Goal: Navigation & Orientation: Find specific page/section

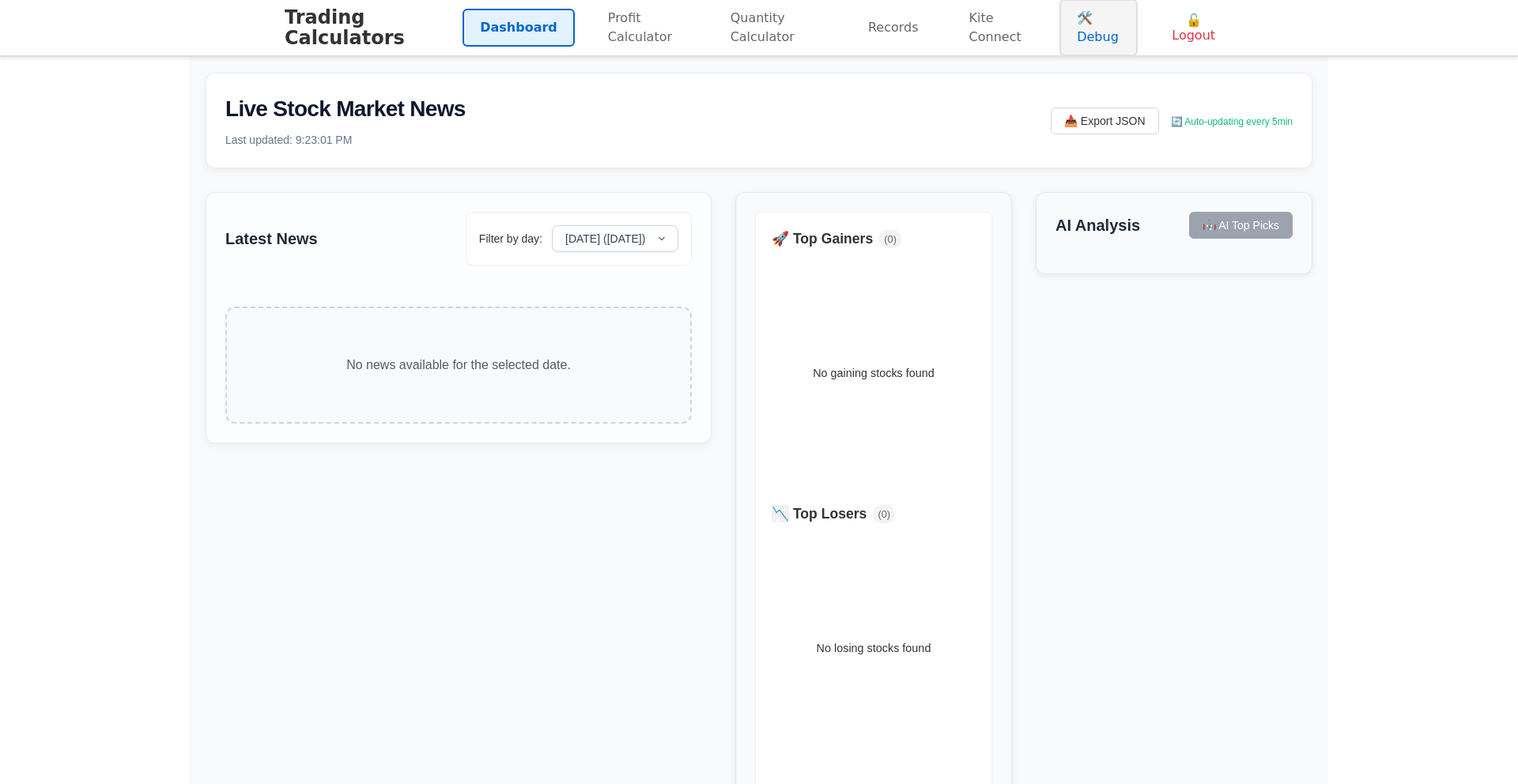
click at [1089, 32] on link "🛠️ Debug" at bounding box center [1097, 27] width 79 height 57
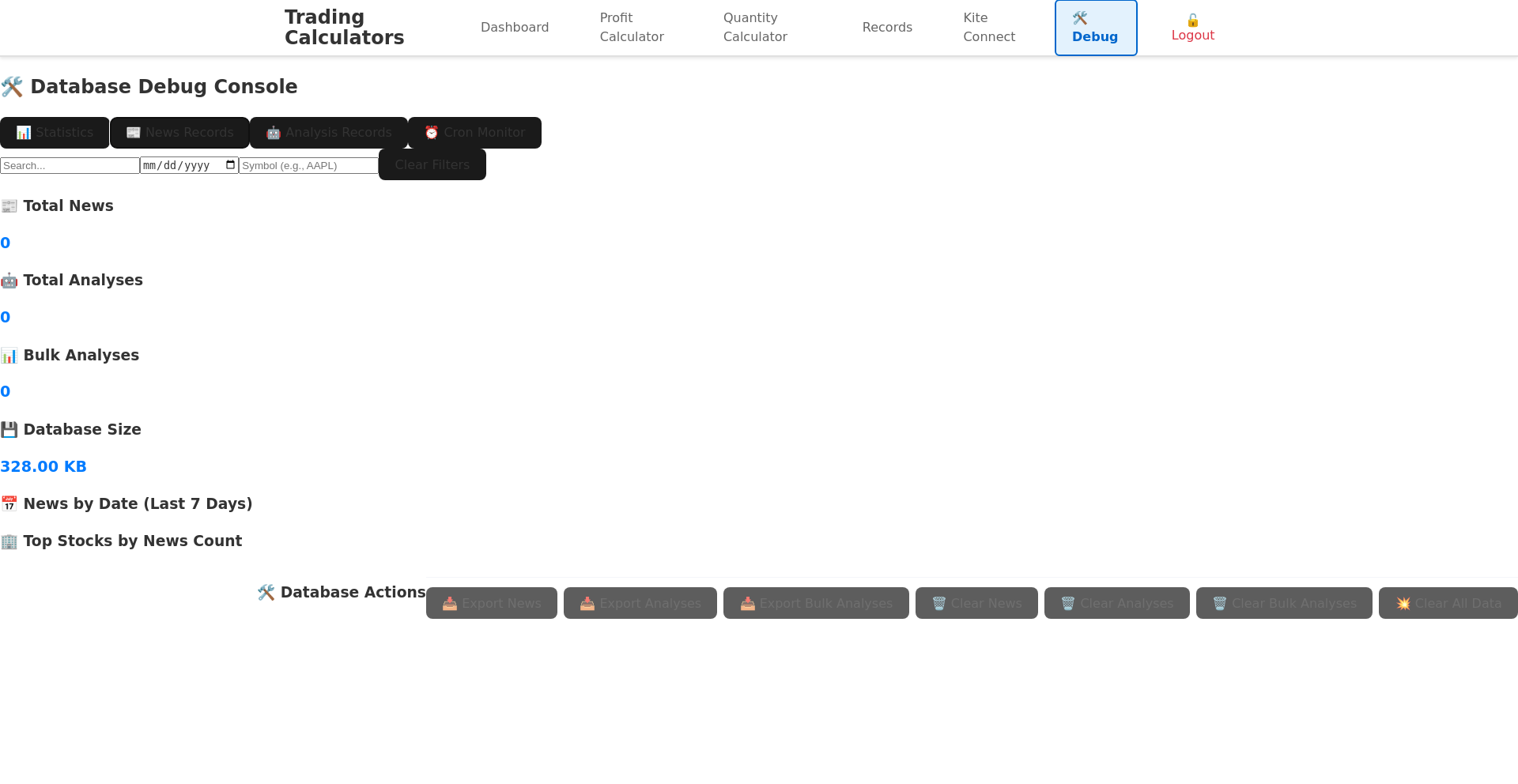
click at [250, 117] on button "📰 News Records" at bounding box center [180, 133] width 140 height 32
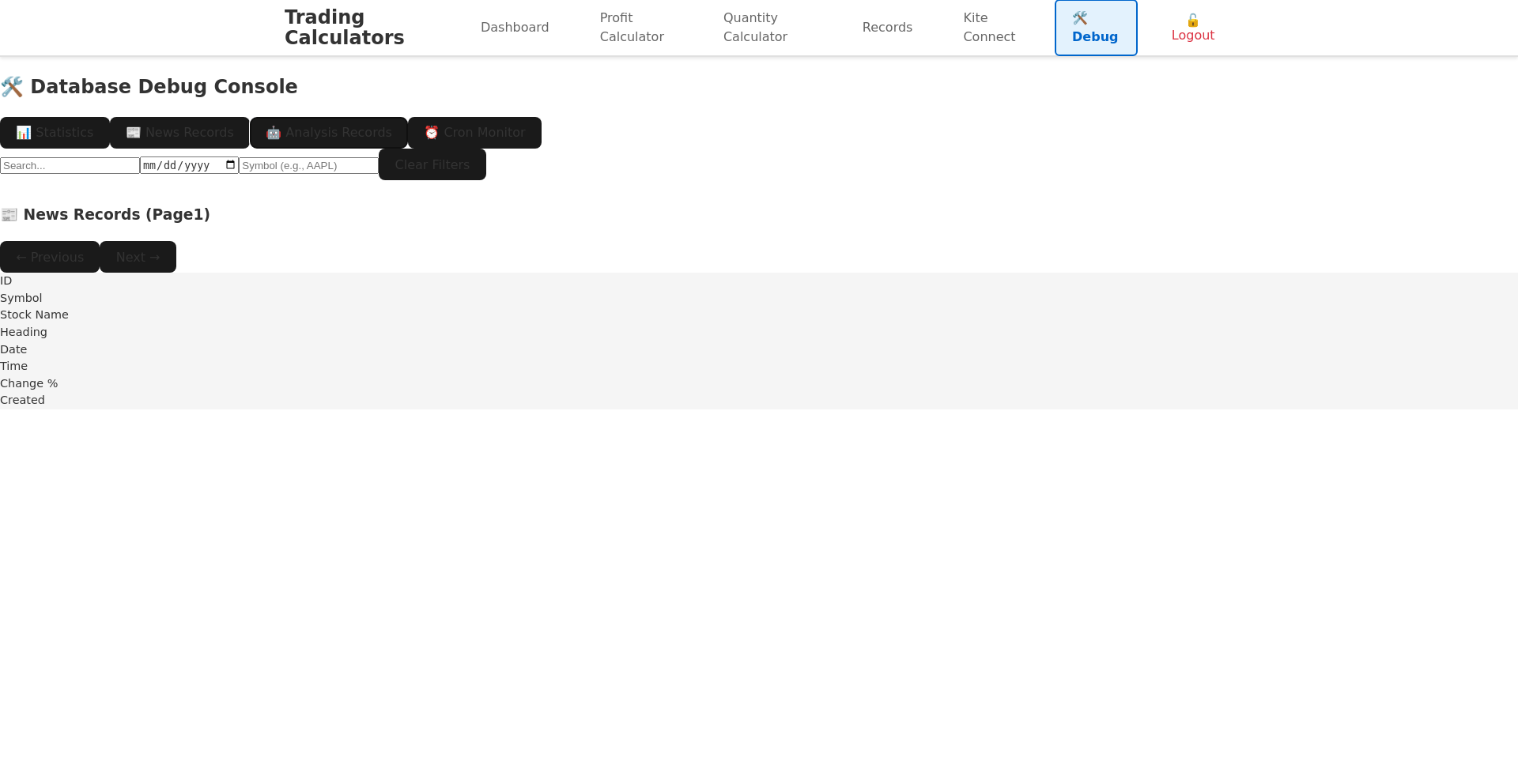
click at [408, 117] on button "🤖 Analysis Records" at bounding box center [328, 133] width 158 height 32
click at [542, 117] on button "⏰ Cron Monitor" at bounding box center [474, 133] width 133 height 32
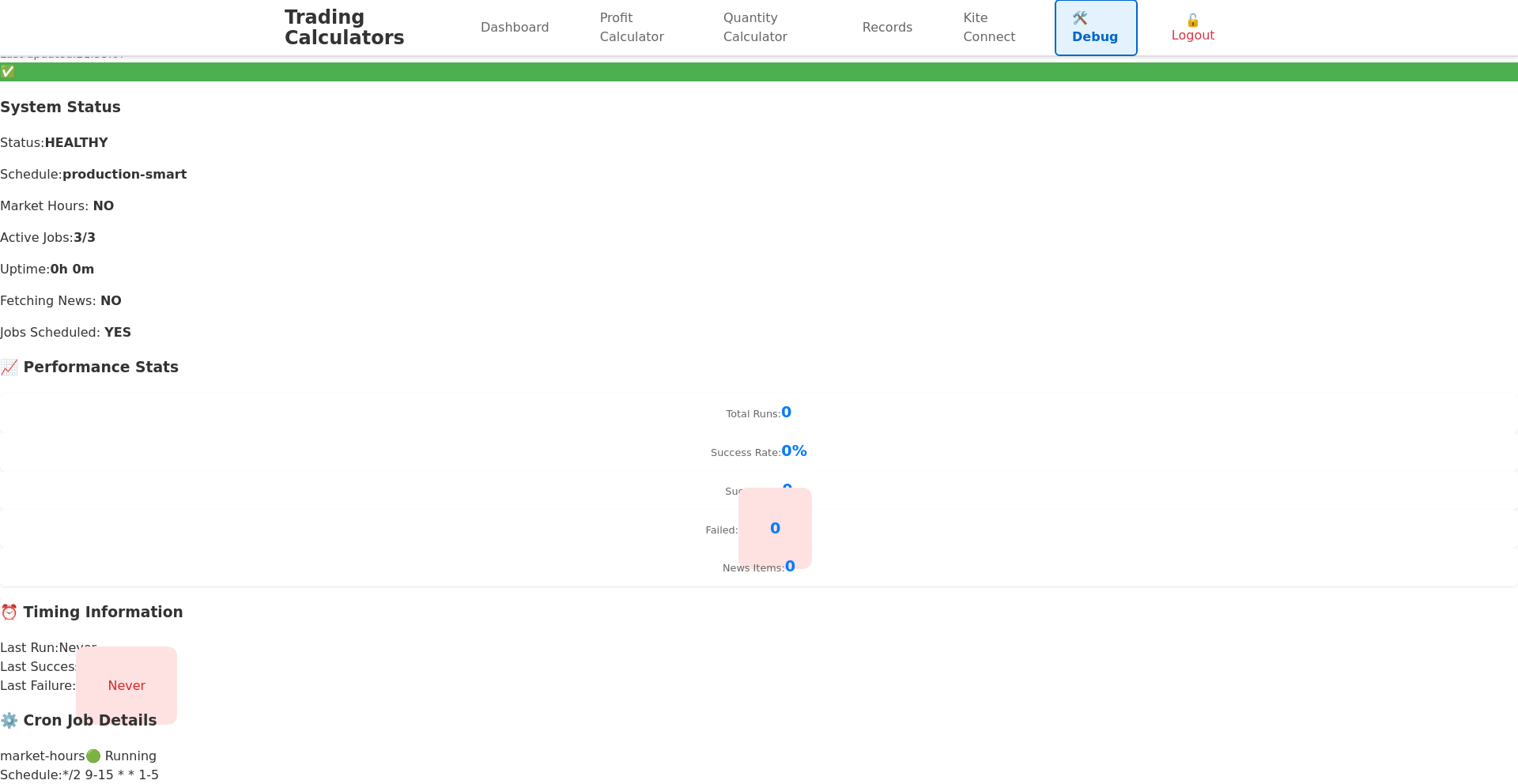
scroll to position [317, 0]
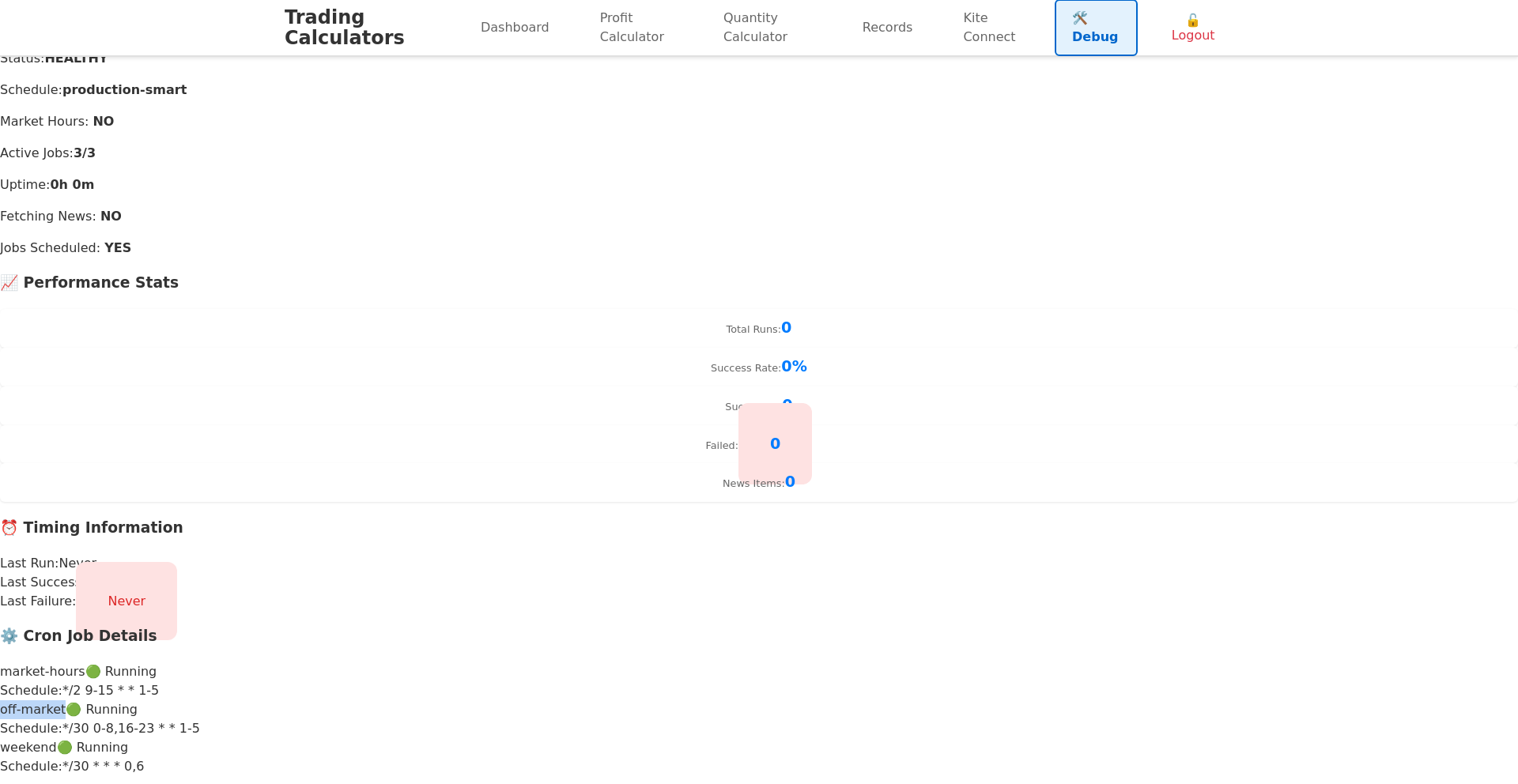
drag, startPoint x: 793, startPoint y: 512, endPoint x: 860, endPoint y: 514, distance: 67.0
click at [860, 700] on div "off-market 🟢 Running" at bounding box center [759, 708] width 1518 height 19
click at [874, 662] on div "market-hours 🟢 Running" at bounding box center [759, 671] width 1518 height 19
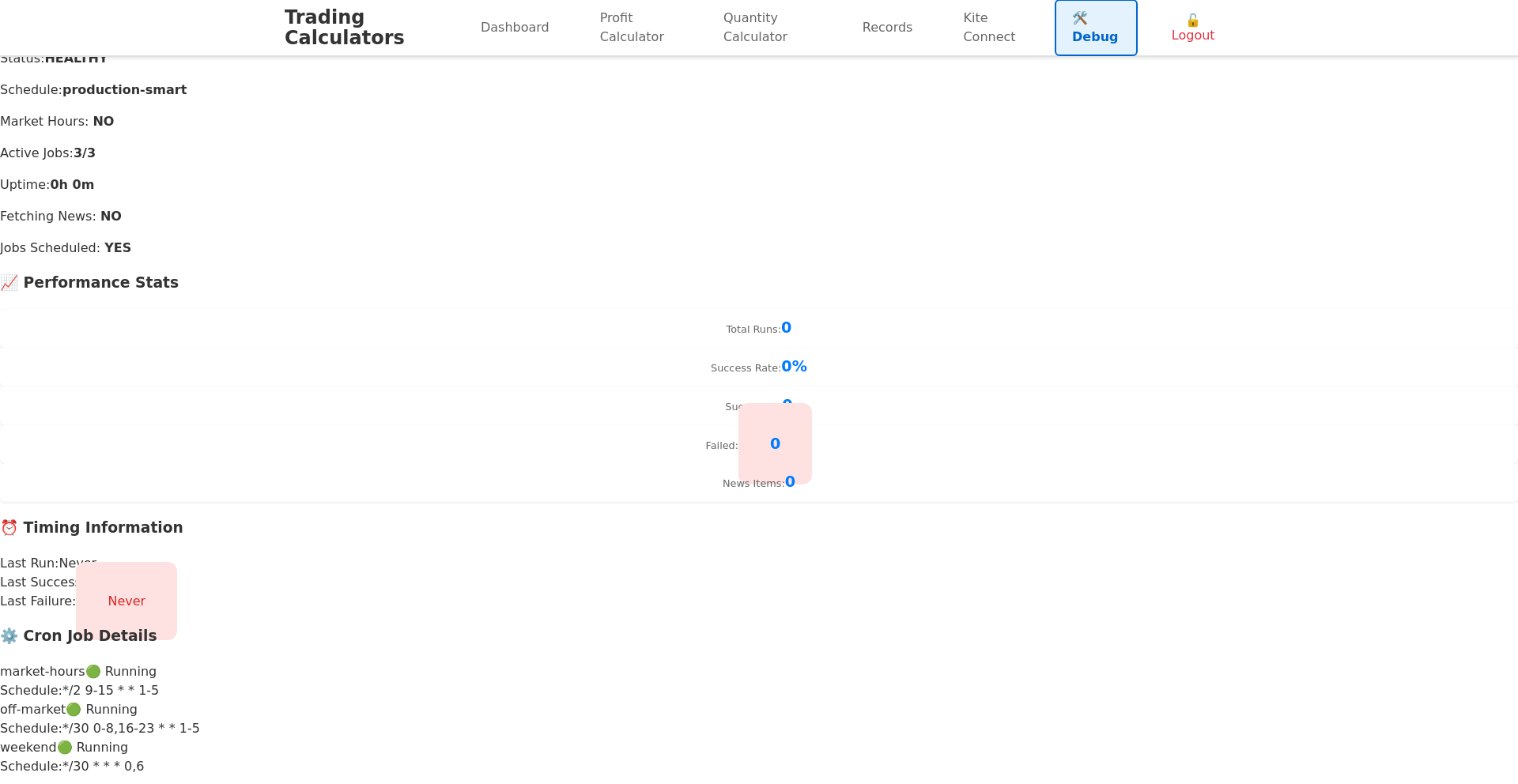
click at [848, 662] on div "market-hours 🟢 Running Schedule: */2 9-15 * * 1-5" at bounding box center [759, 681] width 1518 height 38
drag, startPoint x: 849, startPoint y: 601, endPoint x: 939, endPoint y: 602, distance: 90.0
click at [939, 757] on div "Schedule: */30 * * * 0,6" at bounding box center [759, 766] width 1518 height 19
click at [953, 757] on div "Schedule: */30 * * * 0,6" at bounding box center [759, 766] width 1518 height 19
drag, startPoint x: 990, startPoint y: 536, endPoint x: 845, endPoint y: 543, distance: 145.2
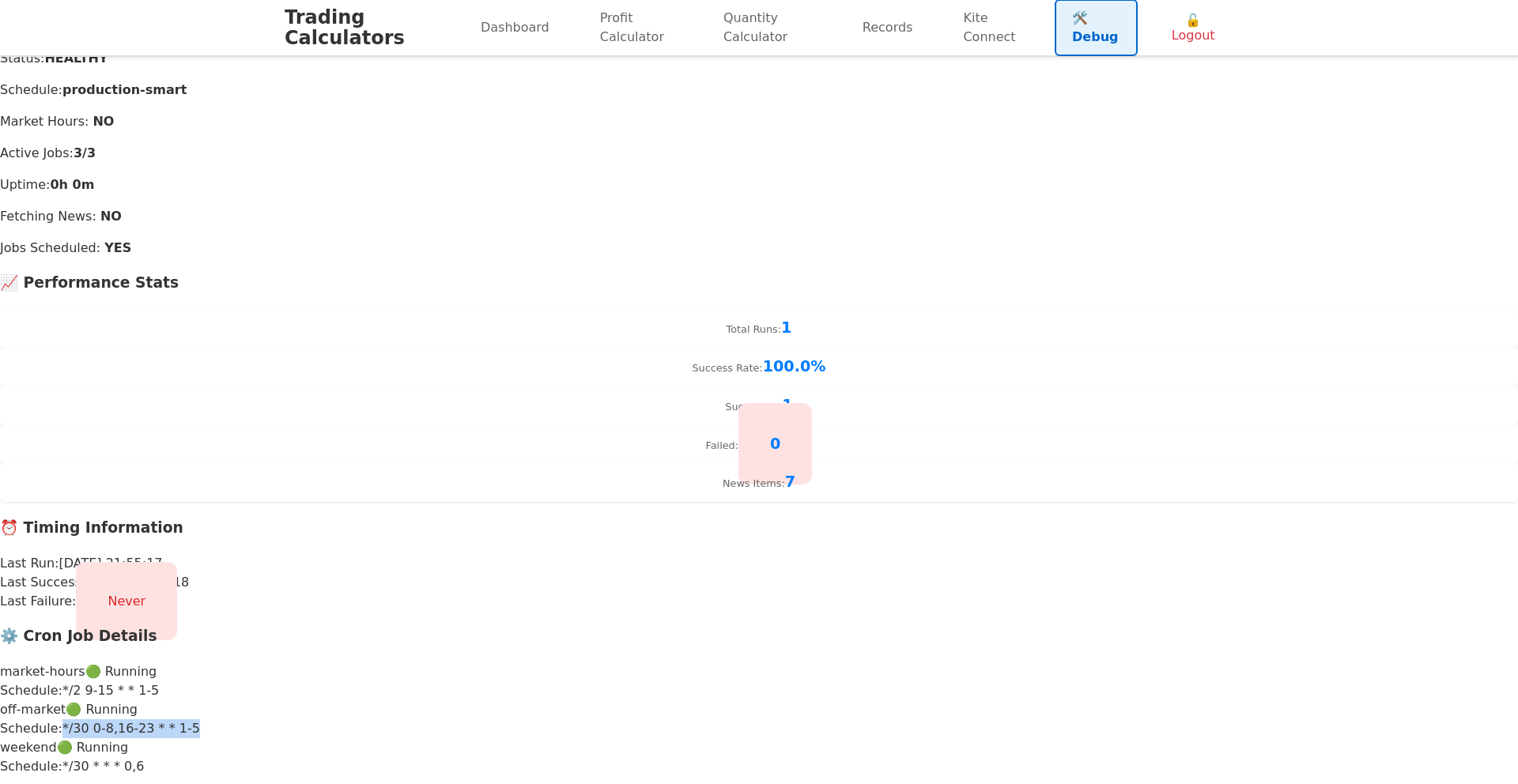
click at [845, 719] on div "Schedule: */30 0-8,16-23 * * 1-5" at bounding box center [759, 728] width 1518 height 19
click at [1385, 436] on main "🛠️ Database Debug Console 📊 Statistics 📰 News Records 🤖 Analysis Records ⏰ Cron…" at bounding box center [759, 301] width 1518 height 1091
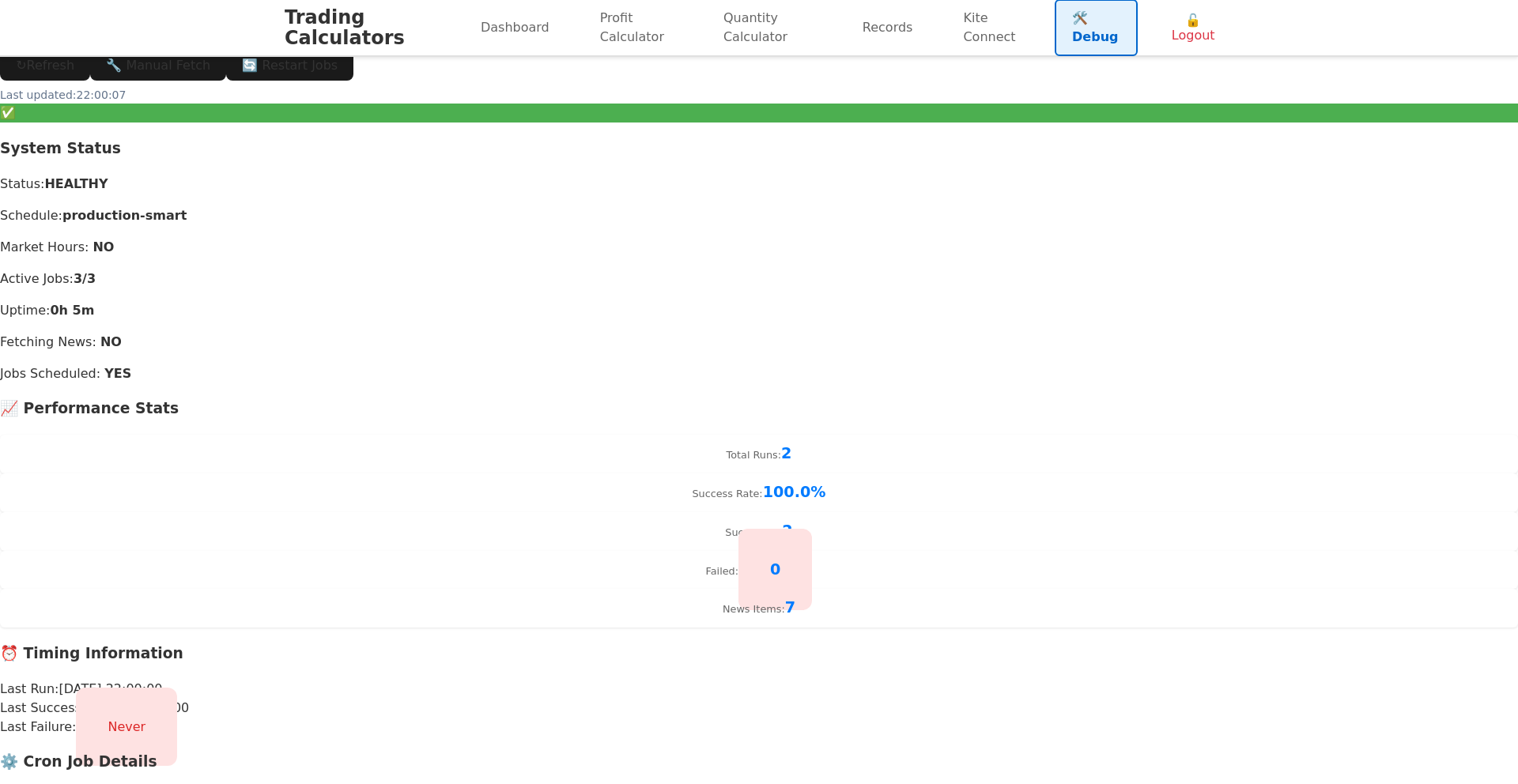
scroll to position [188, 0]
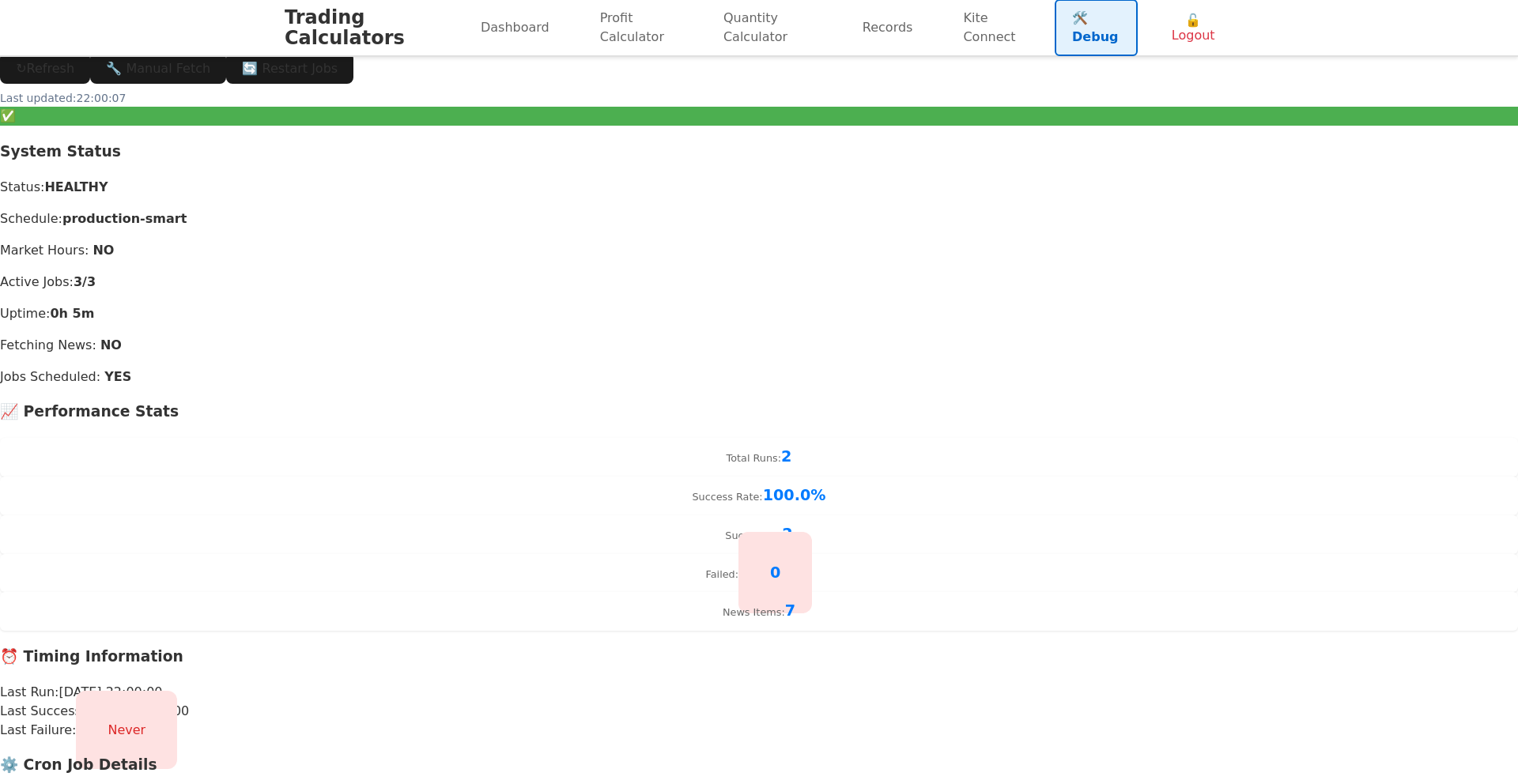
click at [964, 592] on div "News Items: 7" at bounding box center [759, 611] width 1518 height 39
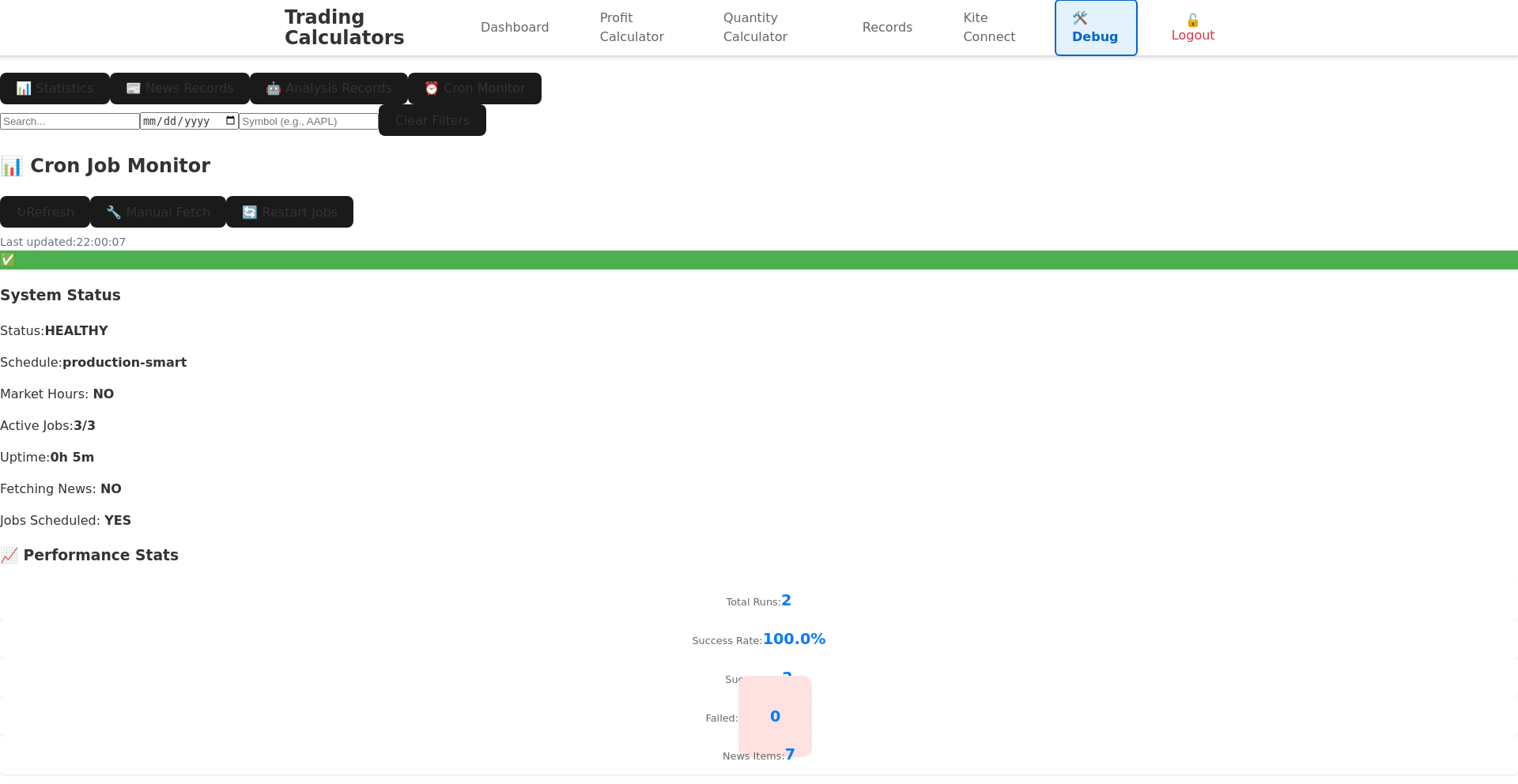
scroll to position [0, 0]
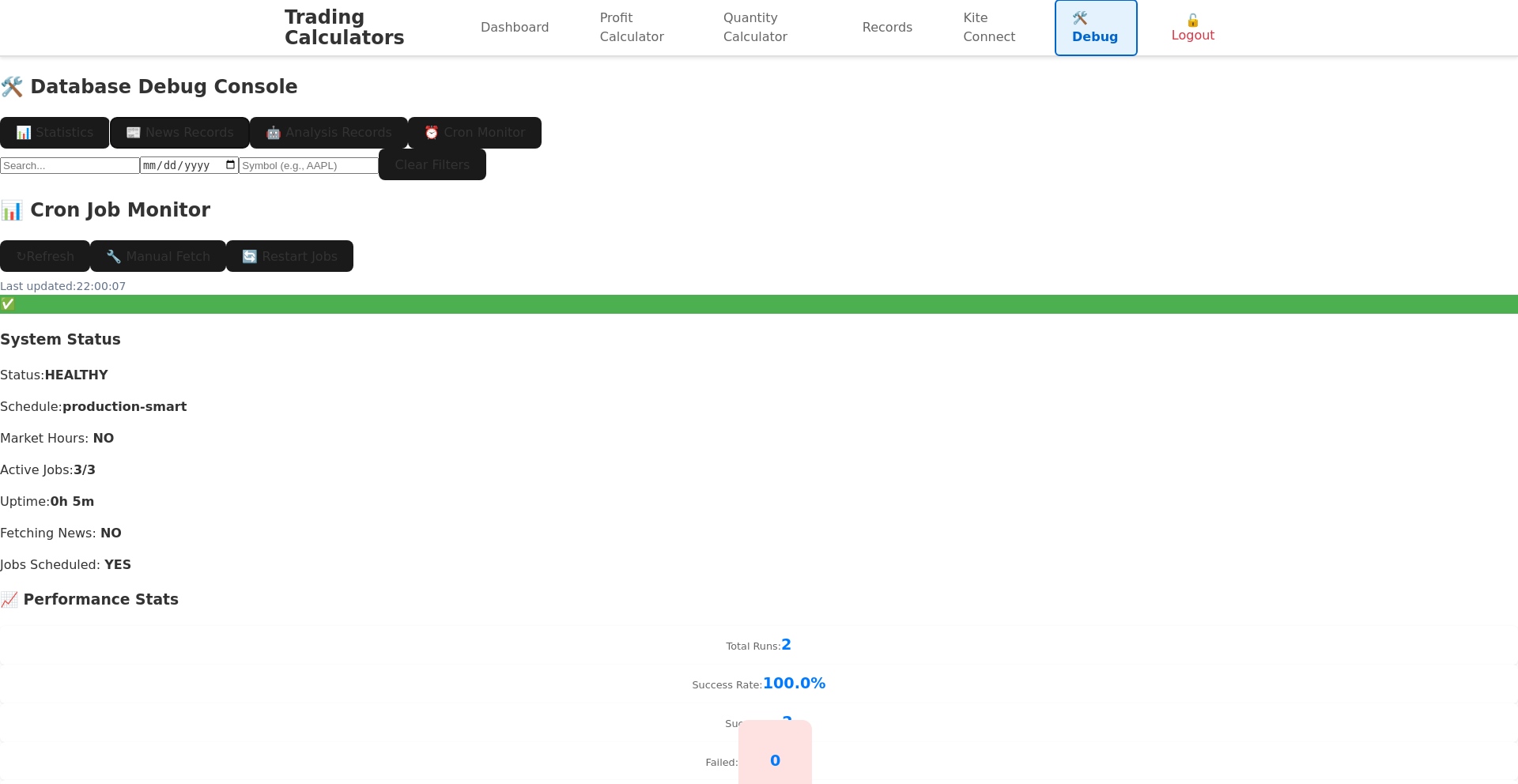
click at [250, 117] on button "📰 News Records" at bounding box center [180, 133] width 140 height 32
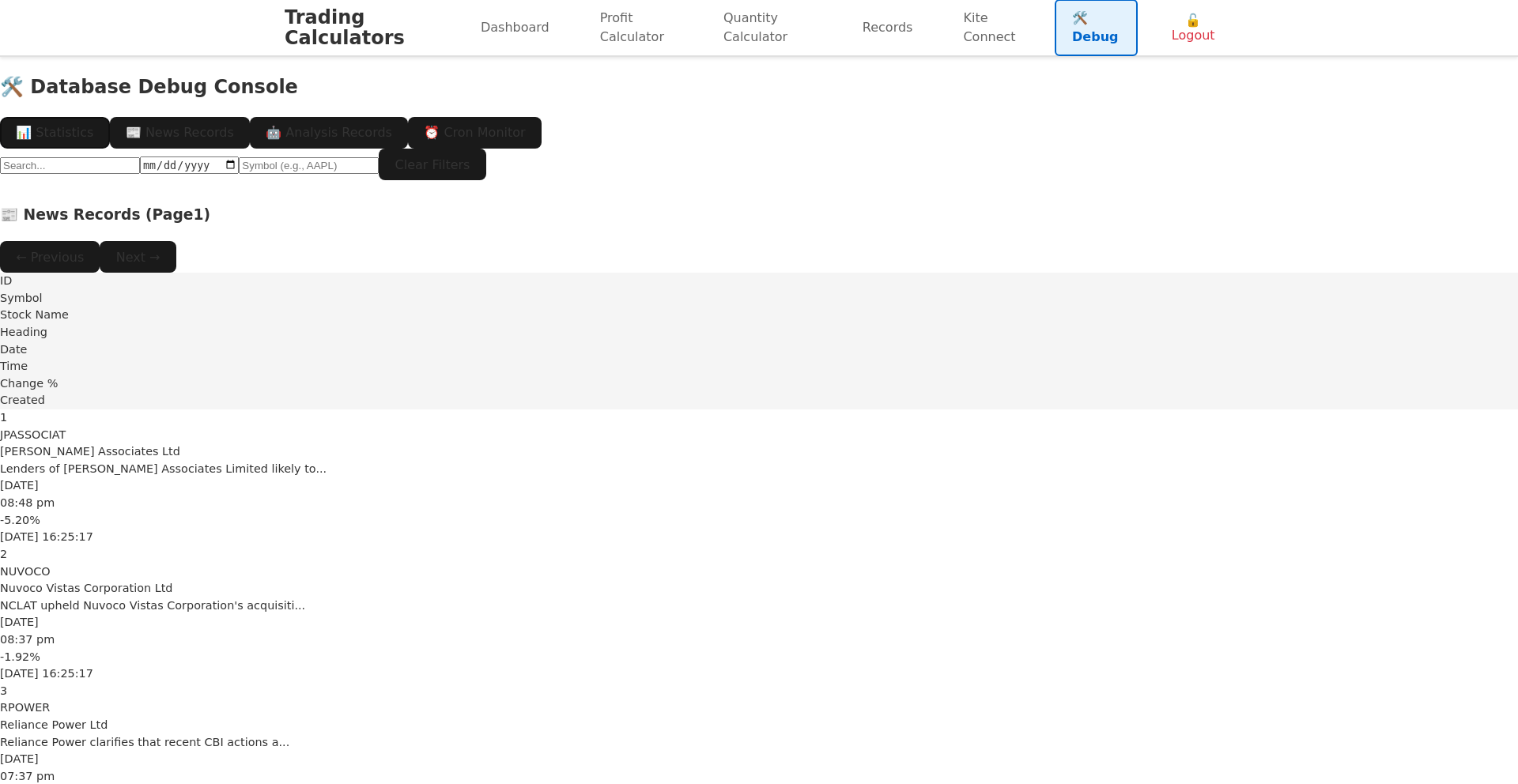
click at [110, 117] on button "📊 Statistics" at bounding box center [55, 133] width 110 height 32
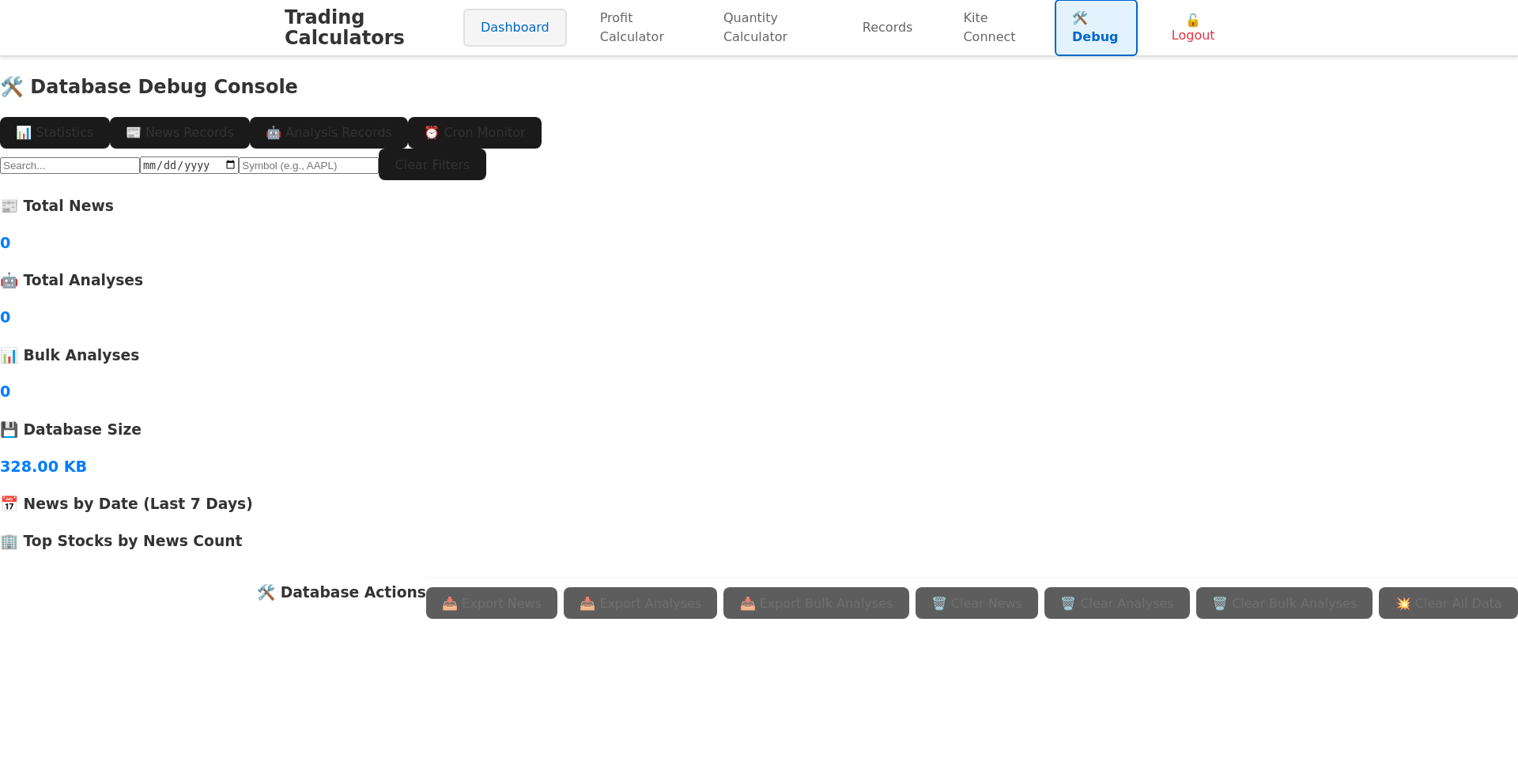
click at [470, 30] on link "Dashboard" at bounding box center [515, 28] width 103 height 38
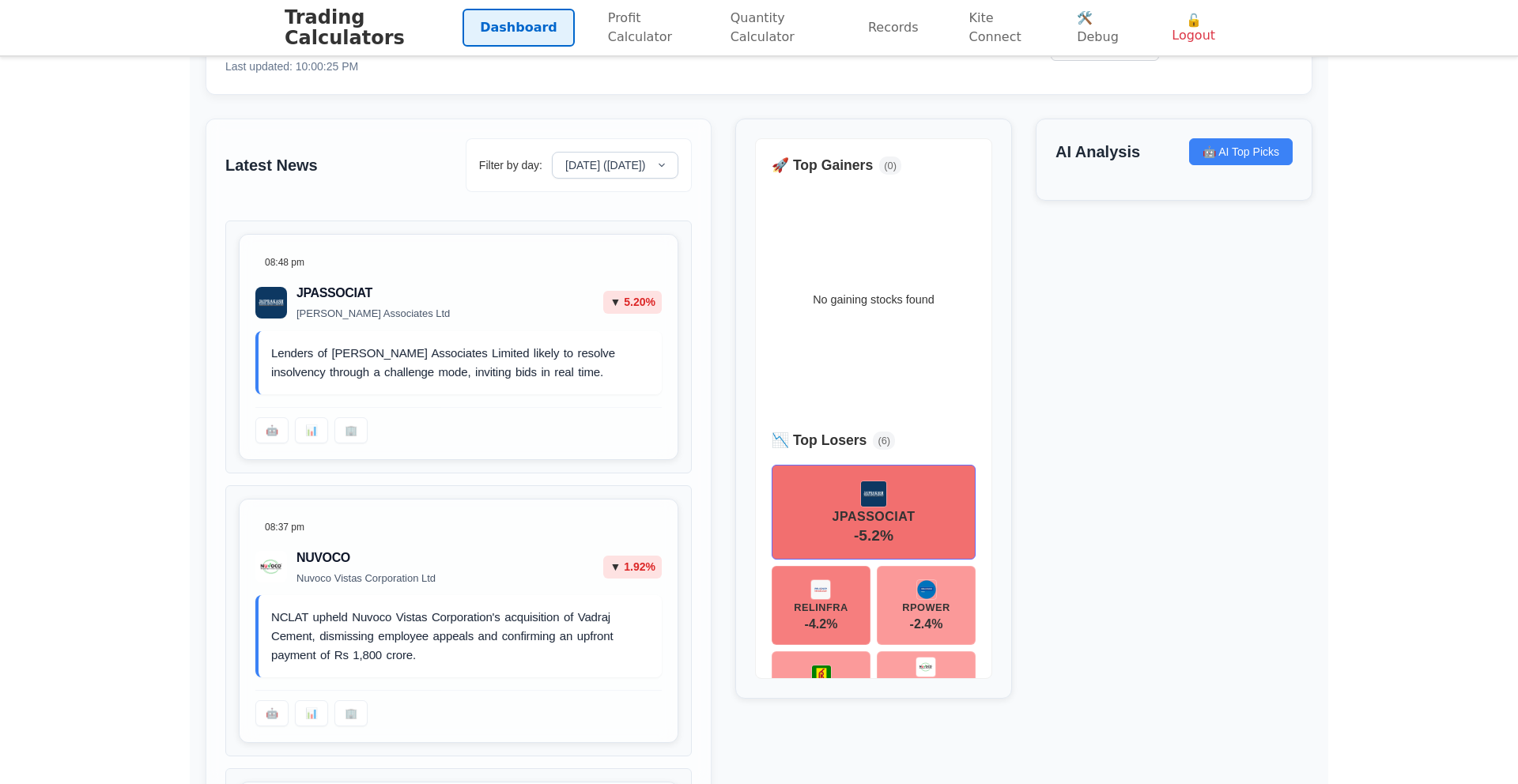
scroll to position [137, 0]
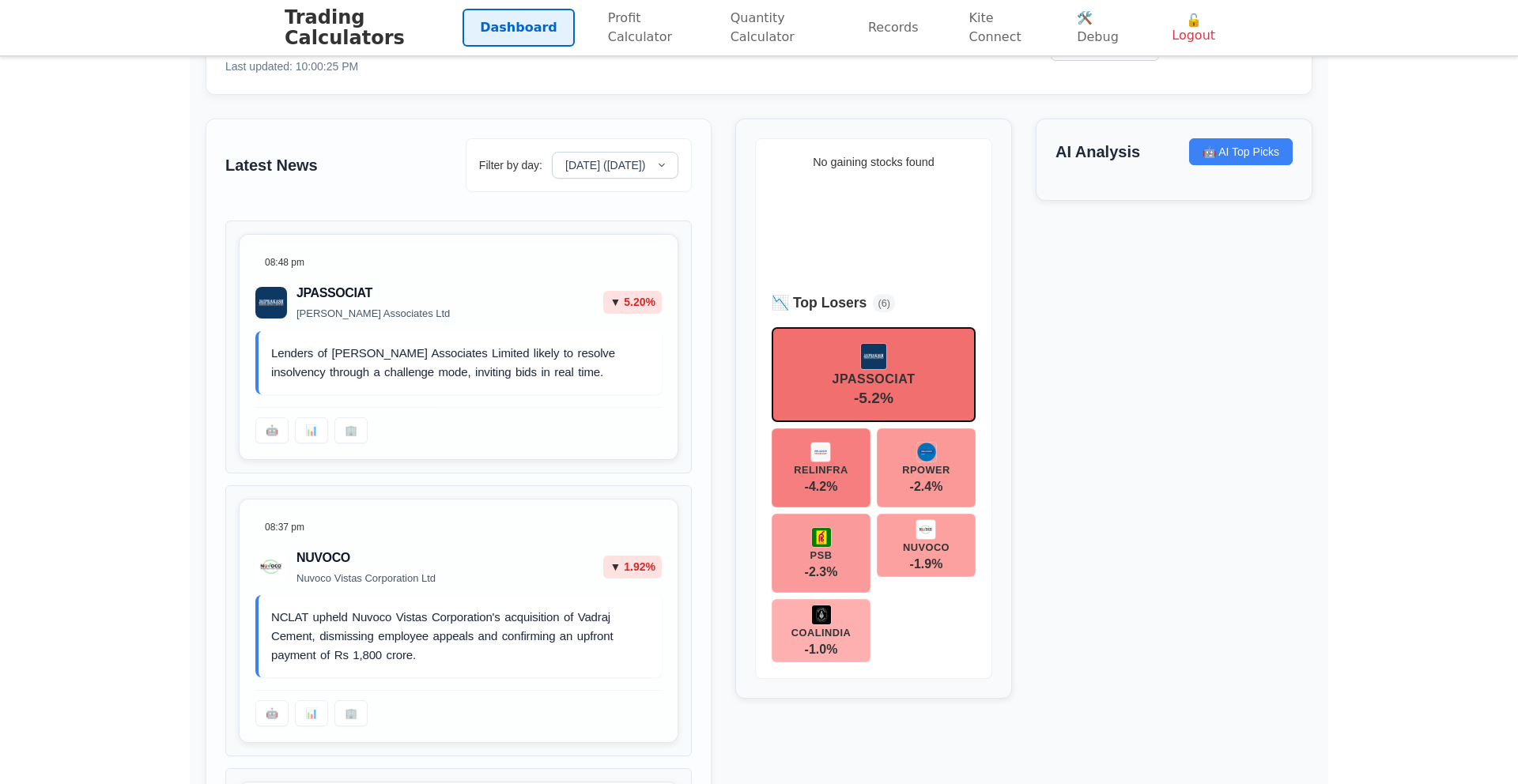
click at [833, 378] on div "JPASSOCIAT" at bounding box center [873, 364] width 83 height 43
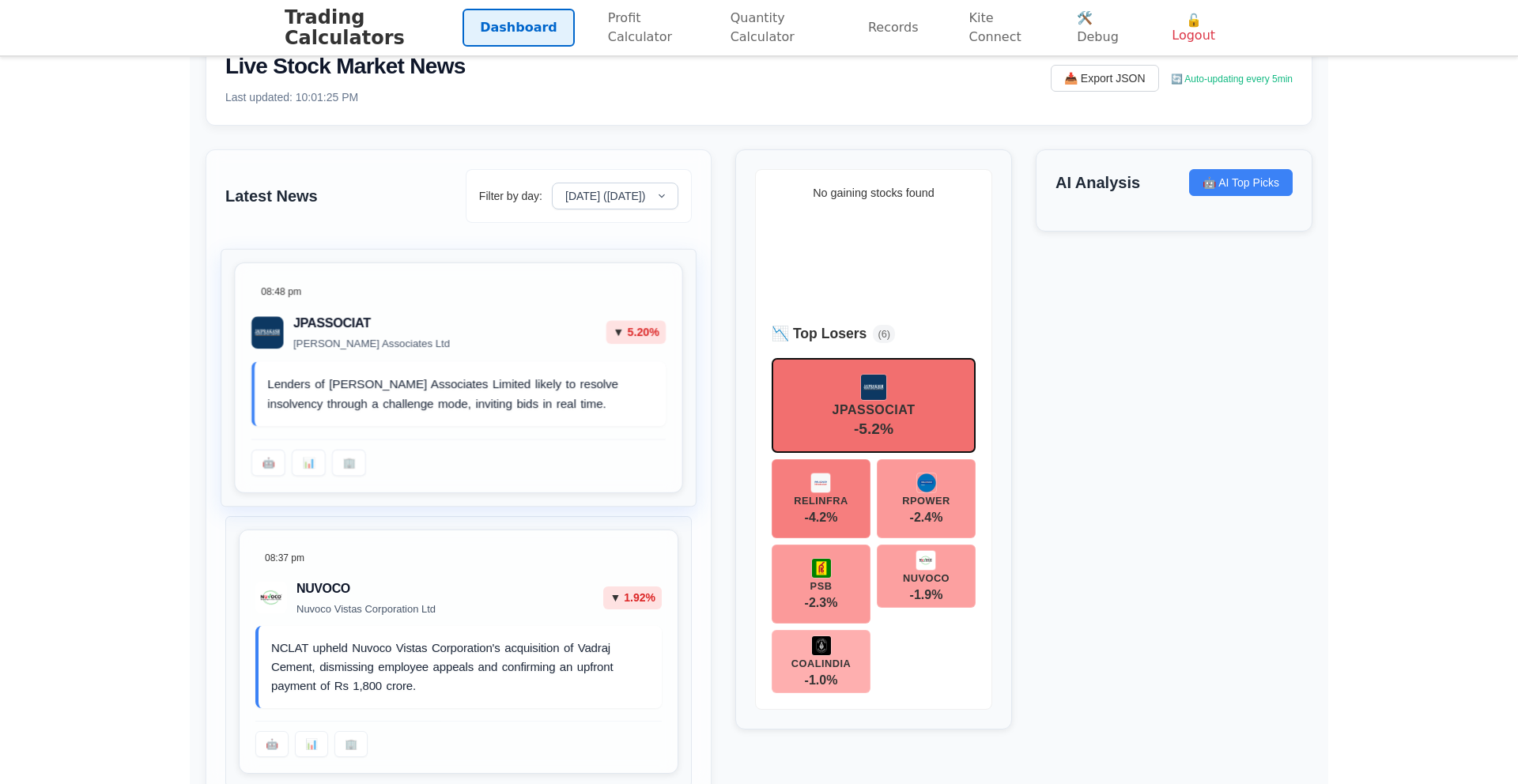
scroll to position [38, 0]
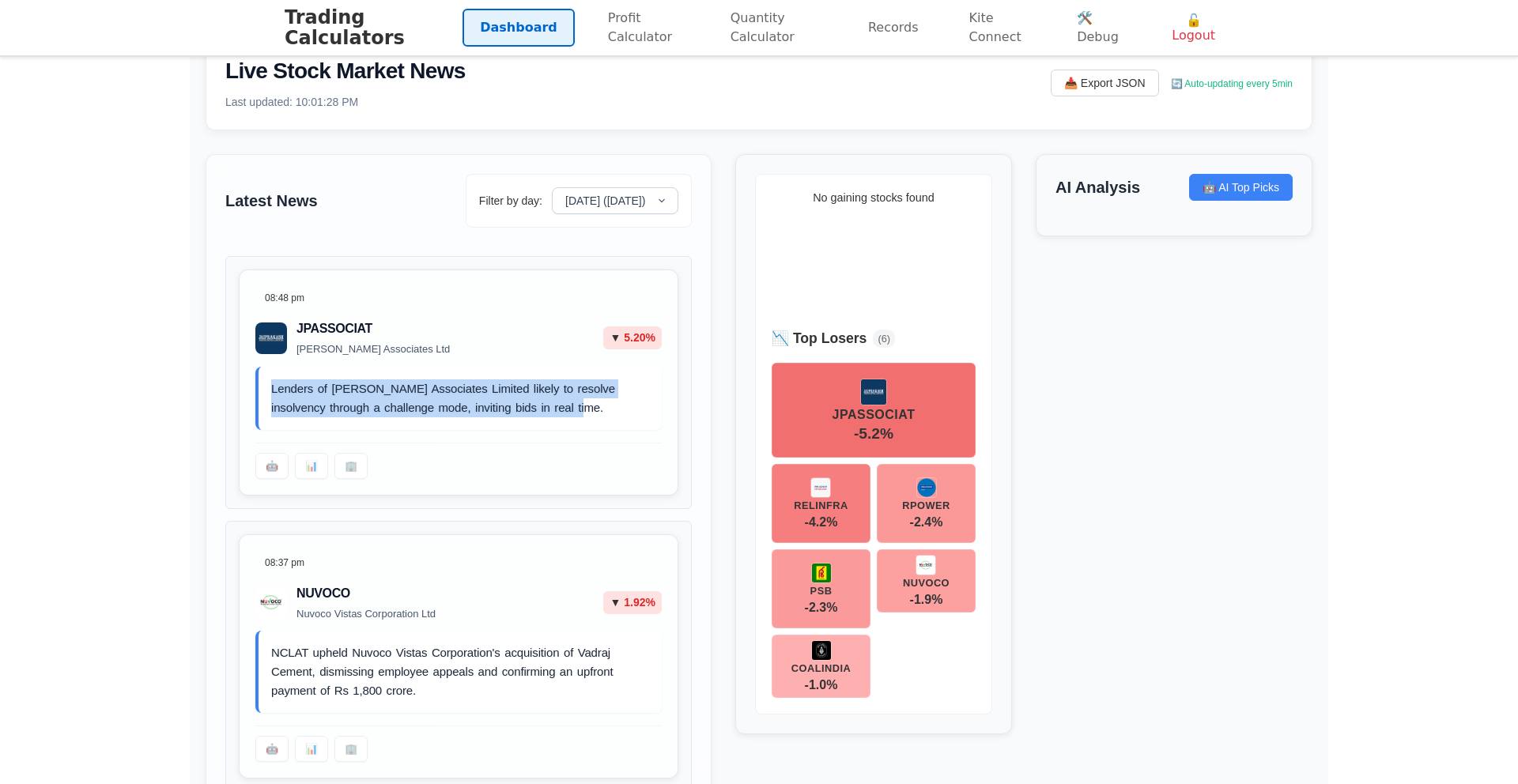
drag, startPoint x: 621, startPoint y: 418, endPoint x: 206, endPoint y: 395, distance: 415.6
click at [1108, 21] on link "🛠️ Debug" at bounding box center [1097, 27] width 79 height 57
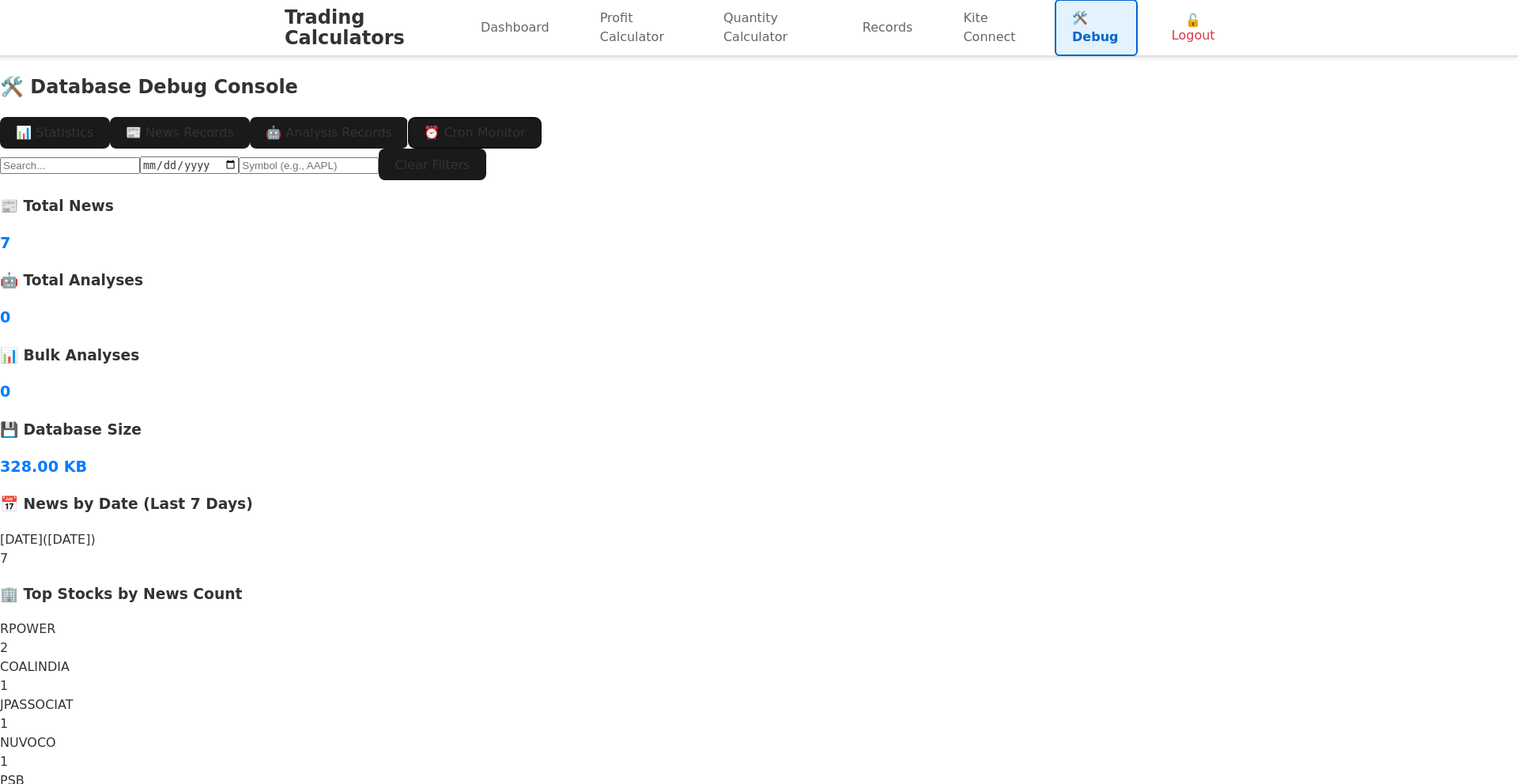
click at [542, 117] on button "⏰ Cron Monitor" at bounding box center [474, 133] width 133 height 32
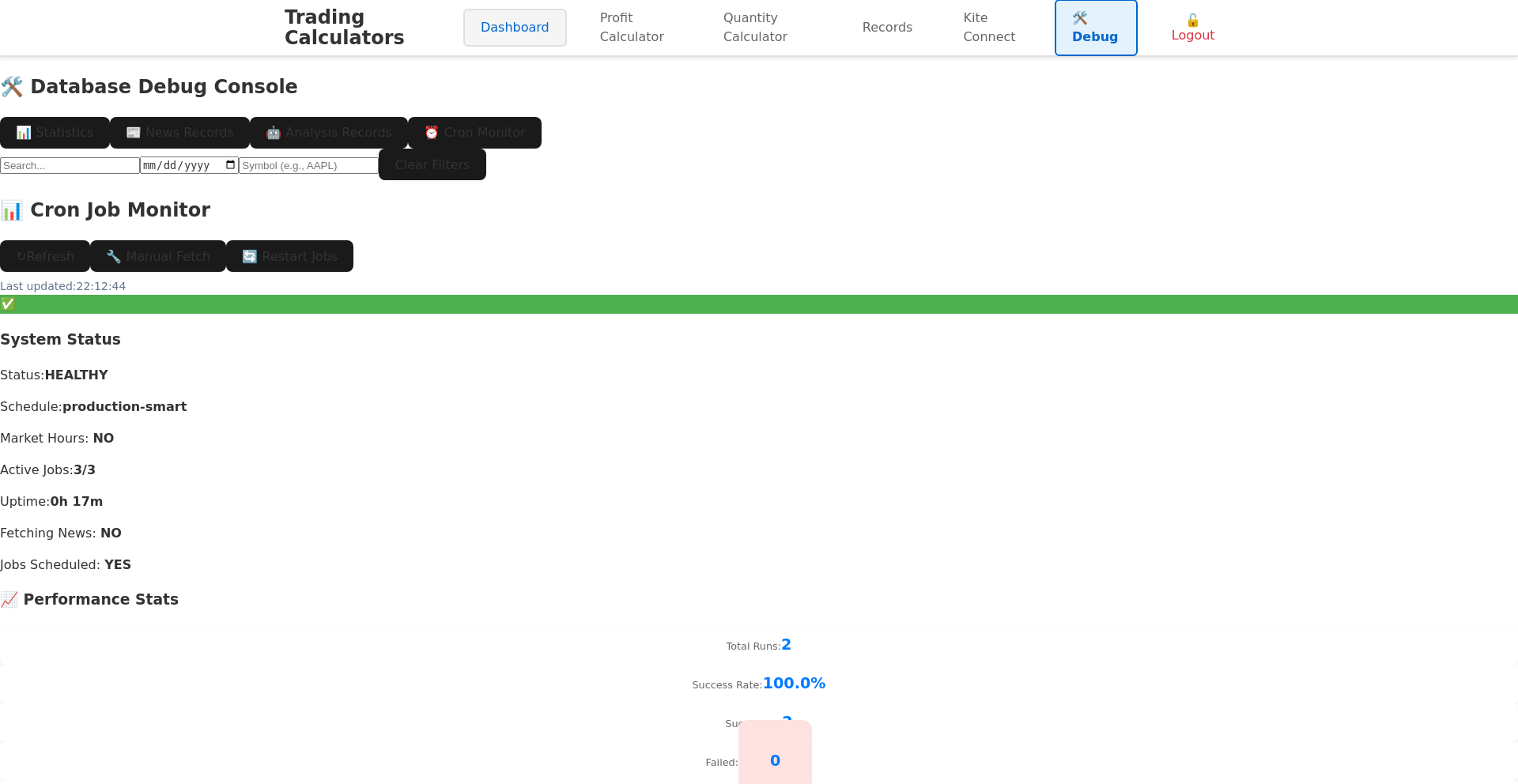
click at [481, 32] on link "Dashboard" at bounding box center [515, 28] width 103 height 38
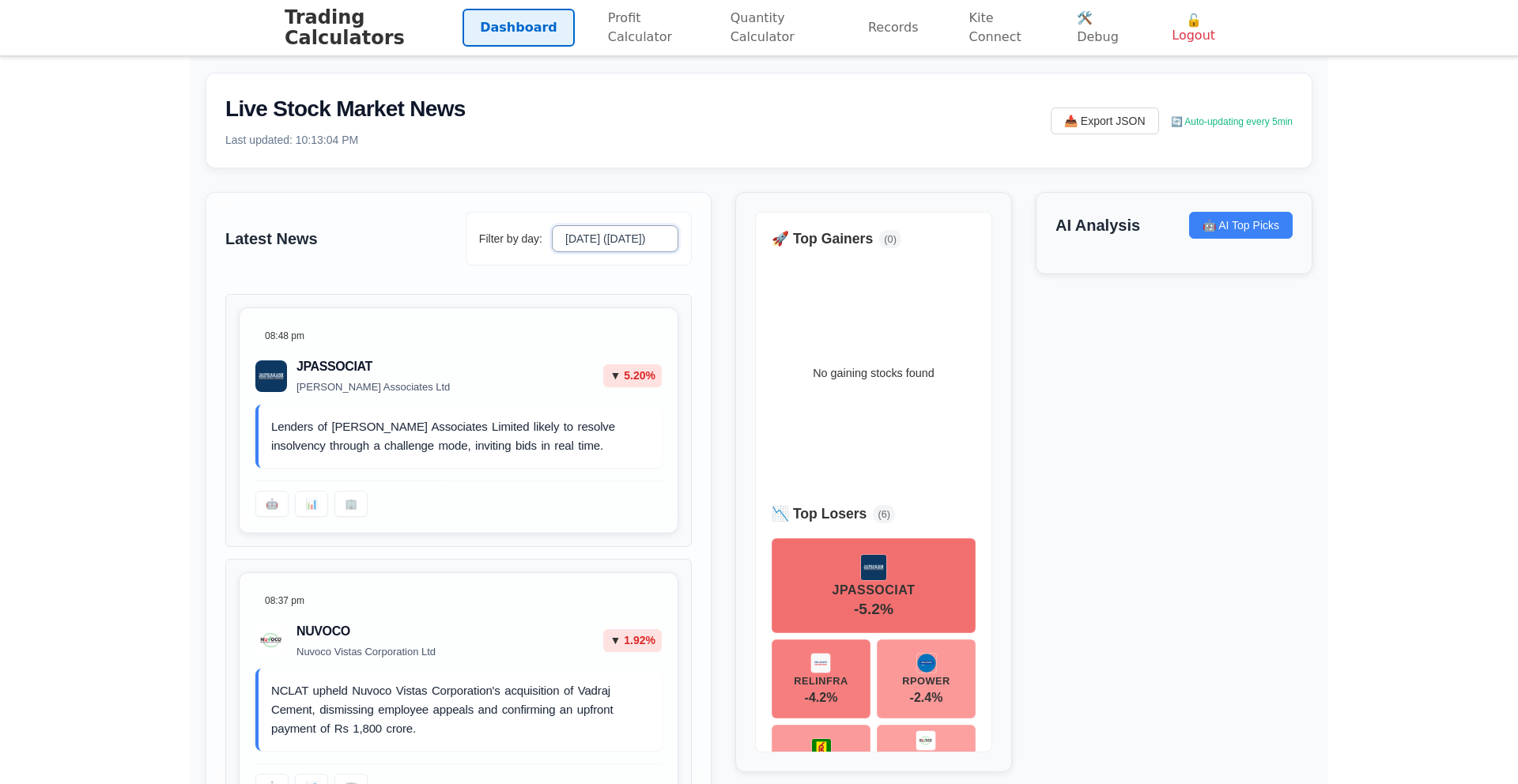
click at [633, 252] on select "[DATE] ([DATE])" at bounding box center [614, 238] width 126 height 27
click at [1220, 234] on button "🤖 AI Top Picks" at bounding box center [1241, 225] width 103 height 27
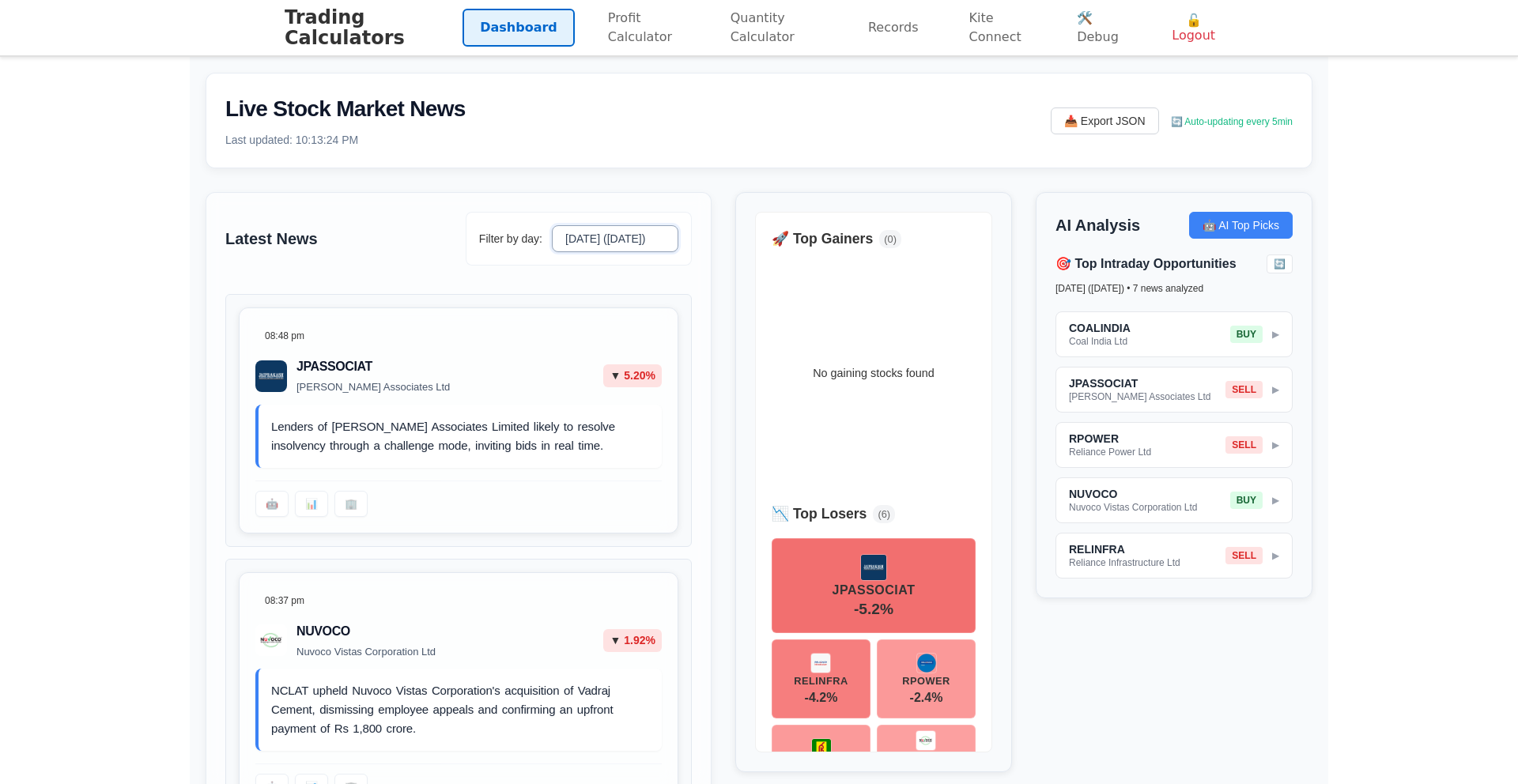
click at [608, 245] on select "[DATE] ([DATE])" at bounding box center [614, 238] width 126 height 27
click at [1069, 41] on link "🛠️ Debug" at bounding box center [1097, 27] width 79 height 57
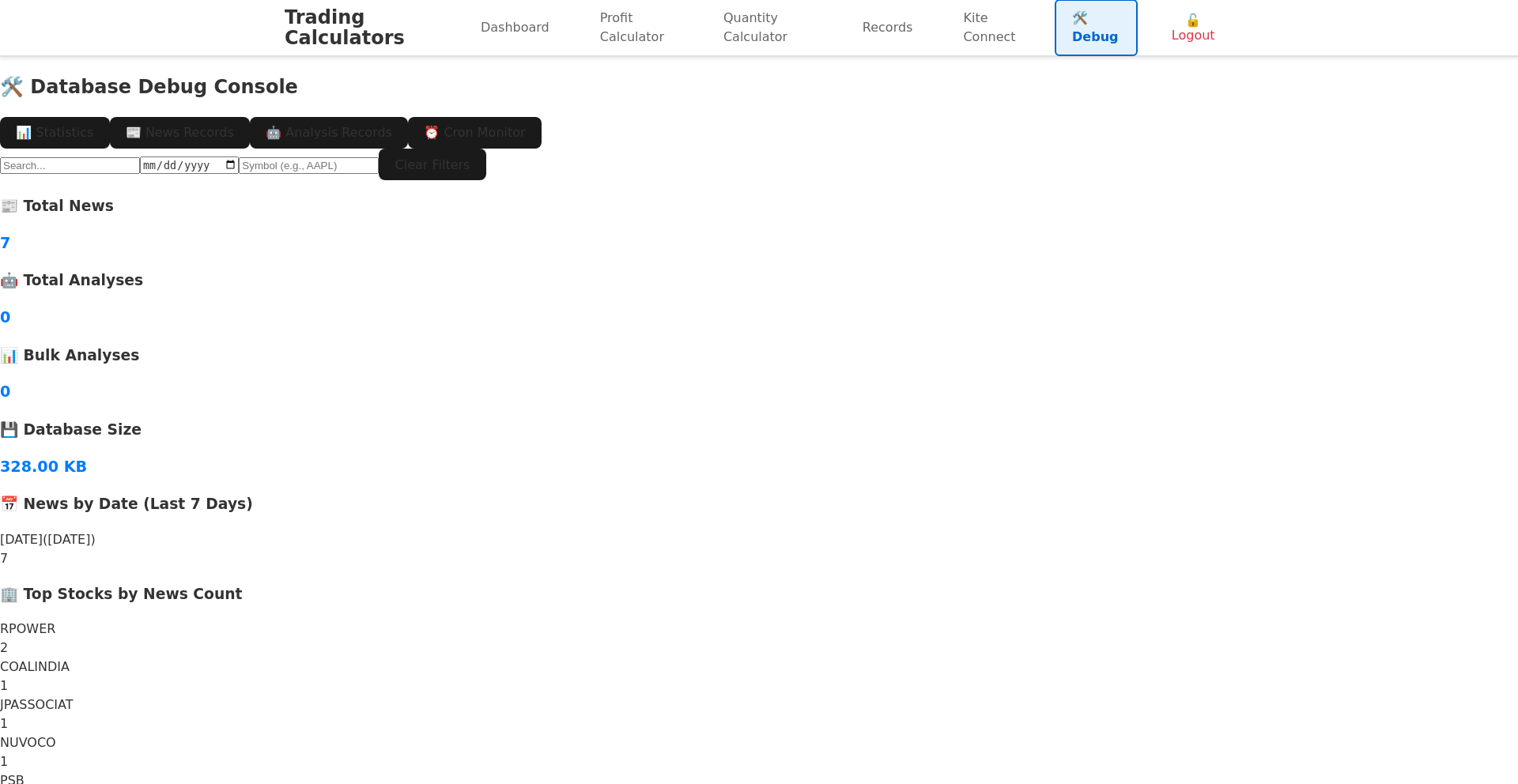
scroll to position [46, 0]
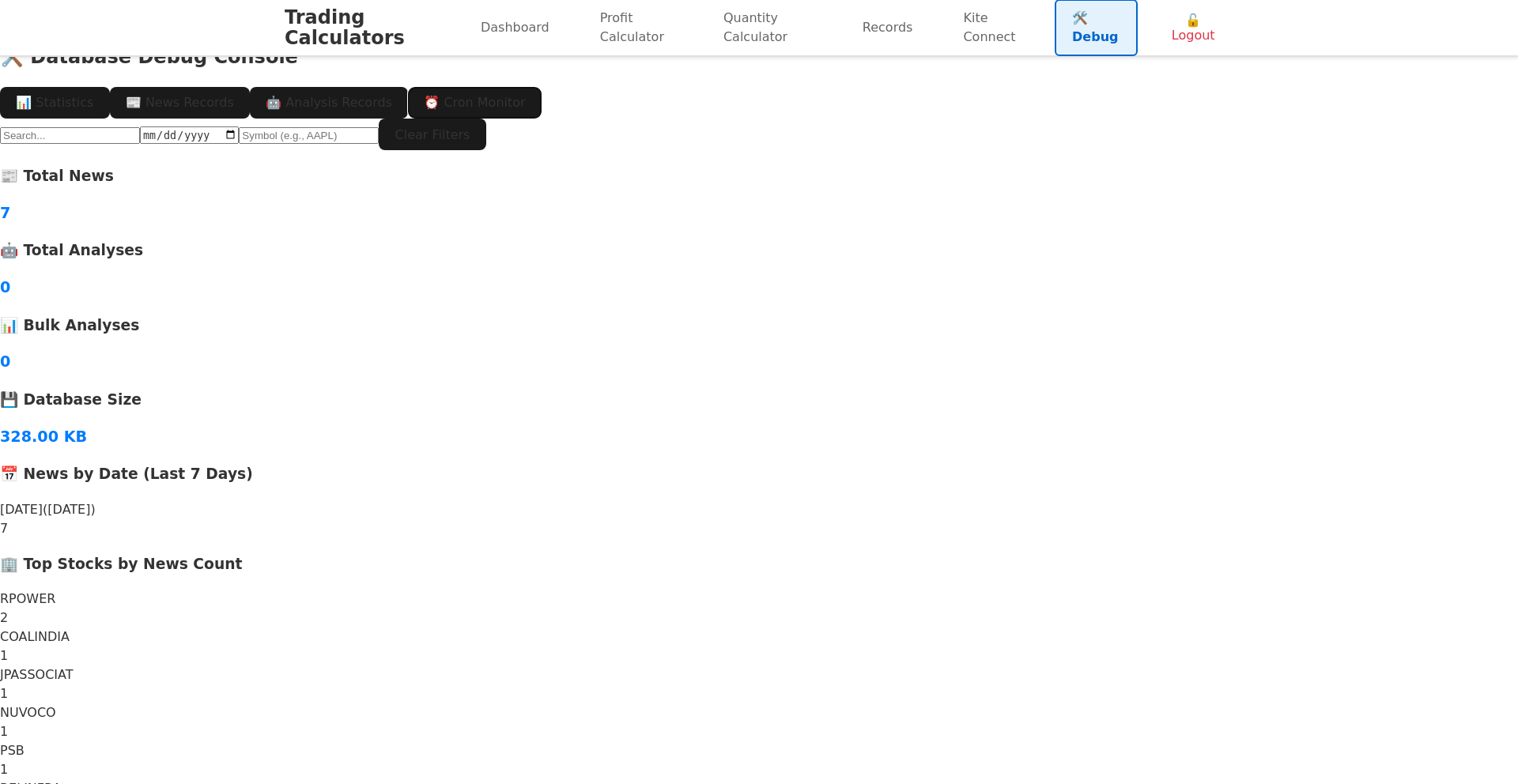
click at [542, 86] on button "⏰ Cron Monitor" at bounding box center [474, 102] width 133 height 32
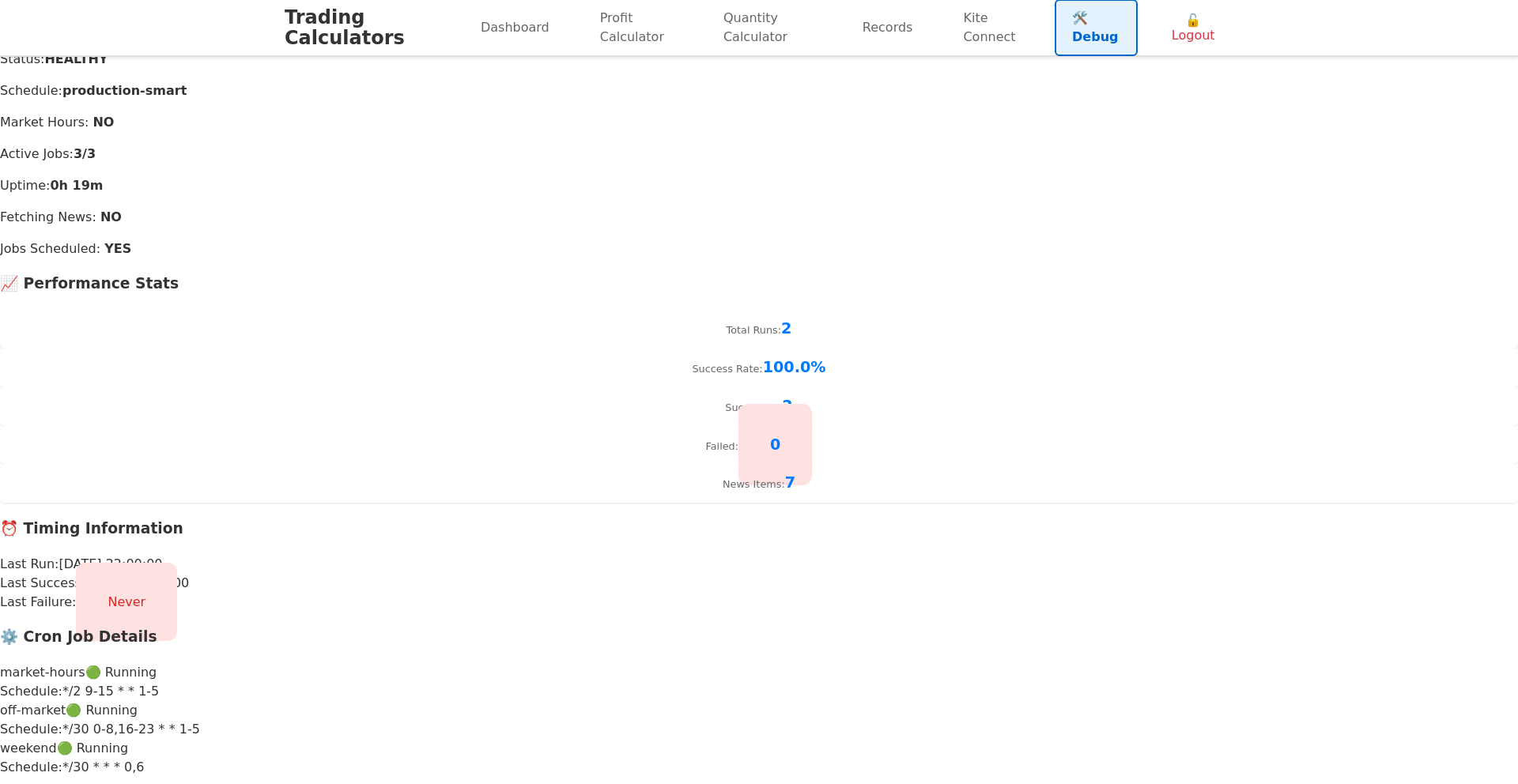
scroll to position [317, 0]
drag, startPoint x: 681, startPoint y: 457, endPoint x: 739, endPoint y: 453, distance: 58.1
click at [739, 517] on div "⏰ Timing Information Last Run: 24/08/2025, 22:00:00 Last Success: 24/08/2025, 2…" at bounding box center [759, 563] width 1518 height 94
click at [724, 553] on div "Last Run: 24/08/2025, 22:00:00" at bounding box center [759, 562] width 1518 height 19
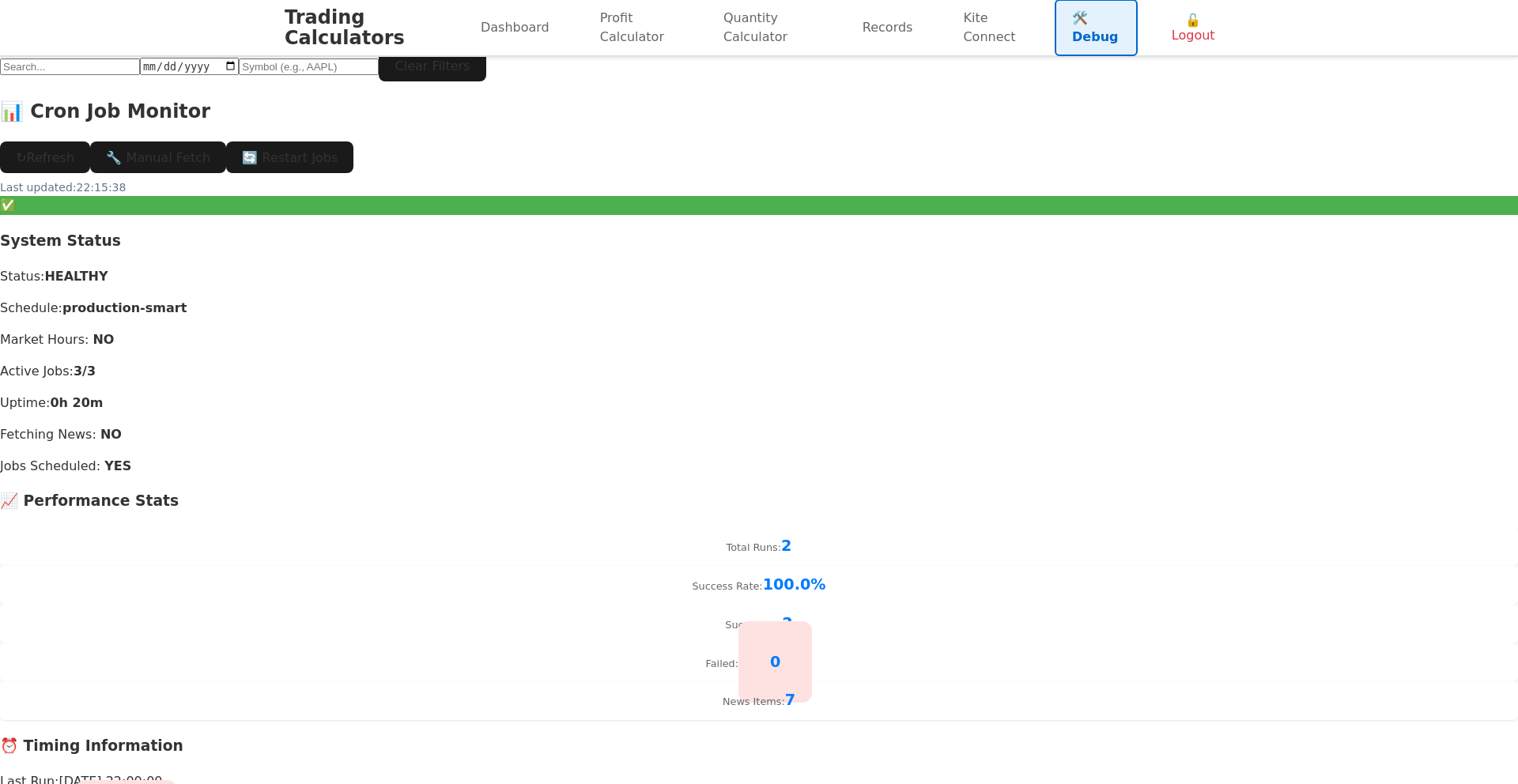
scroll to position [96, 0]
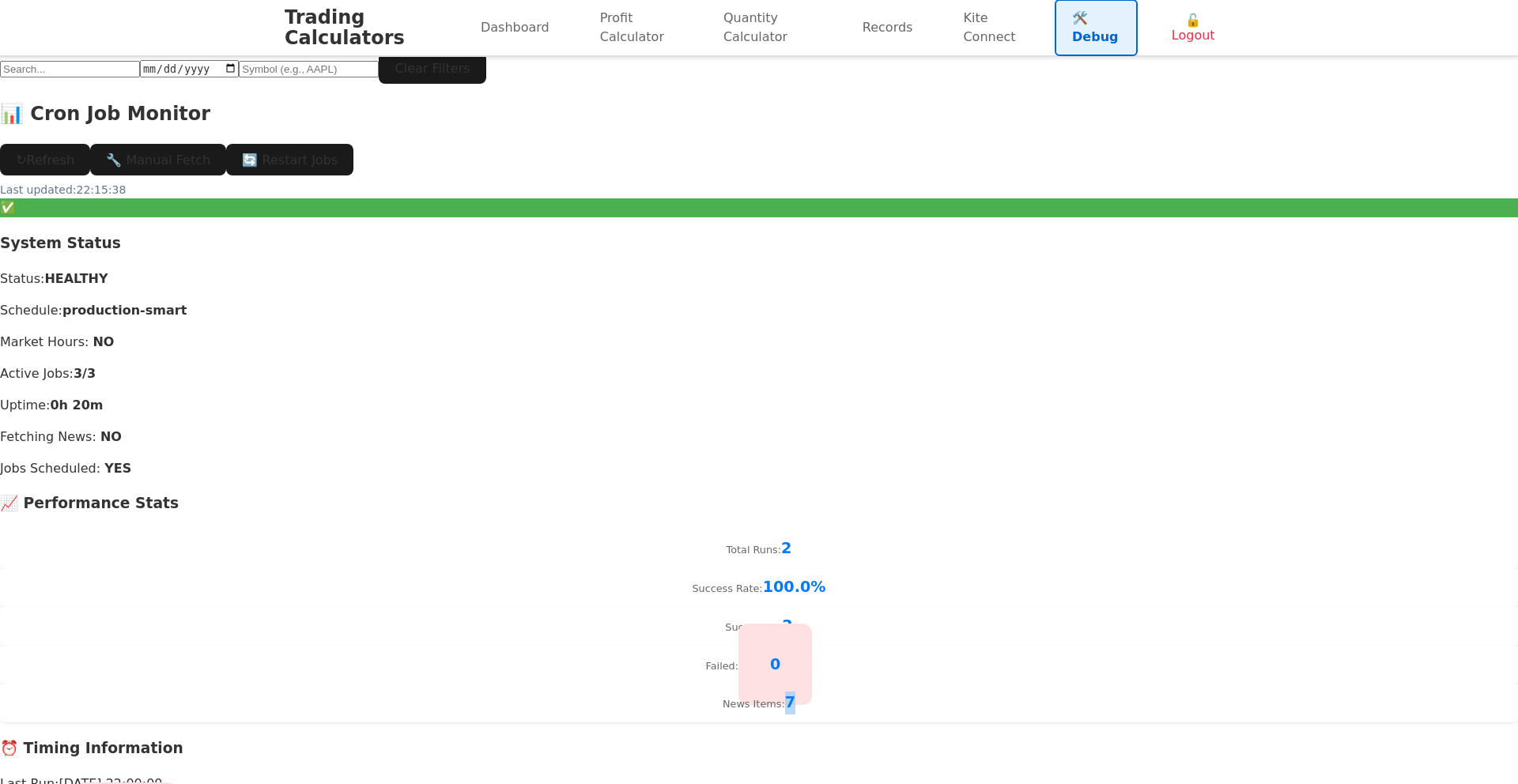
drag, startPoint x: 977, startPoint y: 514, endPoint x: 1016, endPoint y: 512, distance: 39.1
click at [1016, 530] on div "Total Runs: 2 Success Rate: 100.0% Successful: 2 Failed: 0 News Items: 7" at bounding box center [759, 626] width 1518 height 193
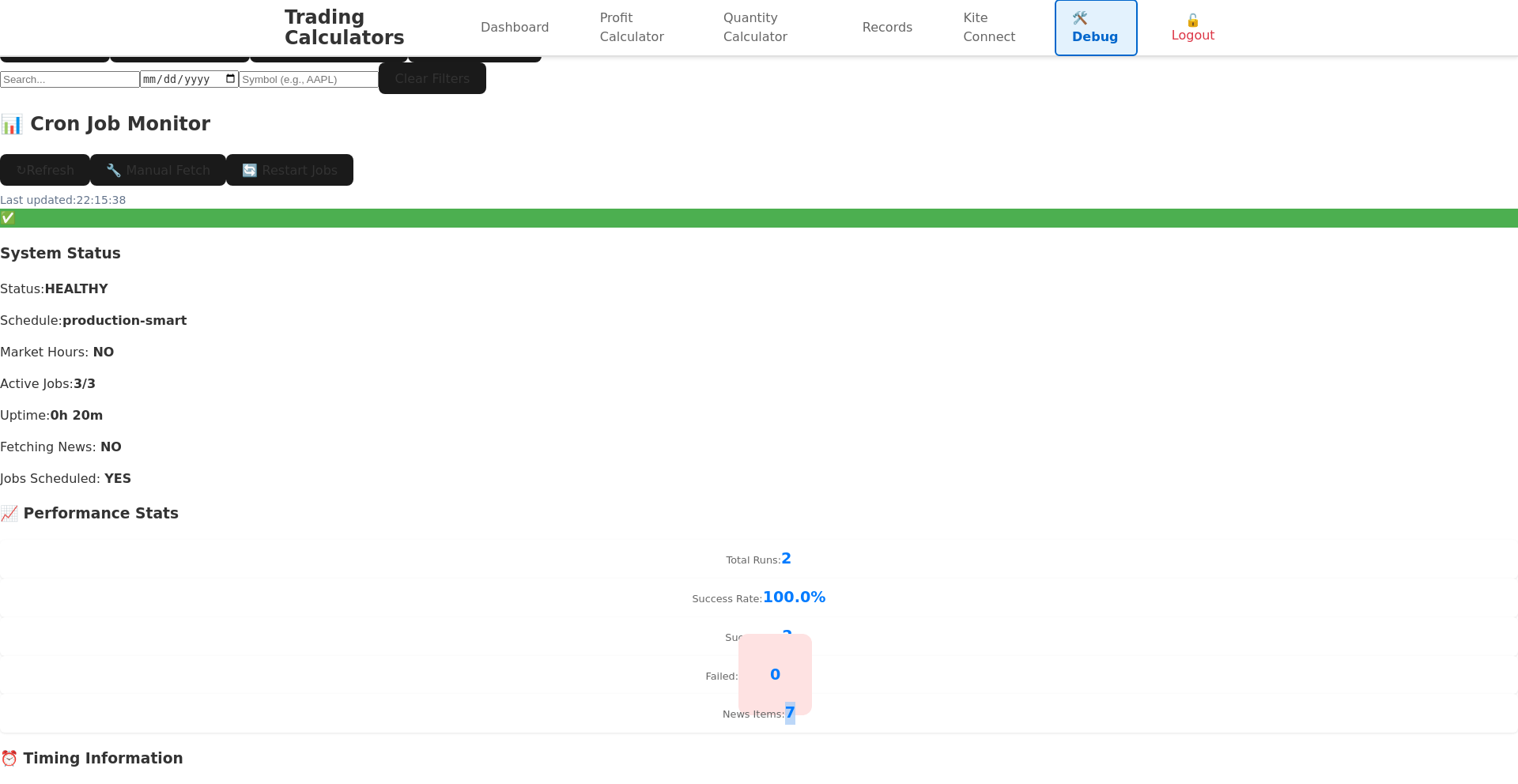
scroll to position [83, 0]
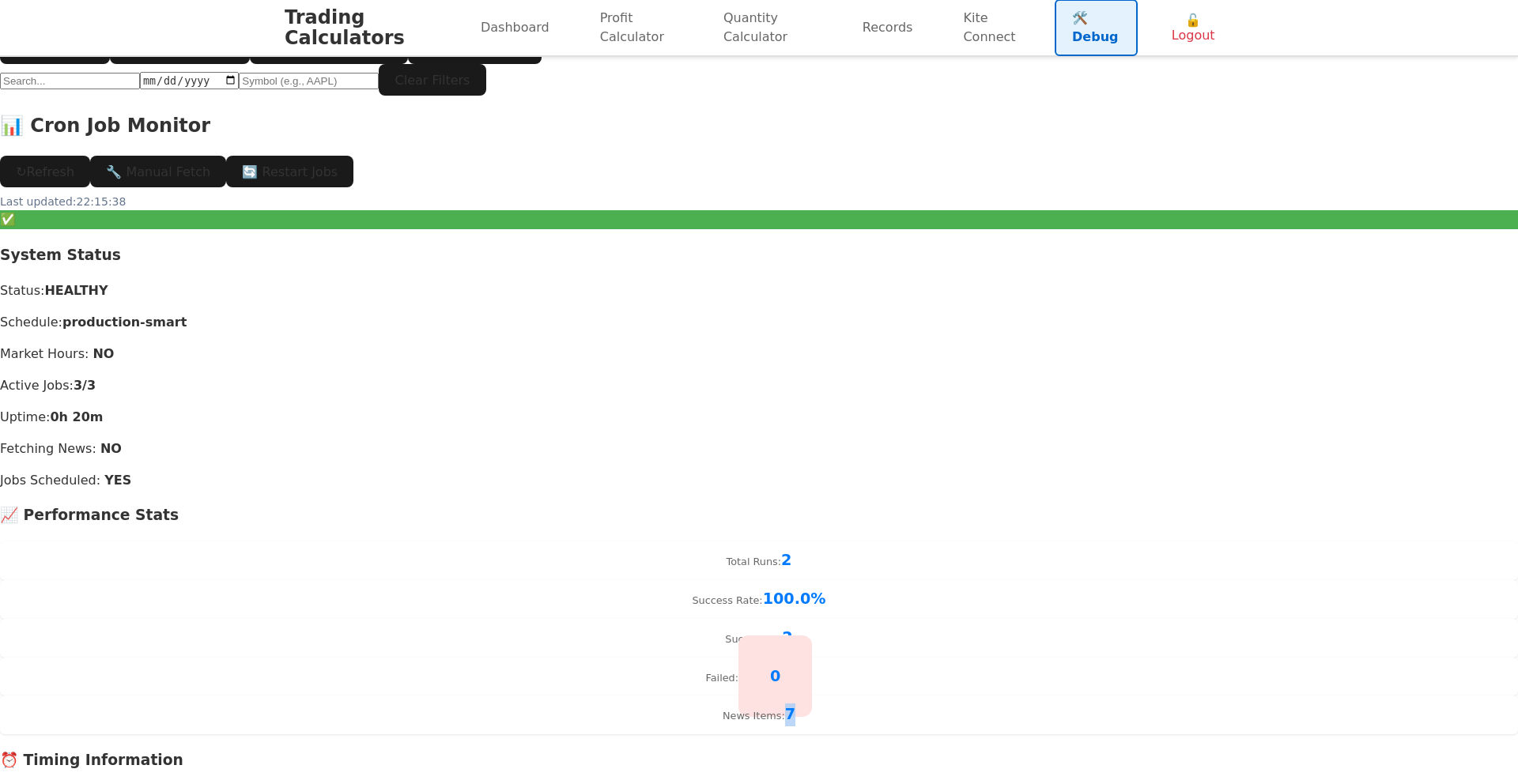
drag, startPoint x: 1017, startPoint y: 512, endPoint x: 982, endPoint y: 446, distance: 74.7
click at [1017, 542] on div "Total Runs: 2 Success Rate: 100.0% Successful: 2 Failed: 0 News Items: 7" at bounding box center [759, 638] width 1518 height 193
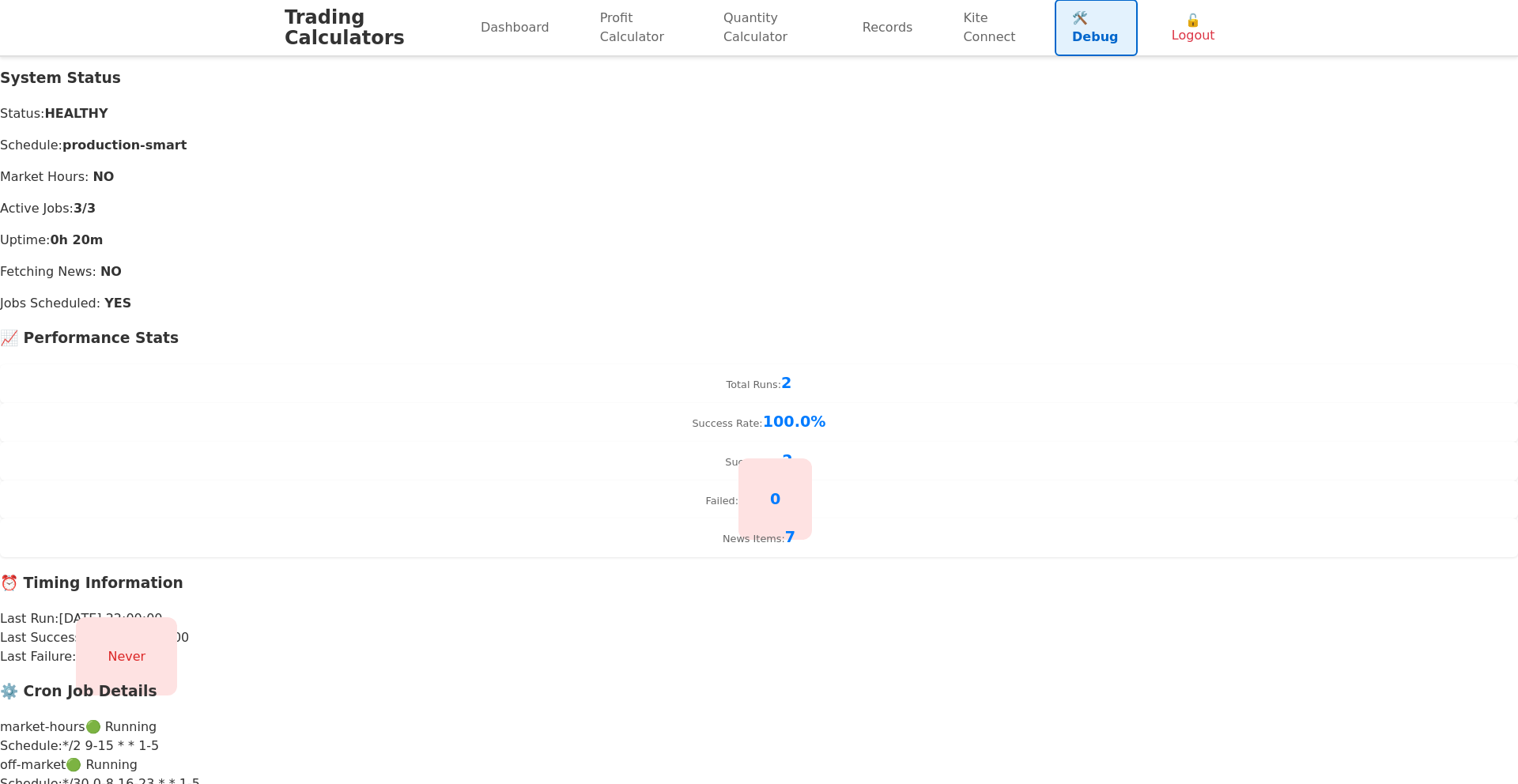
scroll to position [268, 0]
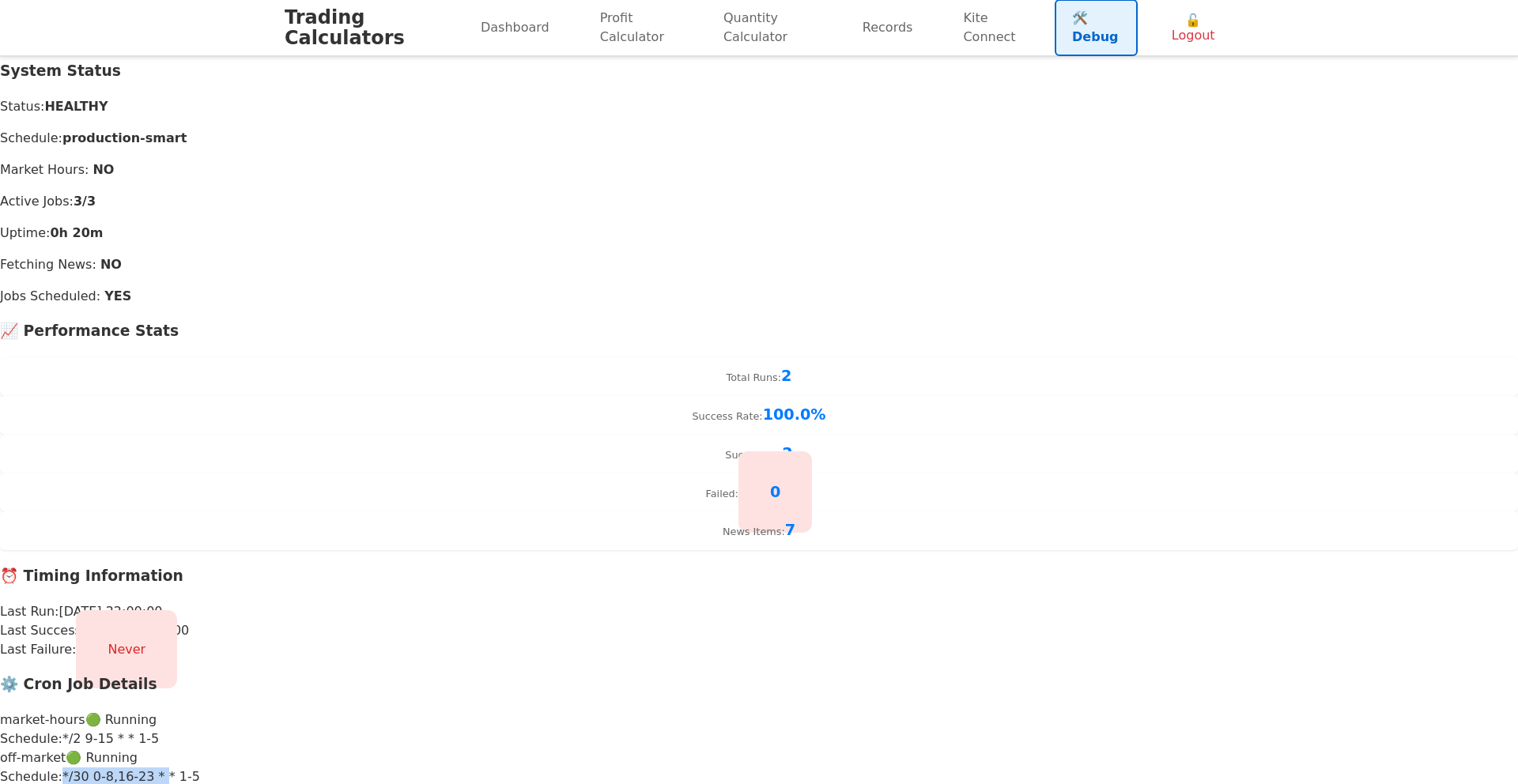
drag, startPoint x: 890, startPoint y: 586, endPoint x: 948, endPoint y: 585, distance: 58.0
click at [948, 767] on div "Schedule: */30 0-8,16-23 * * 1-5" at bounding box center [759, 776] width 1518 height 19
copy div "*/30 0-8,16-23 *"
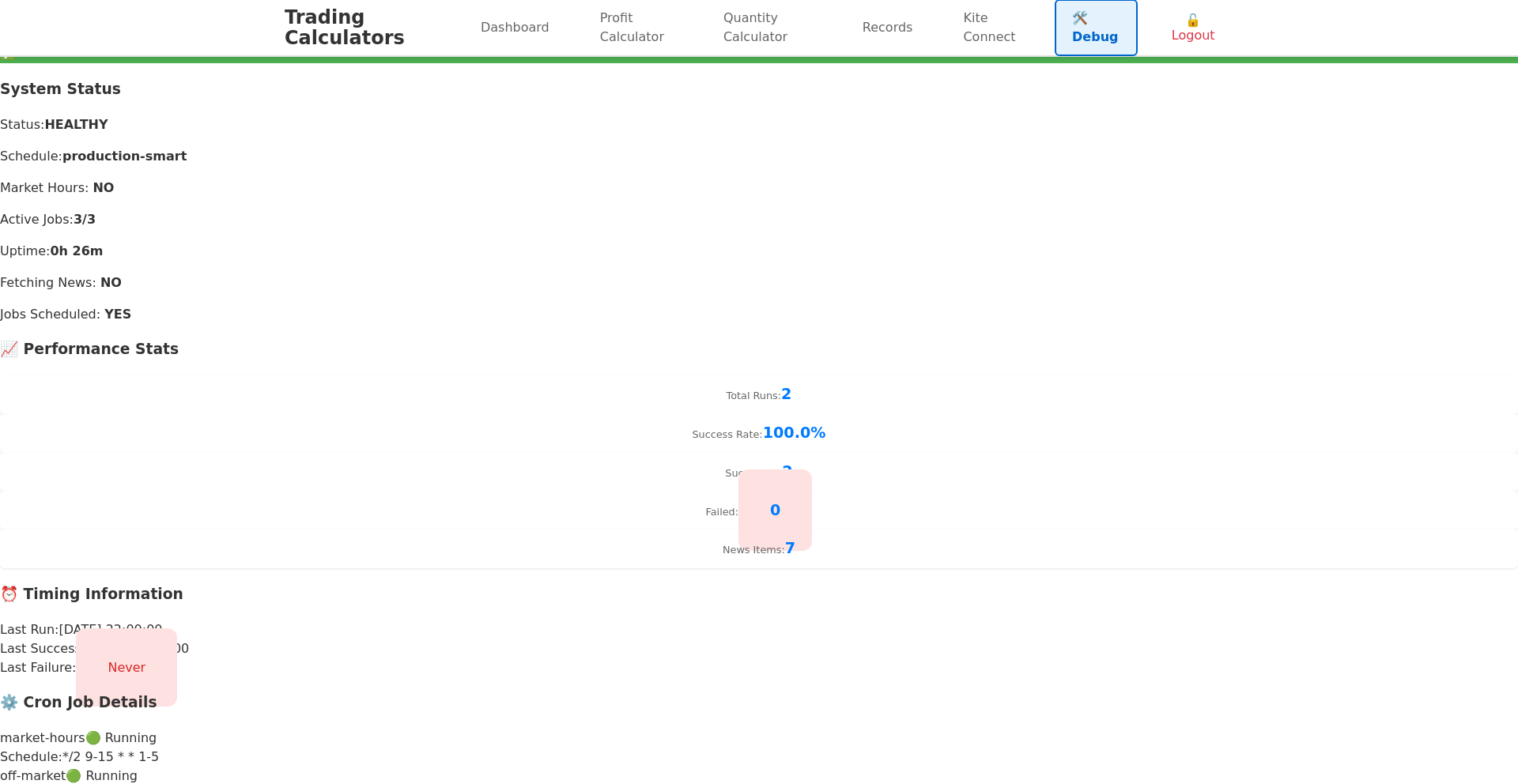
scroll to position [252, 0]
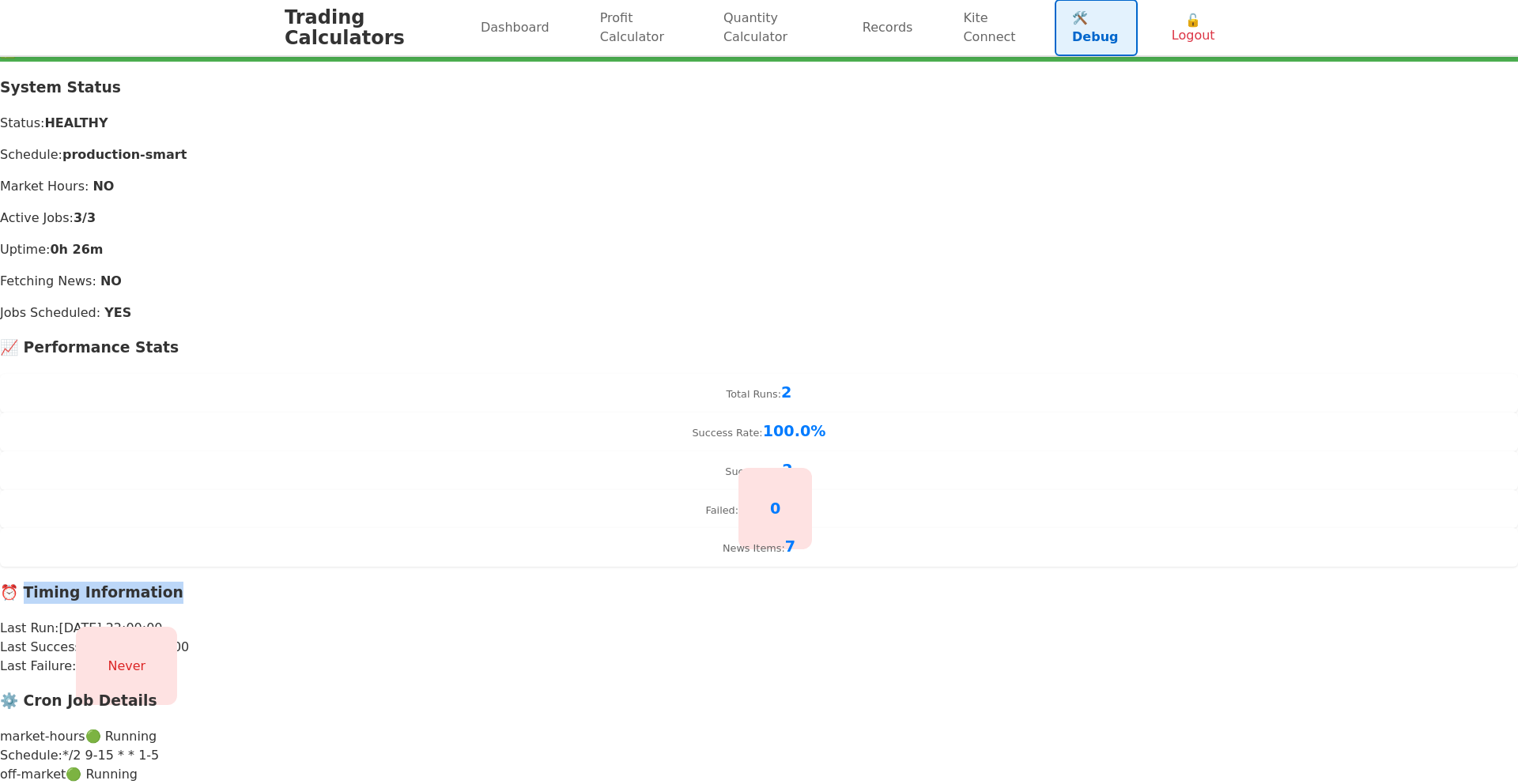
drag, startPoint x: 341, startPoint y: 480, endPoint x: 535, endPoint y: 476, distance: 194.0
click at [535, 581] on h3 "⏰ Timing Information" at bounding box center [759, 592] width 1518 height 22
copy h3 "Timing Information"
click at [946, 439] on div "📊 Cron Job Monitor ↻ Refresh 🔧 Manual Fetch 🔄 Restart Jobs Last updated: 22:21:…" at bounding box center [759, 428] width 1518 height 968
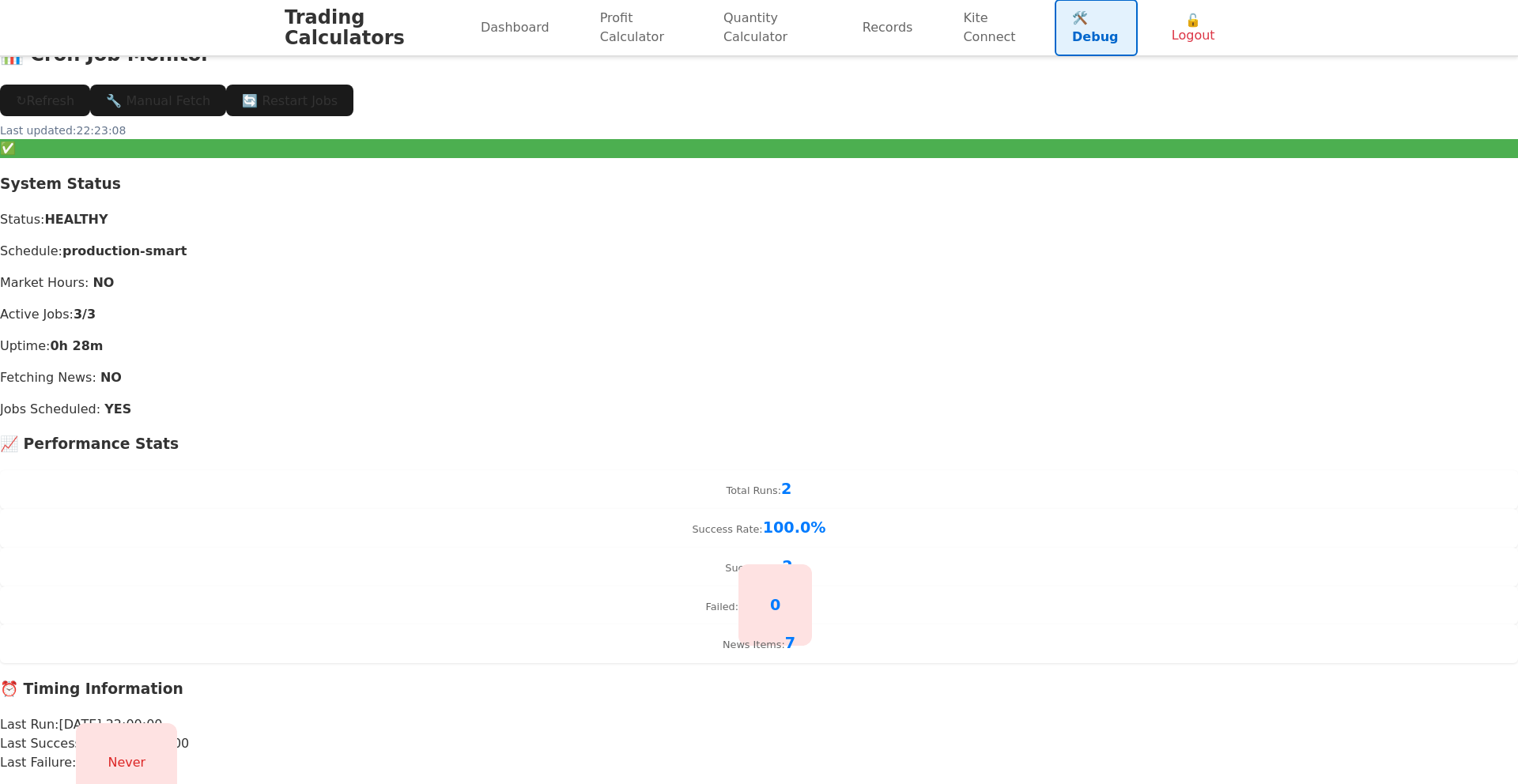
scroll to position [317, 0]
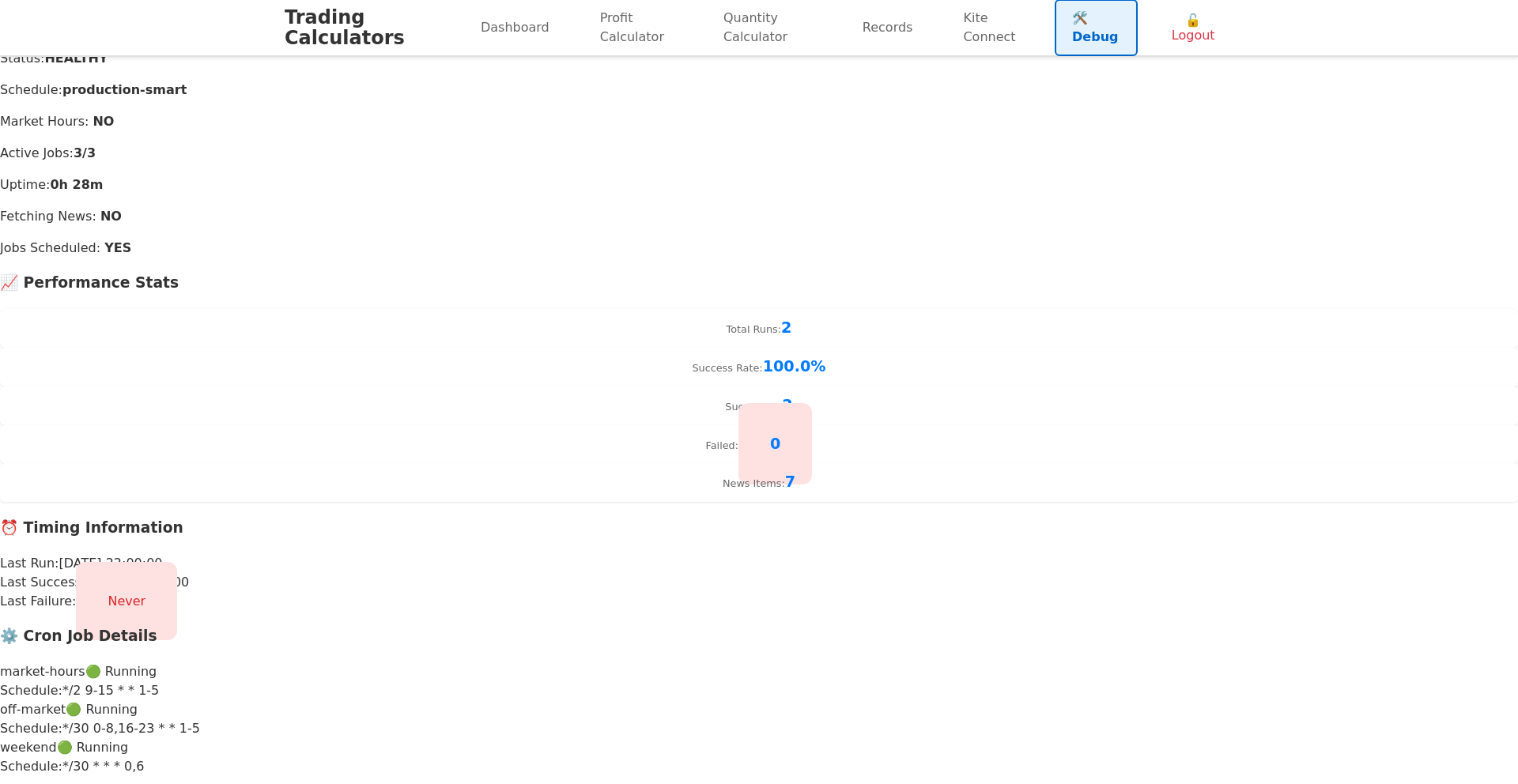
drag, startPoint x: 488, startPoint y: 237, endPoint x: 480, endPoint y: 234, distance: 8.5
click at [487, 226] on p "Fetching News: NO" at bounding box center [759, 216] width 1518 height 19
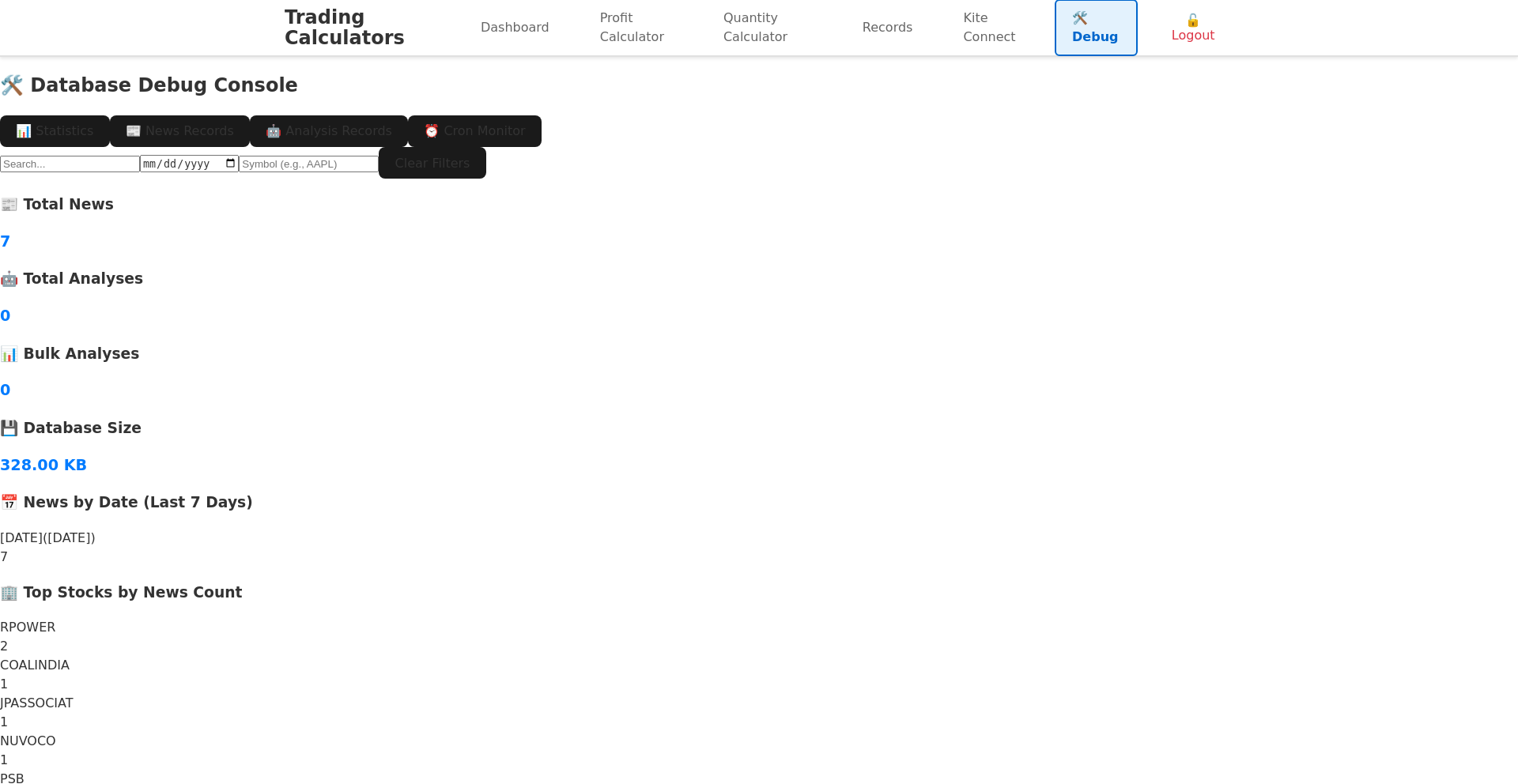
scroll to position [2, 0]
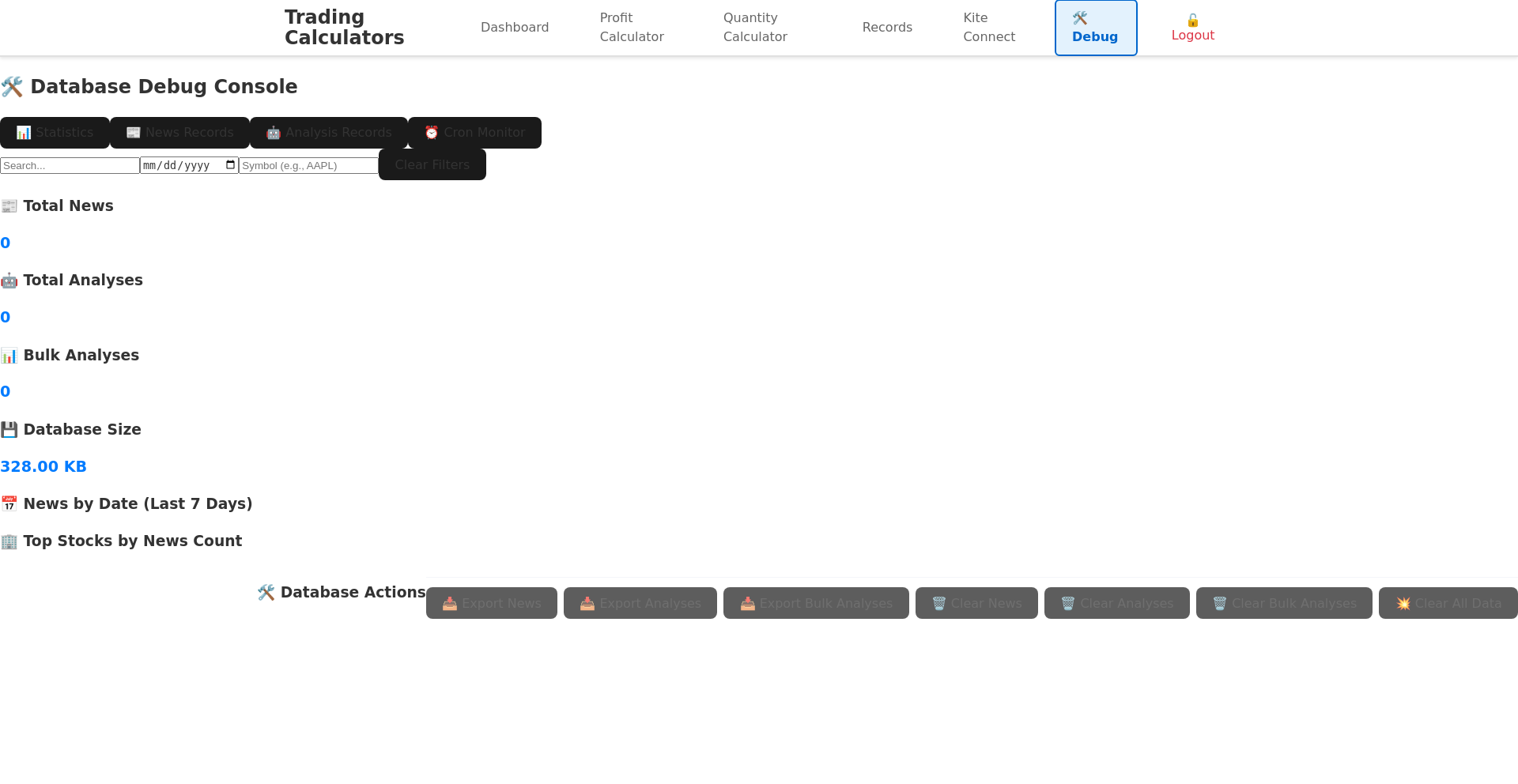
scroll to position [2, 0]
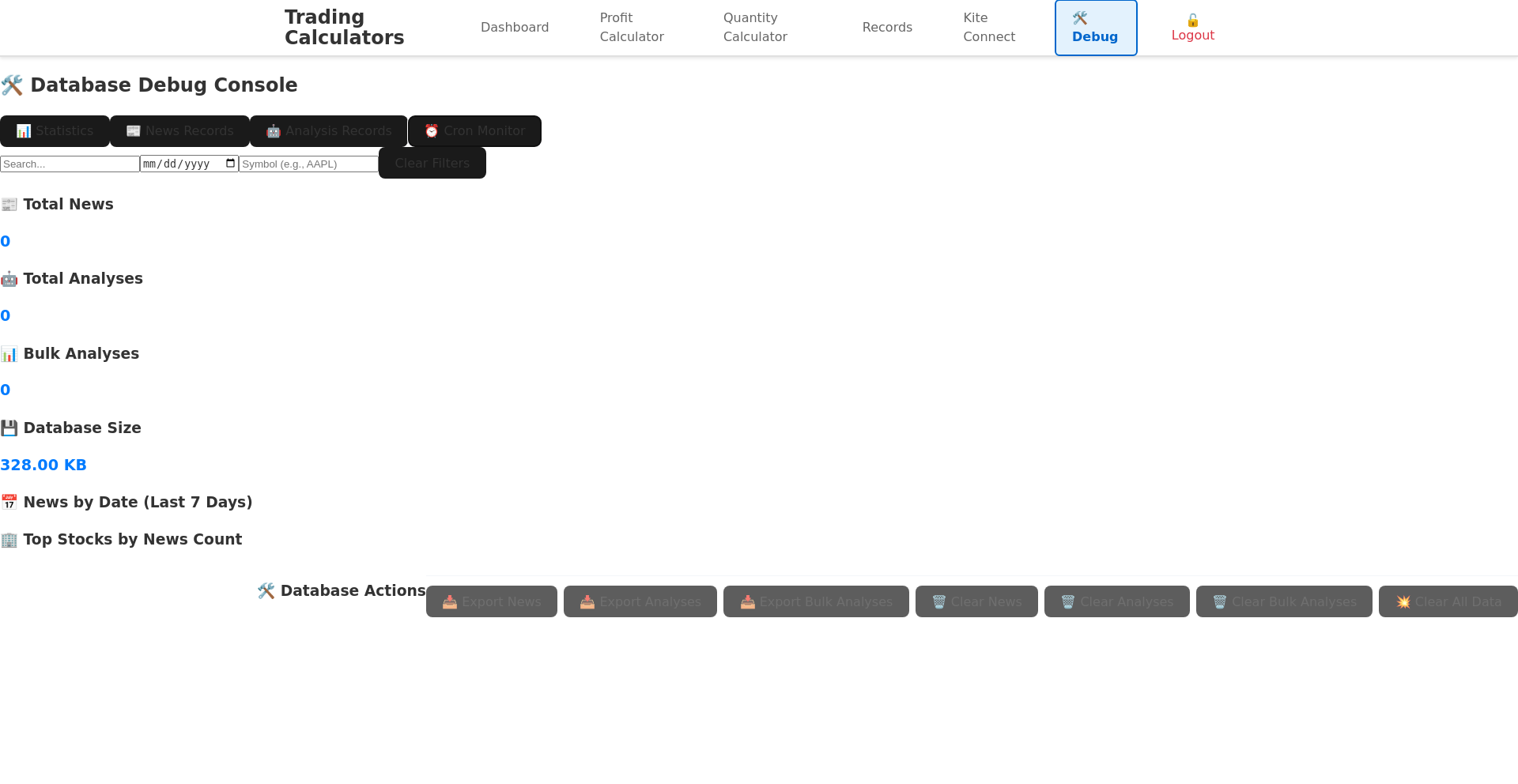
click at [542, 115] on button "⏰ Cron Monitor" at bounding box center [474, 131] width 133 height 32
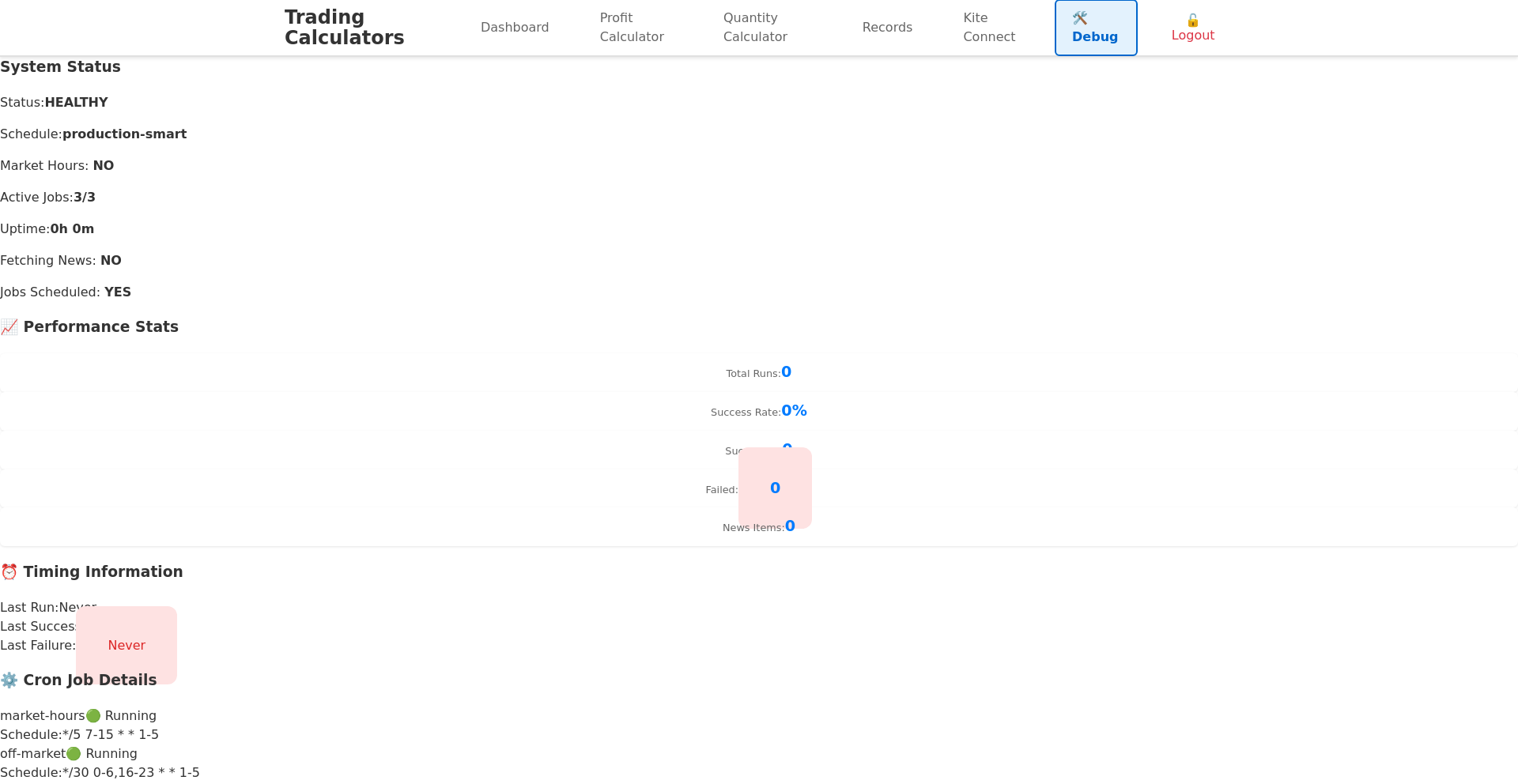
scroll to position [317, 0]
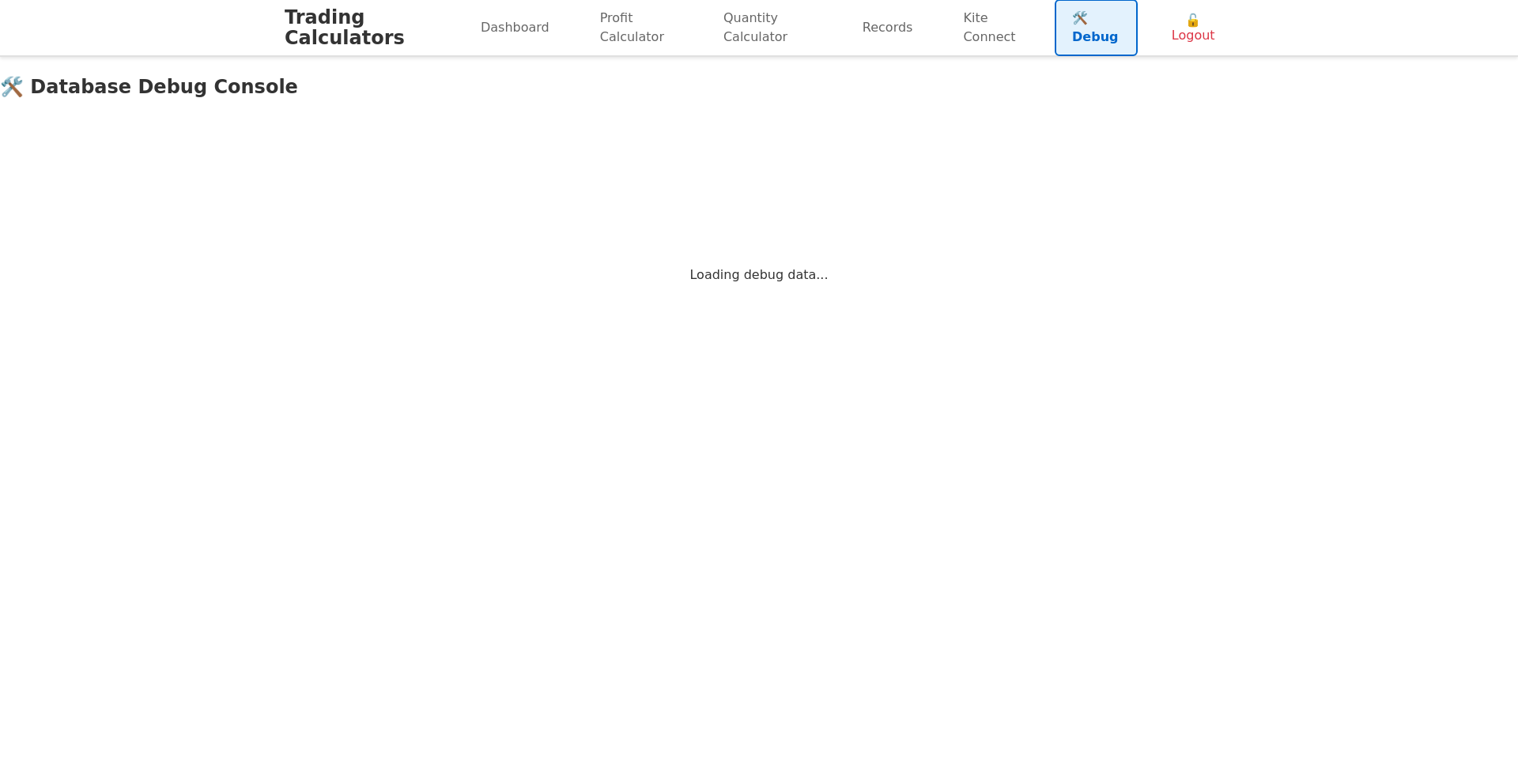
scroll to position [2, 0]
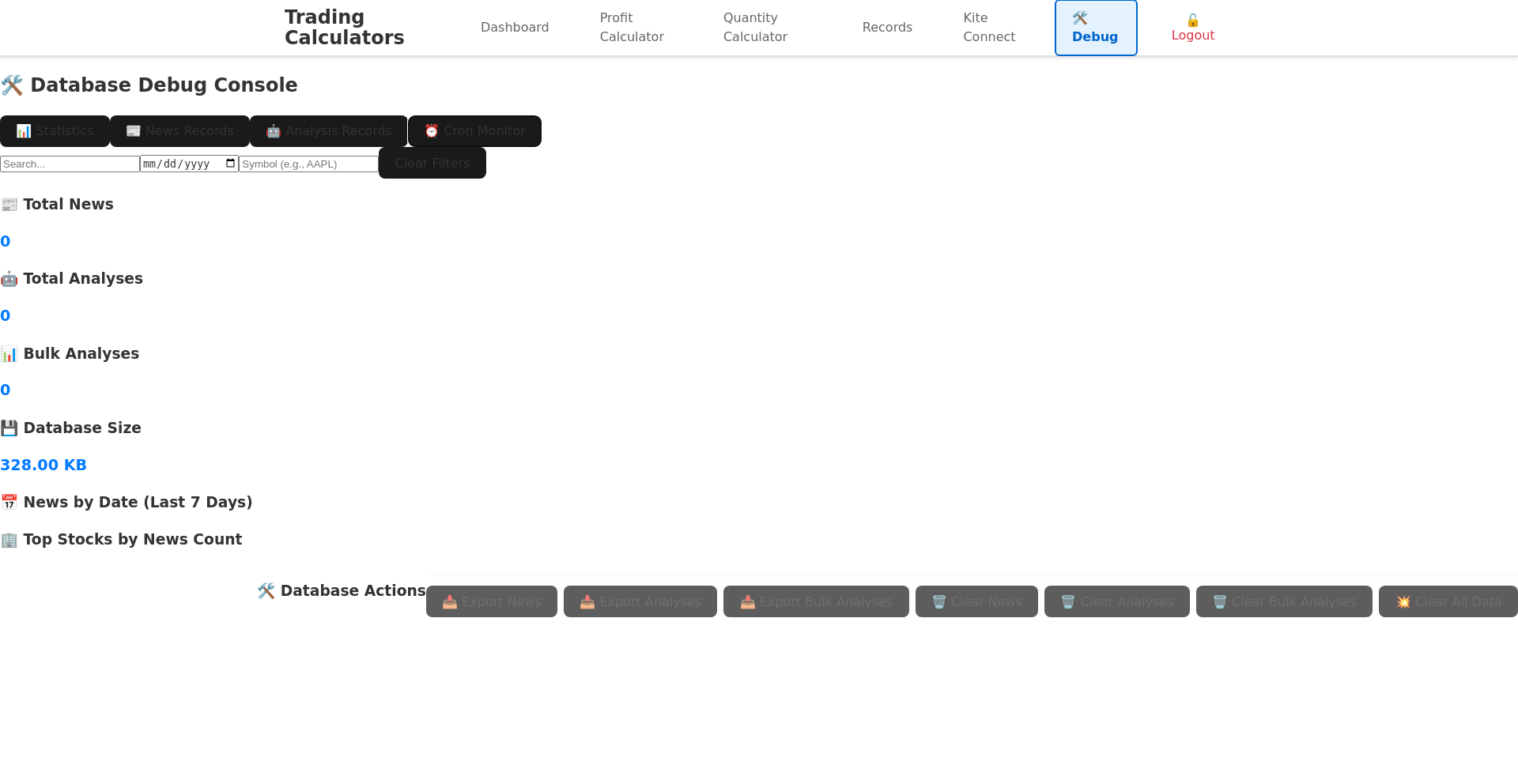
click at [542, 115] on button "⏰ Cron Monitor" at bounding box center [474, 131] width 133 height 32
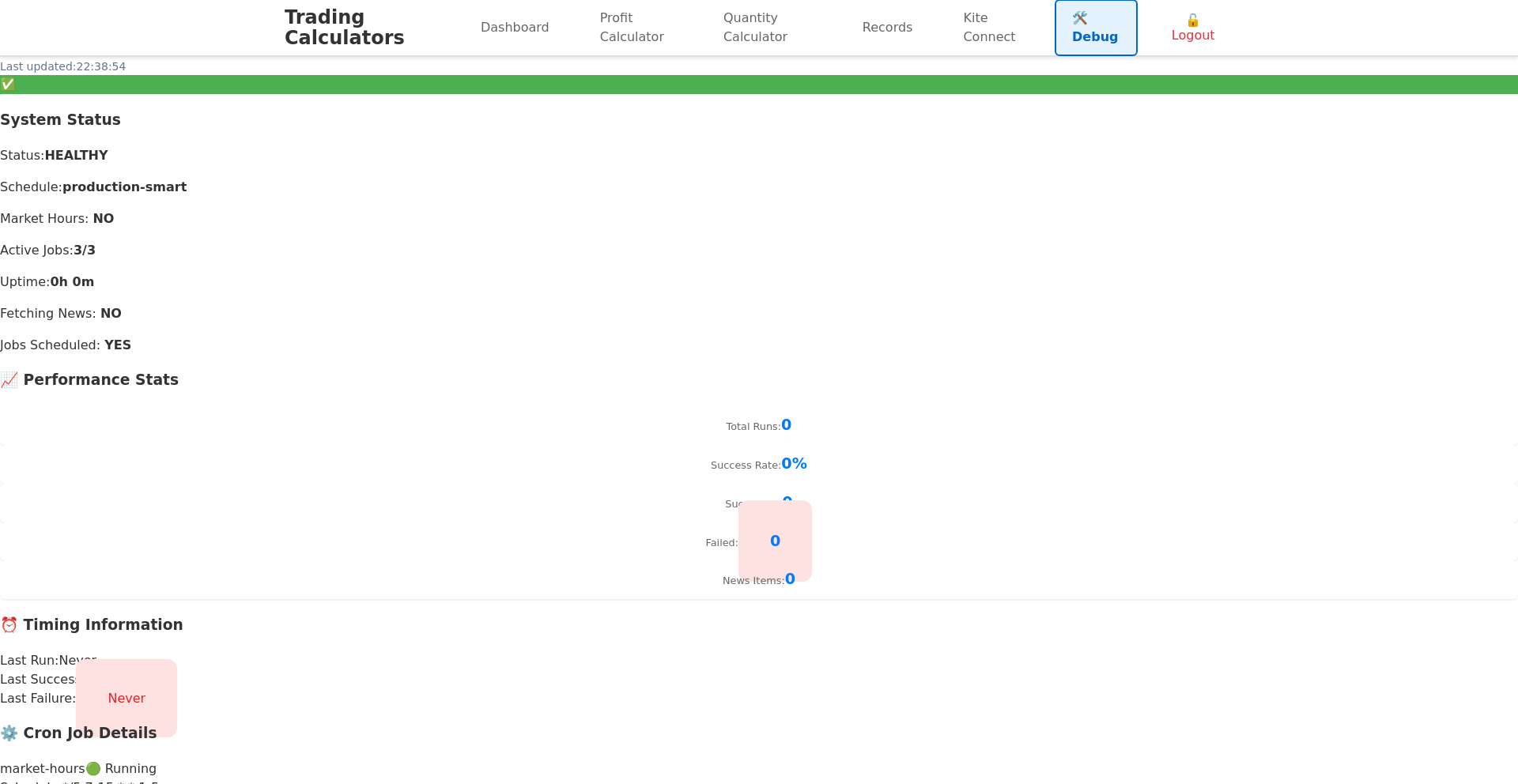
scroll to position [317, 0]
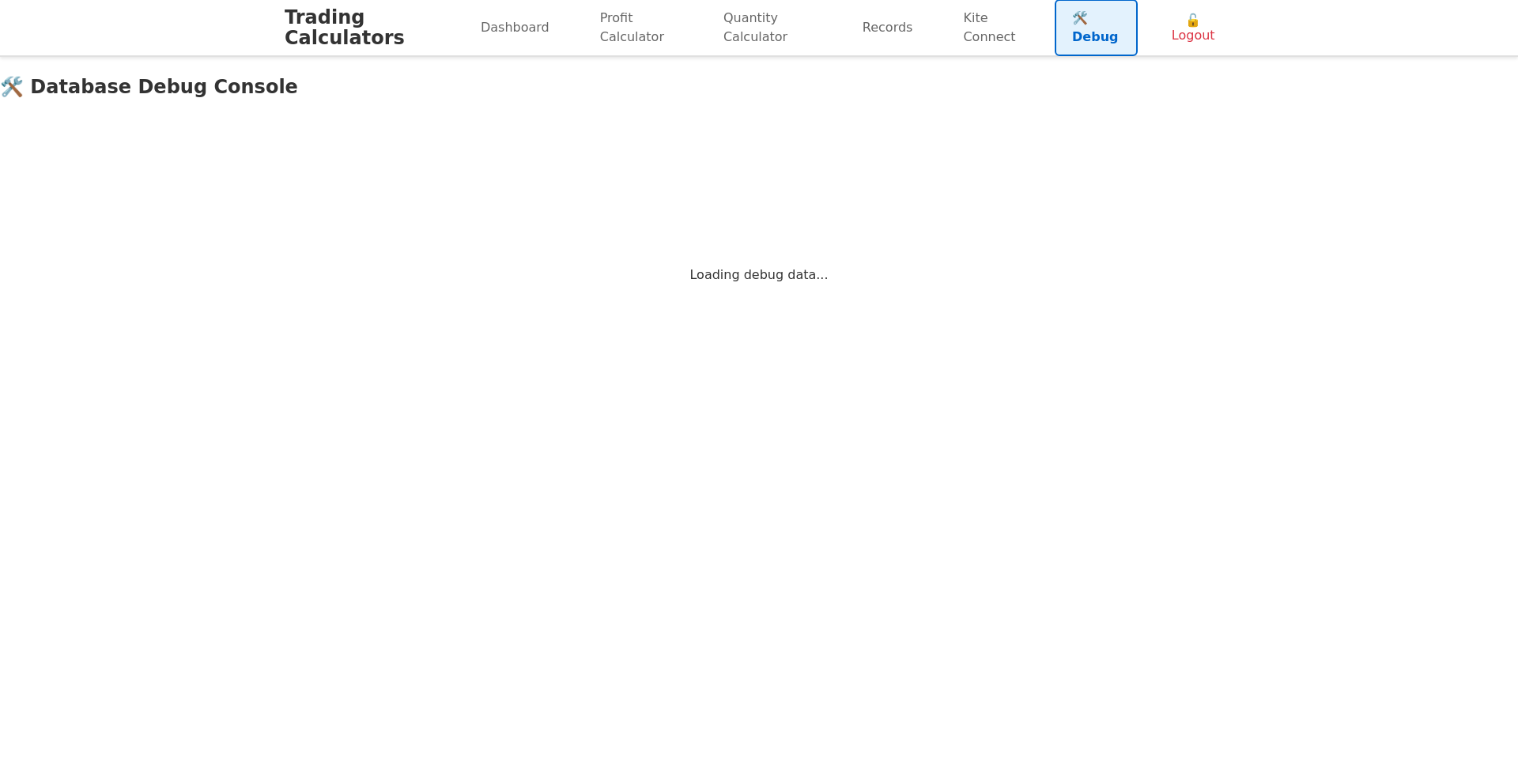
scroll to position [2, 0]
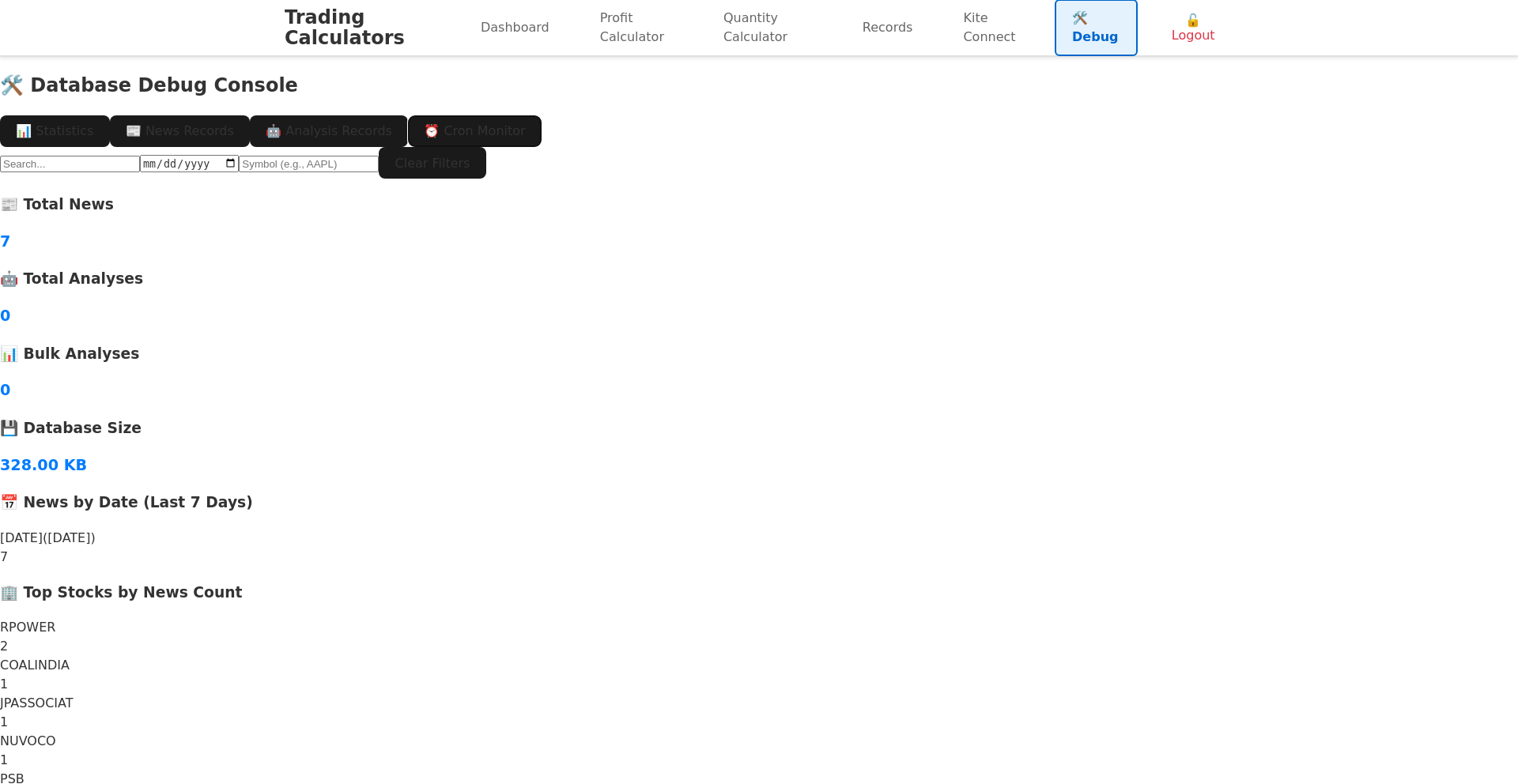
click at [542, 115] on button "⏰ Cron Monitor" at bounding box center [474, 131] width 133 height 32
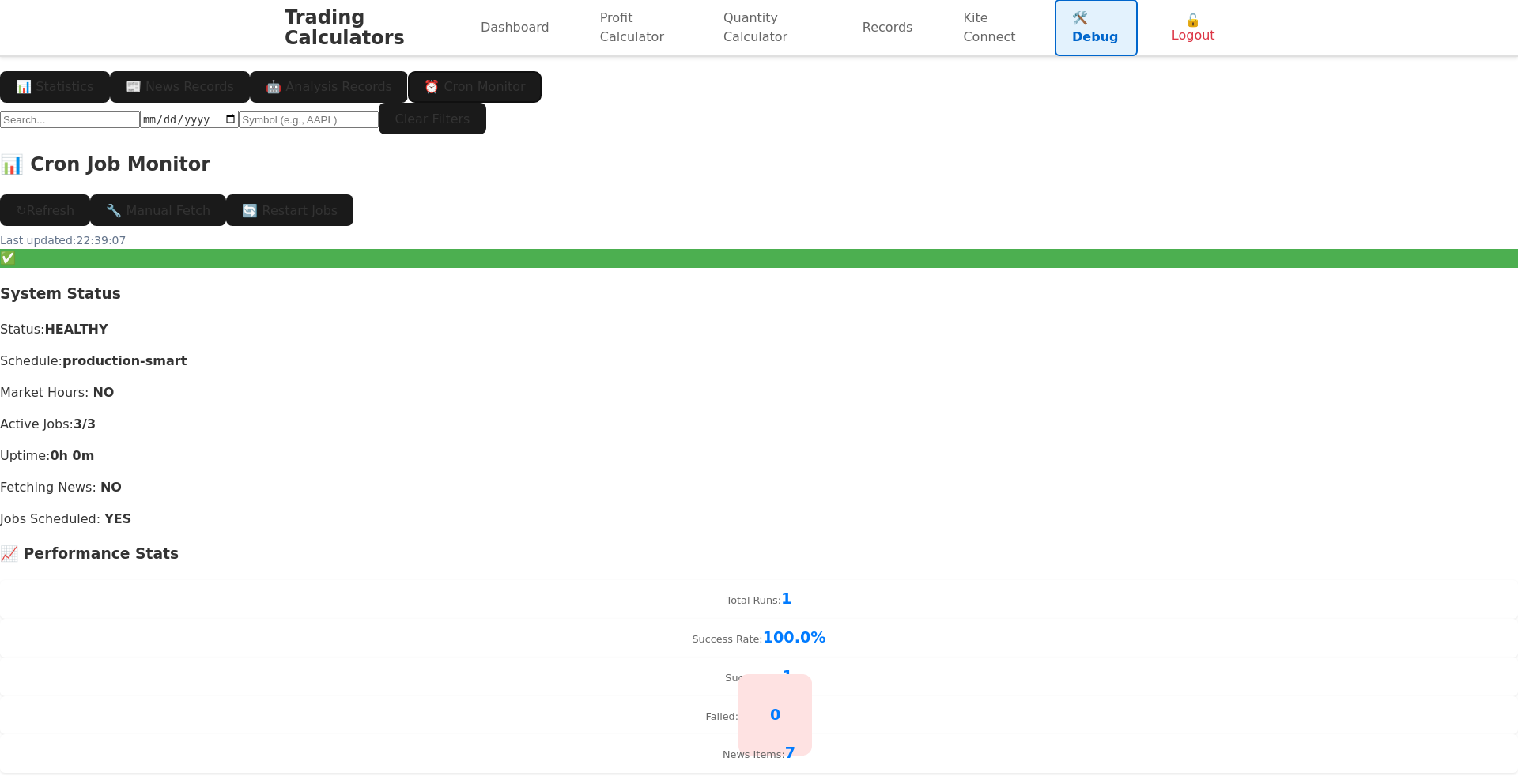
scroll to position [47, 0]
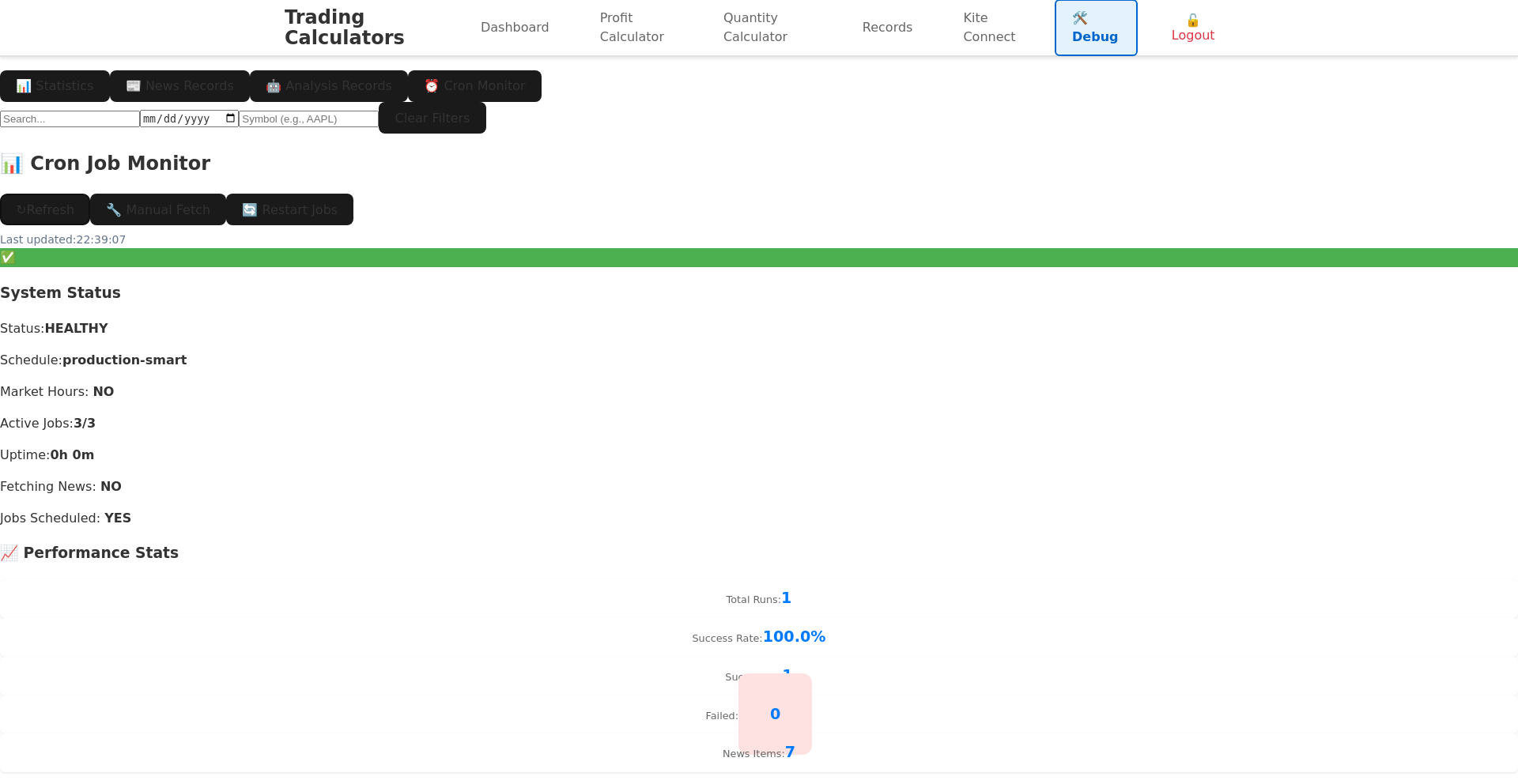
click at [90, 209] on button "↻ Refresh" at bounding box center [45, 210] width 90 height 32
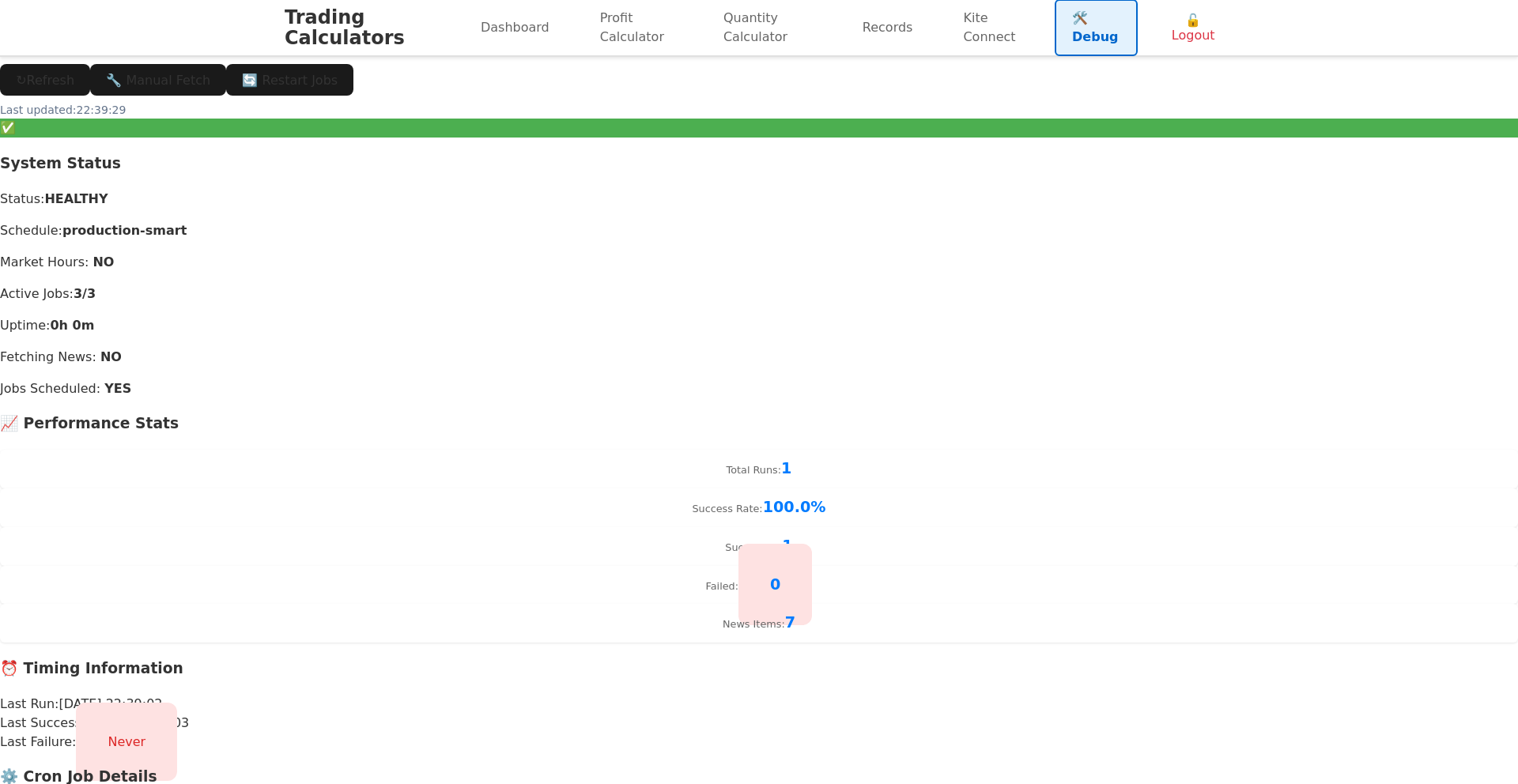
scroll to position [317, 0]
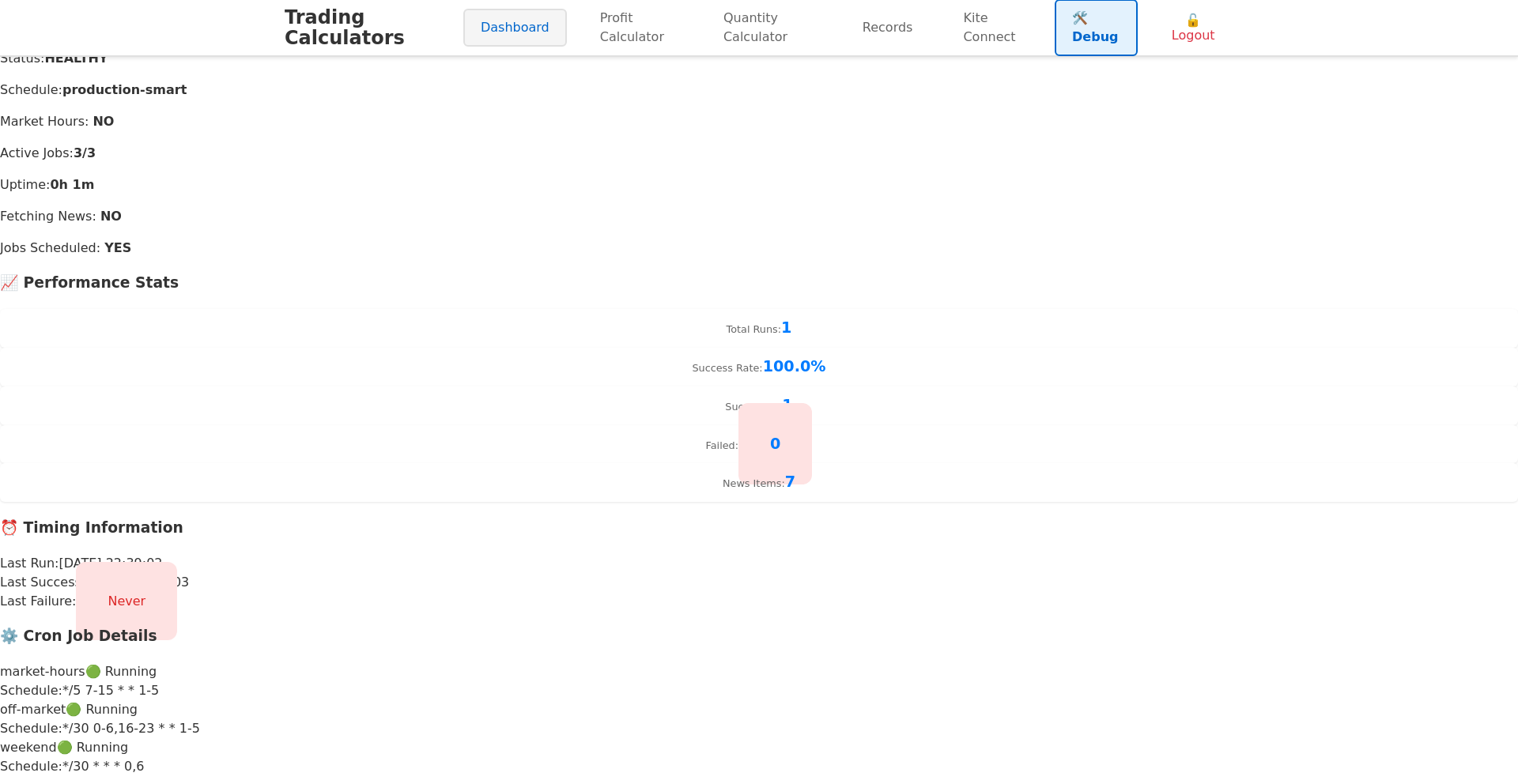
click at [480, 21] on link "Dashboard" at bounding box center [515, 28] width 103 height 38
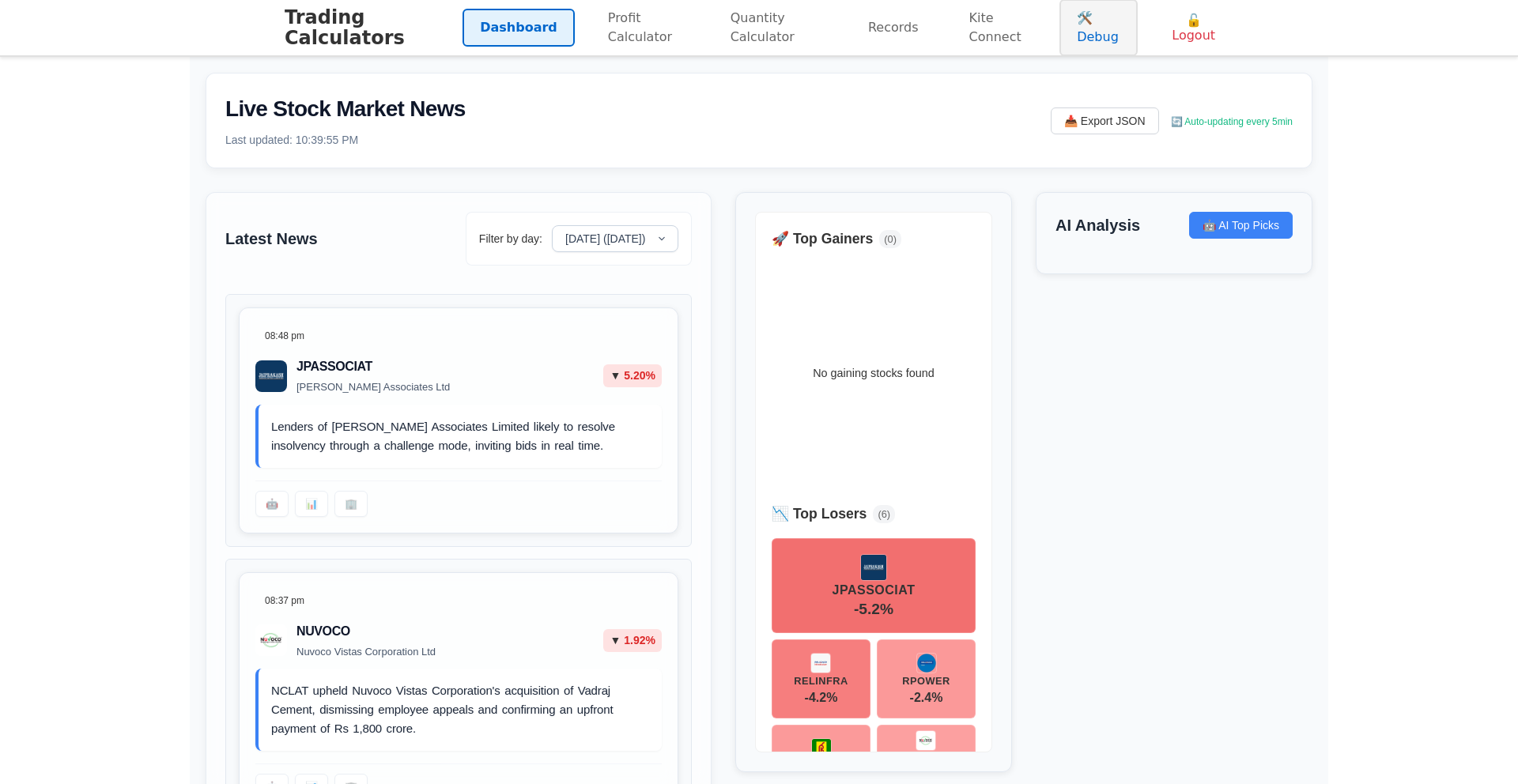
click at [1093, 34] on link "🛠️ Debug" at bounding box center [1097, 27] width 79 height 57
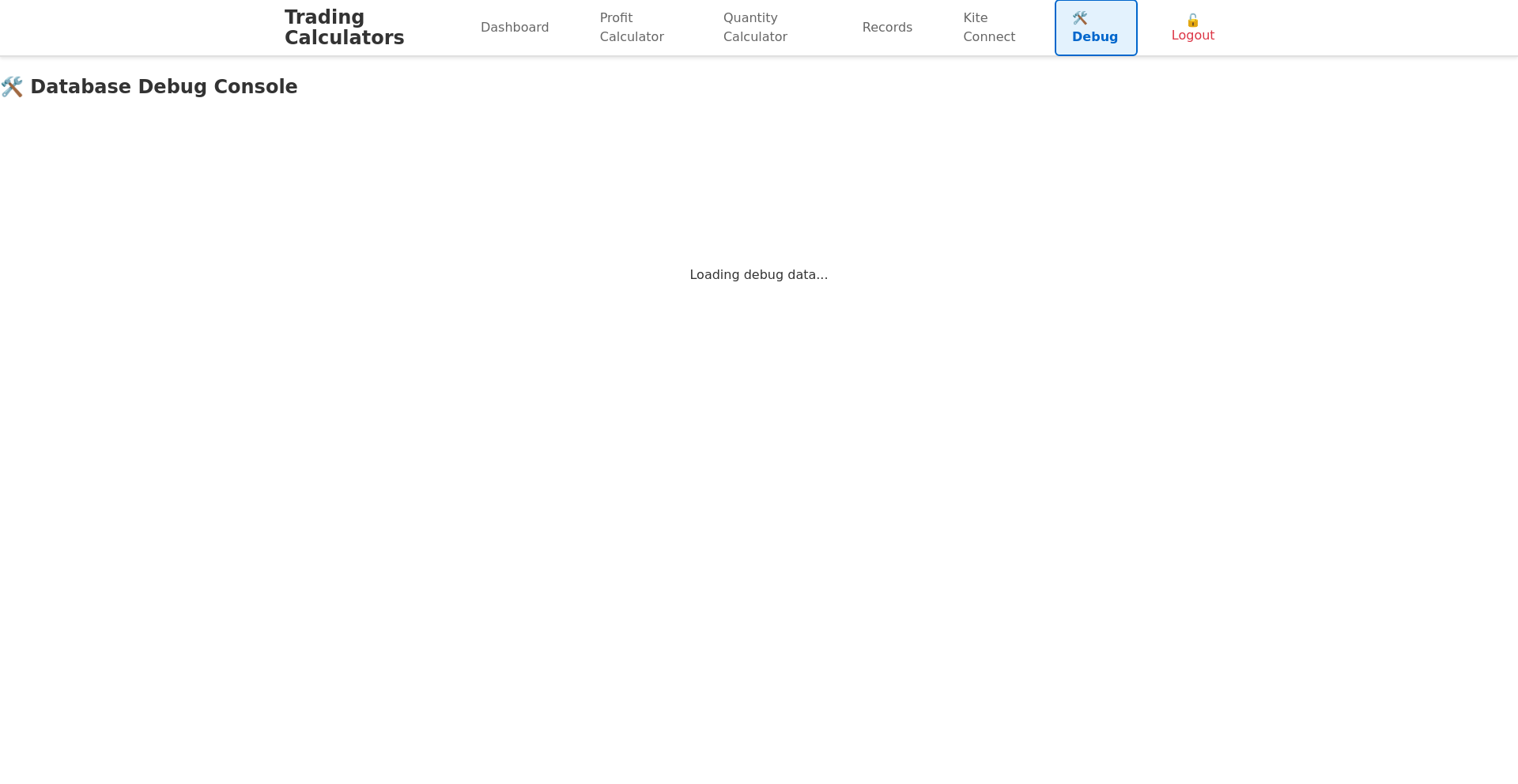
scroll to position [46, 0]
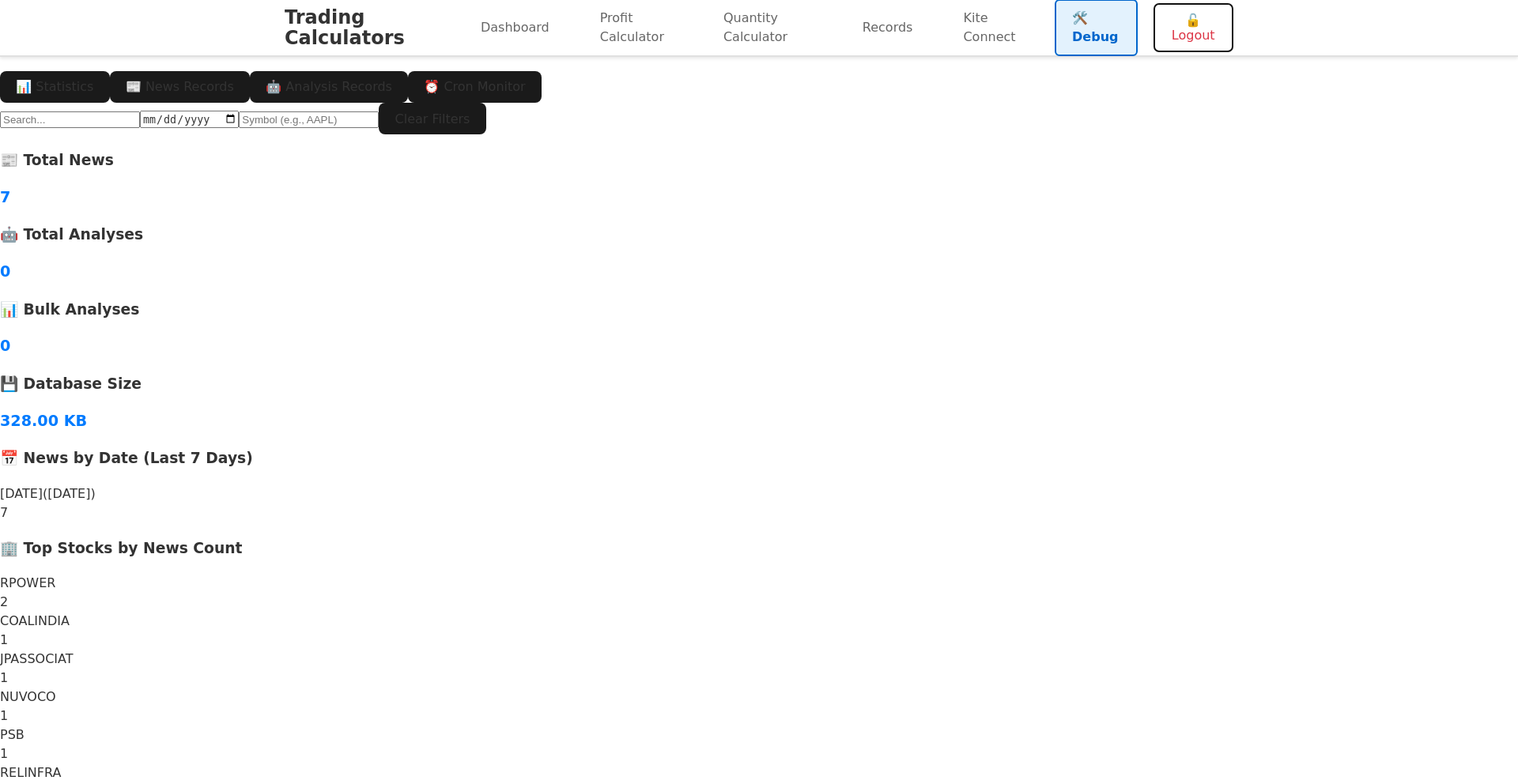
drag, startPoint x: 1178, startPoint y: 37, endPoint x: 1046, endPoint y: 117, distance: 154.4
click at [1046, 117] on div "Trading Calculators Dashboard Profit Calculator Quantity Calculator Records Kit…" at bounding box center [759, 403] width 1518 height 899
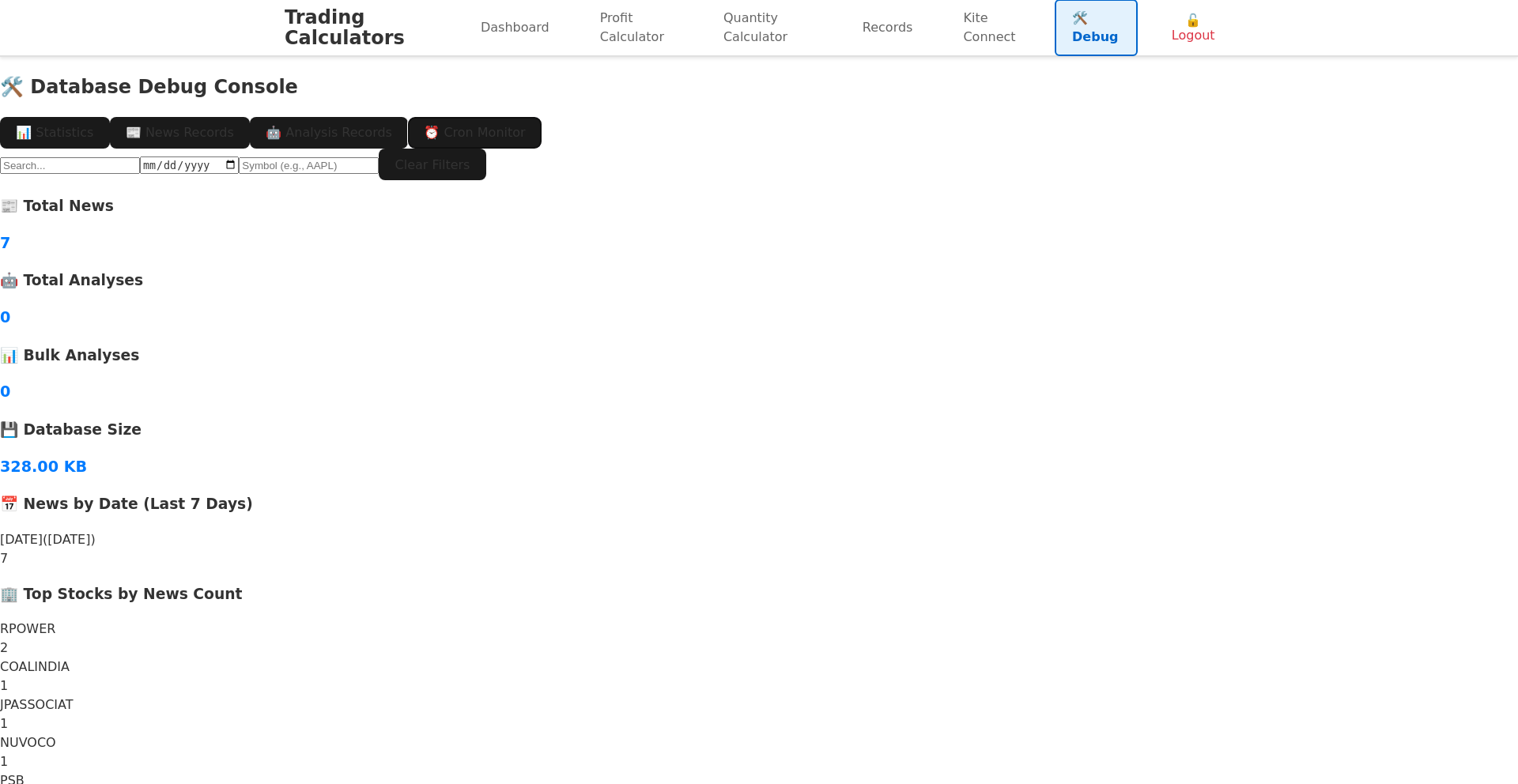
click at [542, 117] on button "⏰ Cron Monitor" at bounding box center [474, 133] width 133 height 32
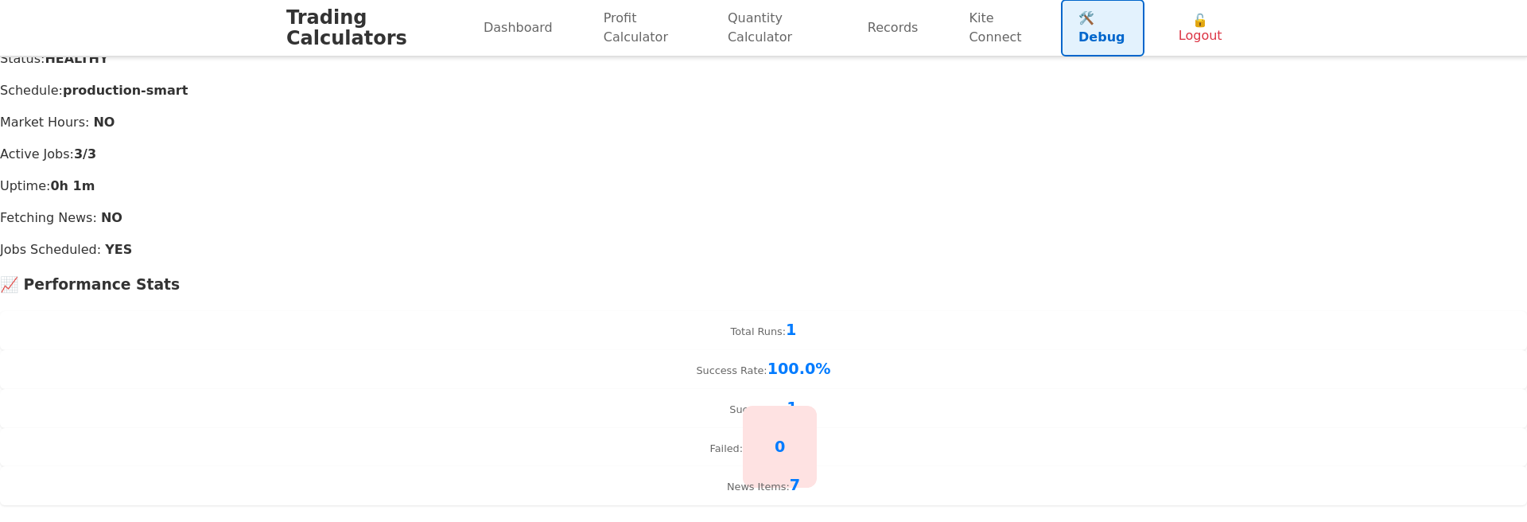
scroll to position [319, 0]
click at [523, 375] on div "📊 Cron Job Monitor ↻ Refresh 🔧 Manual Fetch 🔄 Restart Jobs Last updated: 22:40:…" at bounding box center [763, 365] width 1527 height 974
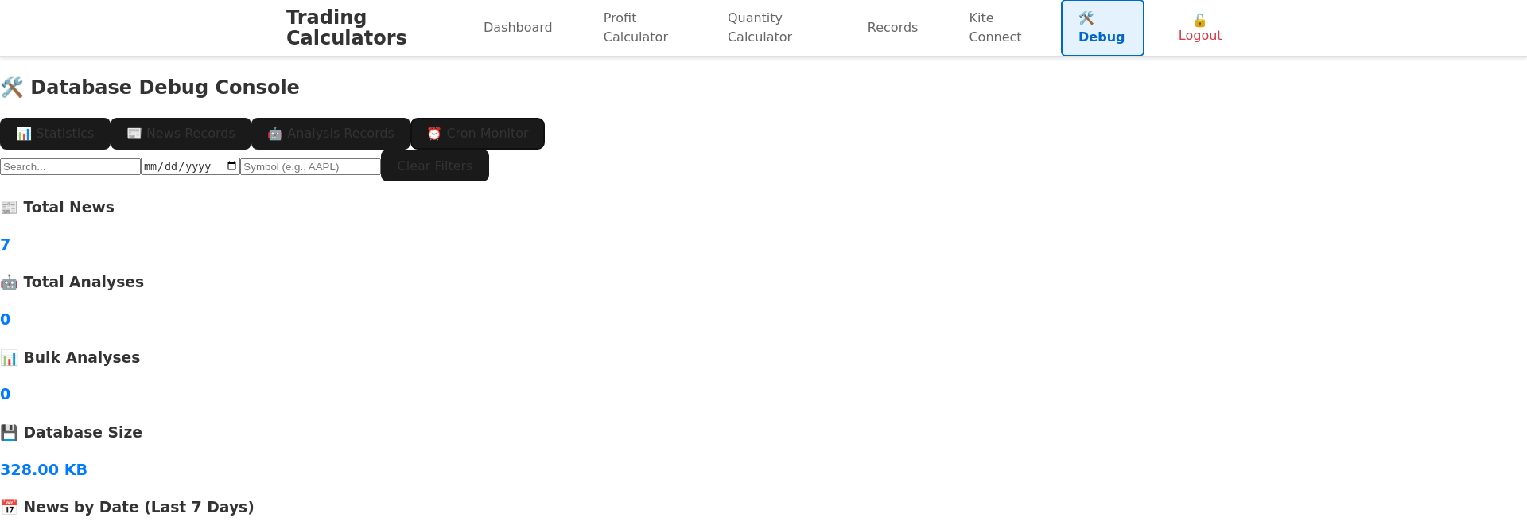
click at [545, 118] on button "⏰ Cron Monitor" at bounding box center [477, 134] width 134 height 32
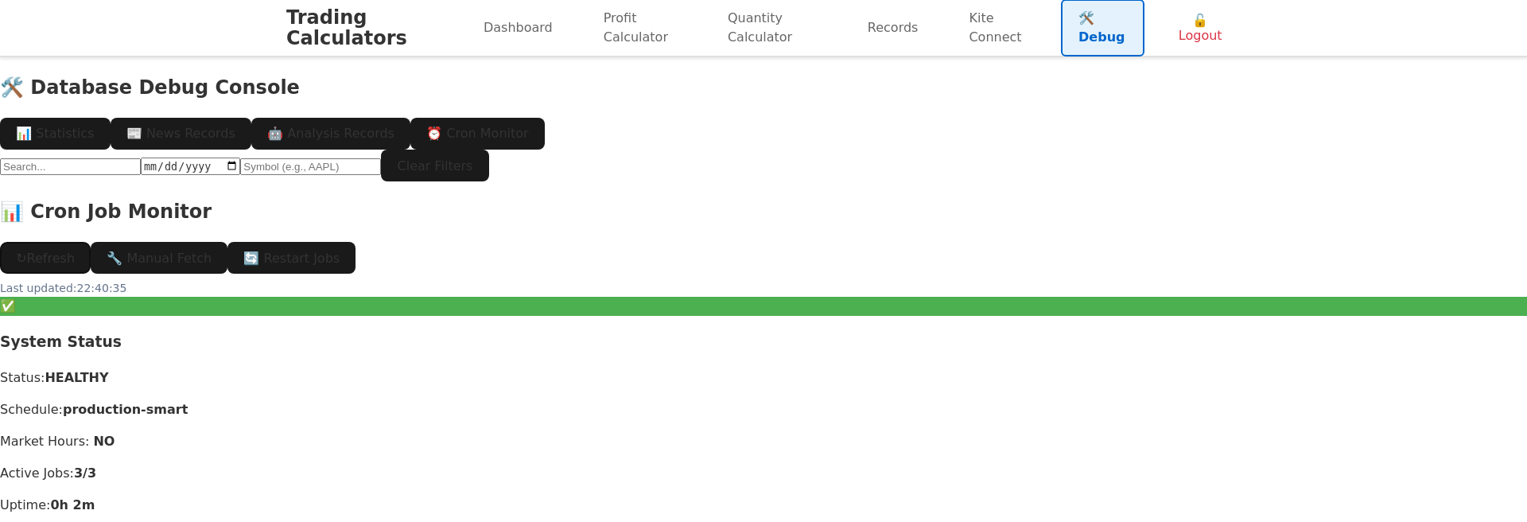
click at [91, 258] on button "↻ Refresh" at bounding box center [45, 258] width 91 height 32
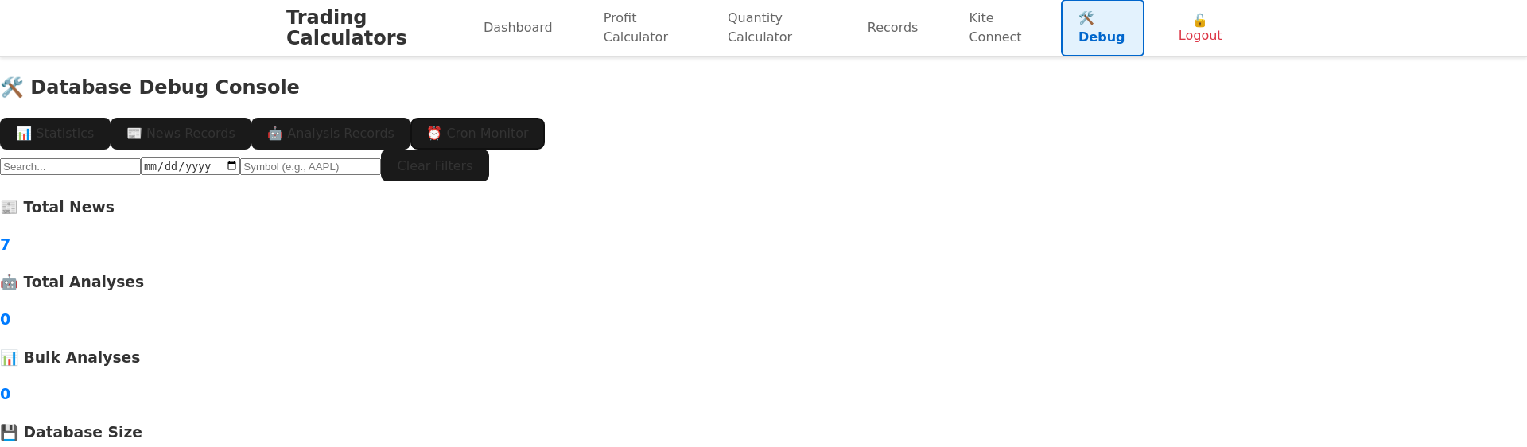
drag, startPoint x: 1270, startPoint y: 87, endPoint x: 1002, endPoint y: 218, distance: 298.4
click at [545, 118] on button "⏰ Cron Monitor" at bounding box center [477, 134] width 134 height 32
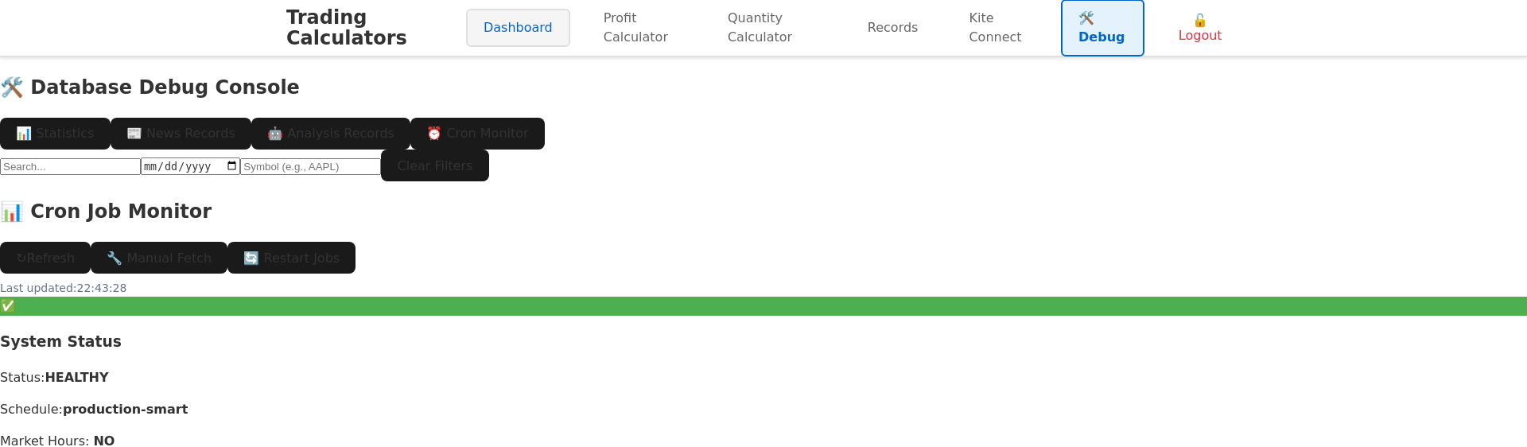
click at [466, 43] on link "Dashboard" at bounding box center [518, 28] width 104 height 38
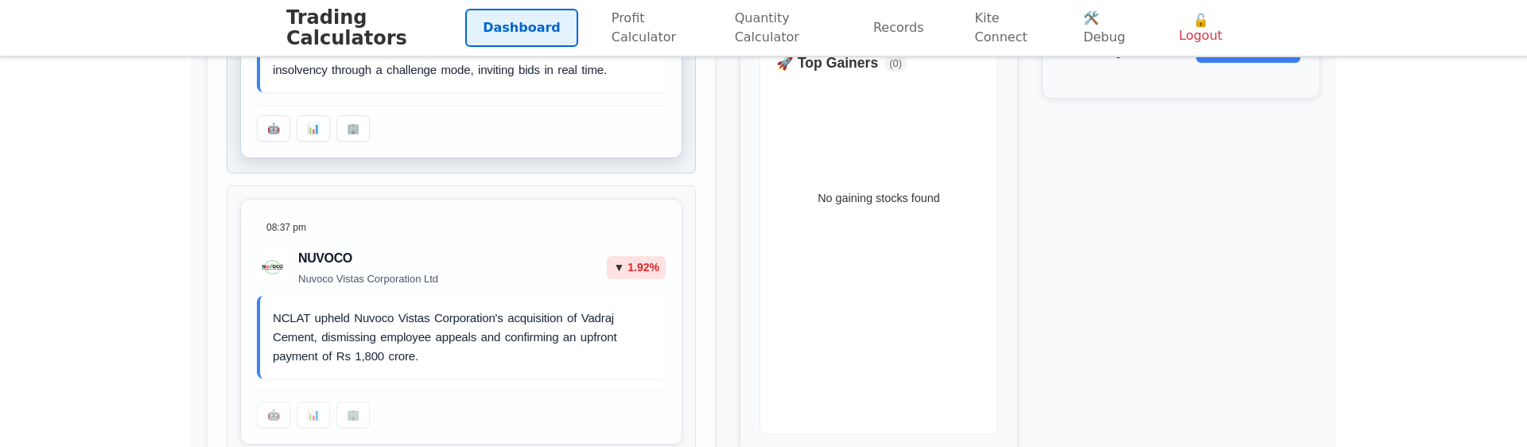
scroll to position [378, 0]
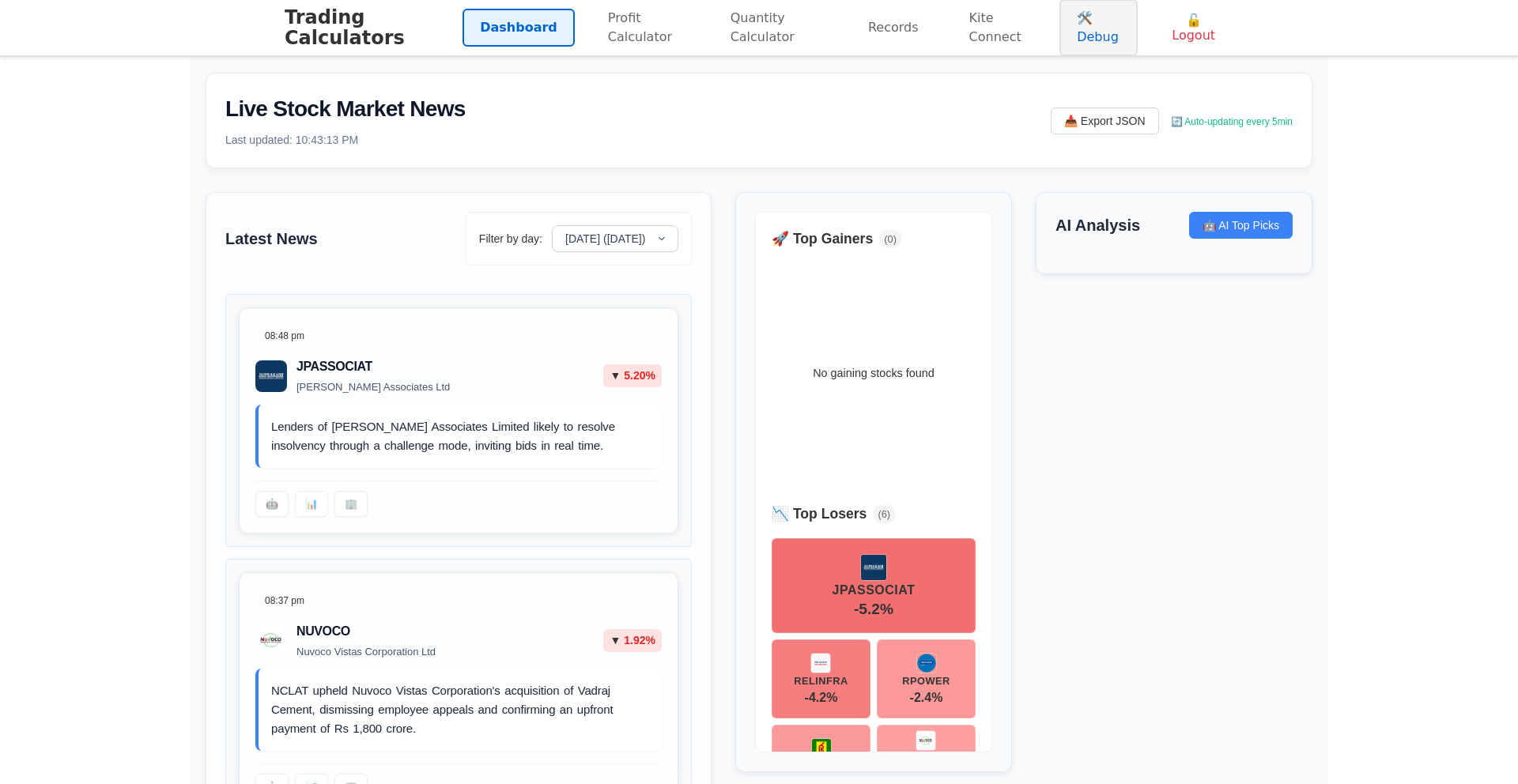
click at [1060, 37] on link "🛠️ Debug" at bounding box center [1097, 27] width 79 height 57
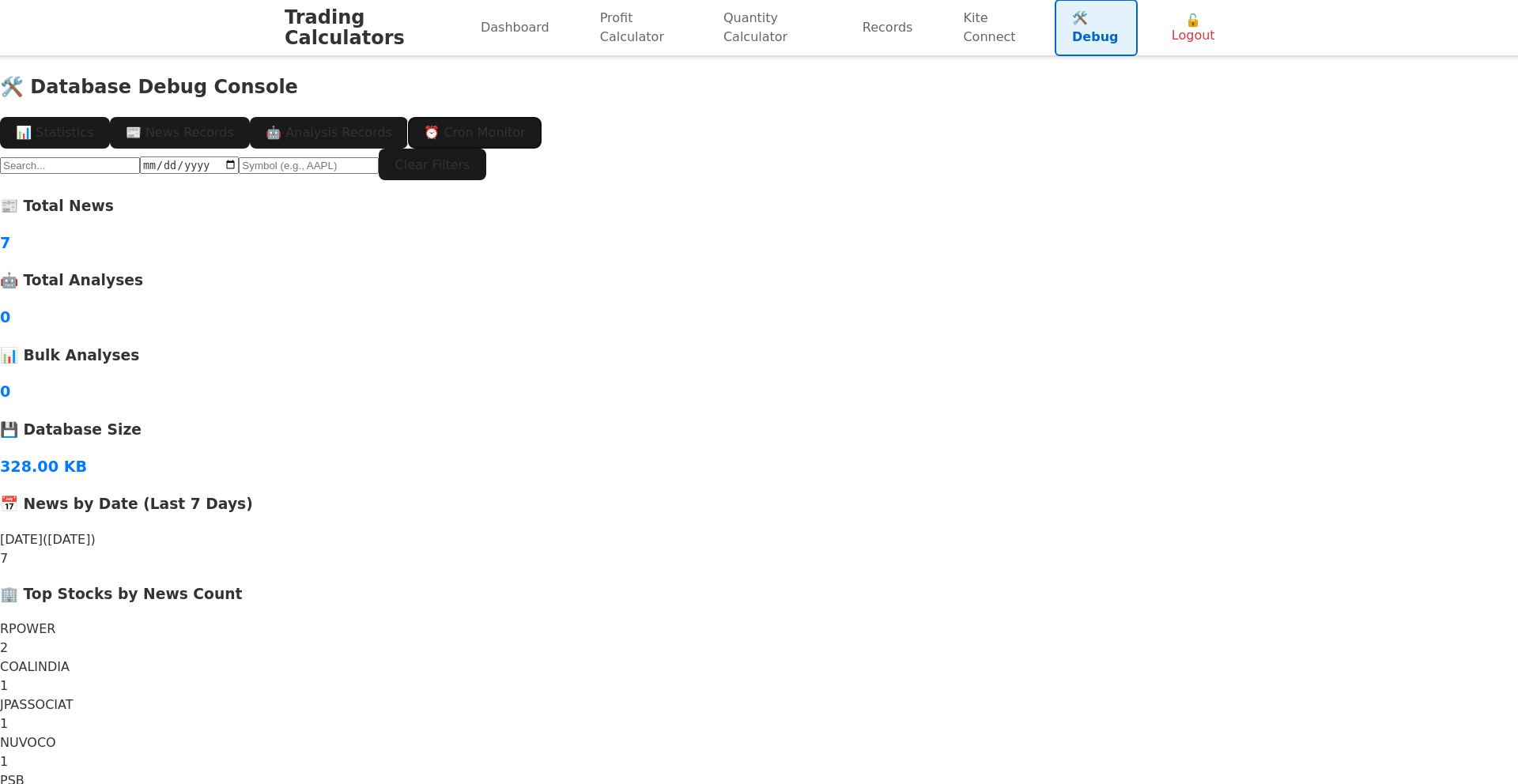
drag, startPoint x: 1301, startPoint y: 83, endPoint x: 1117, endPoint y: 190, distance: 212.8
click at [542, 117] on button "⏰ Cron Monitor" at bounding box center [474, 133] width 133 height 32
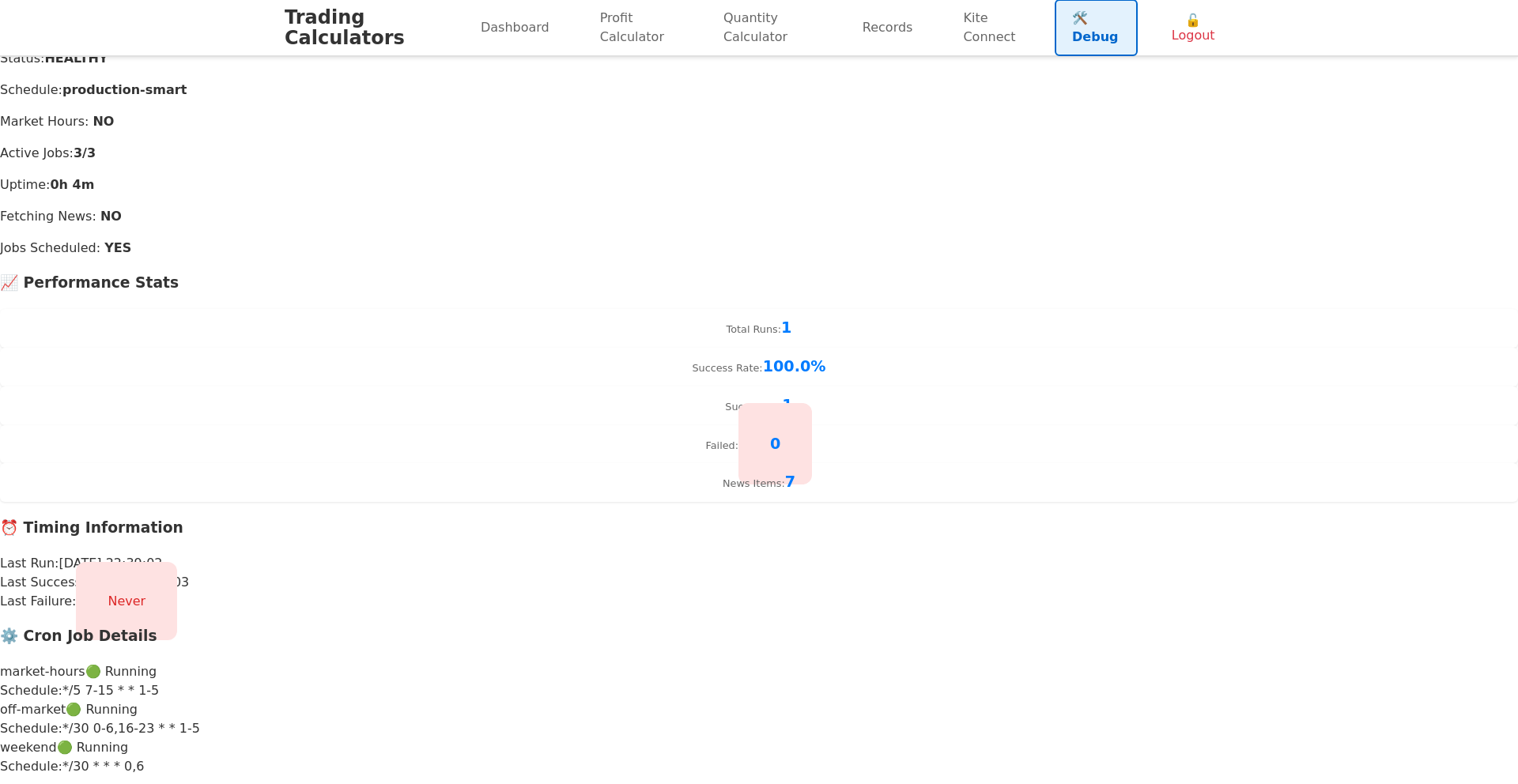
scroll to position [304, 0]
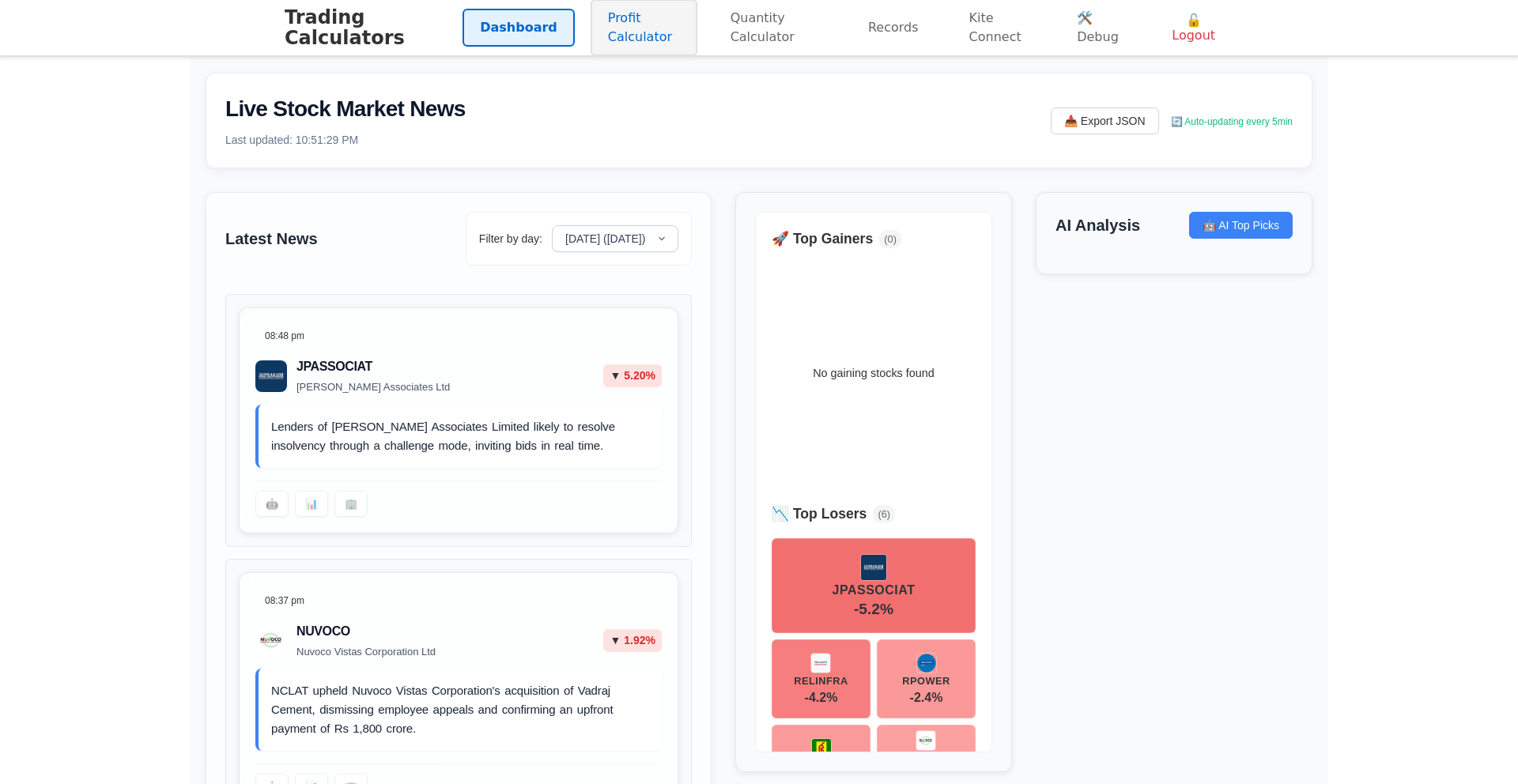
click at [605, 34] on link "Profit Calculator" at bounding box center [643, 27] width 106 height 57
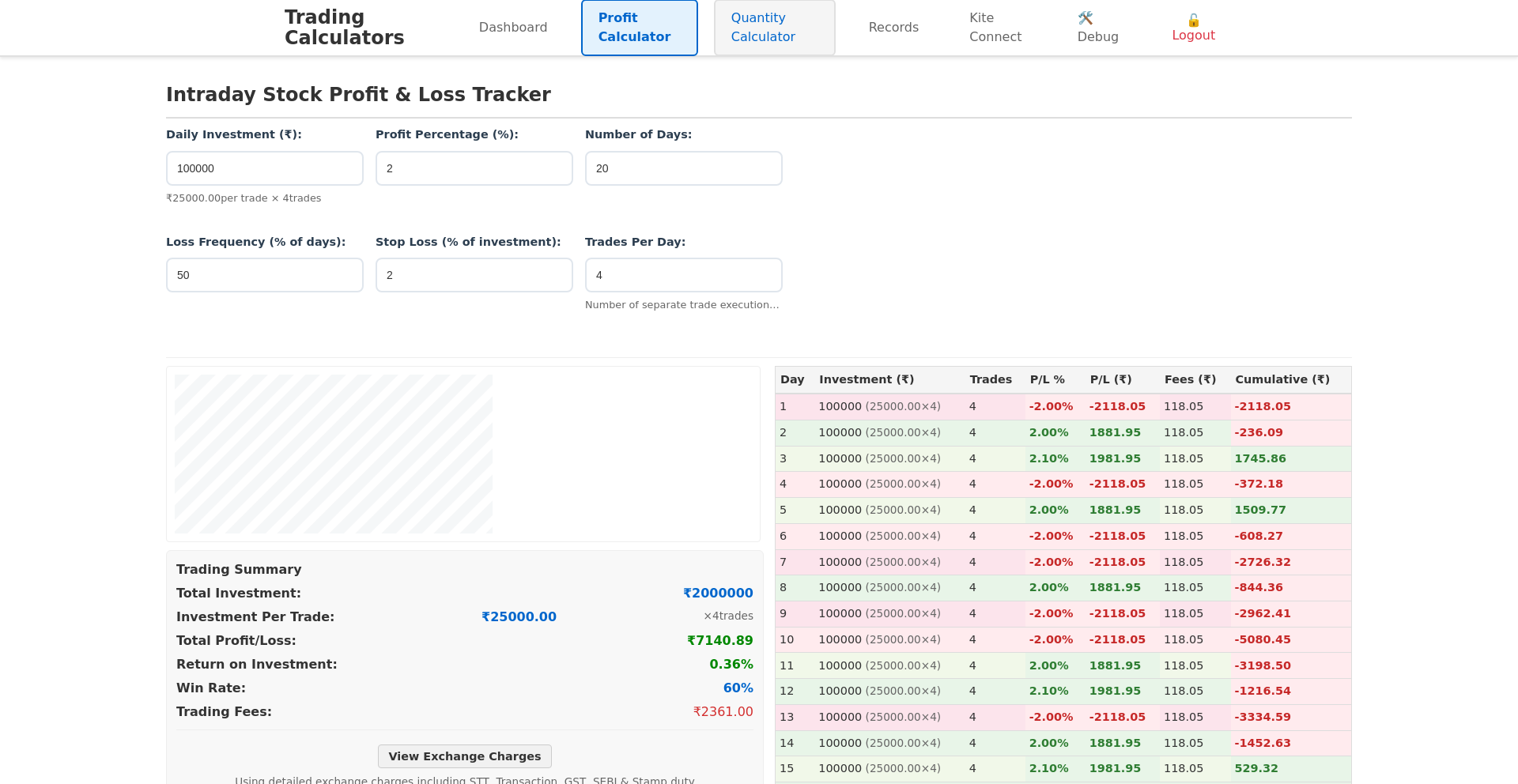
click at [714, 28] on link "Quantity Calculator" at bounding box center [774, 27] width 121 height 57
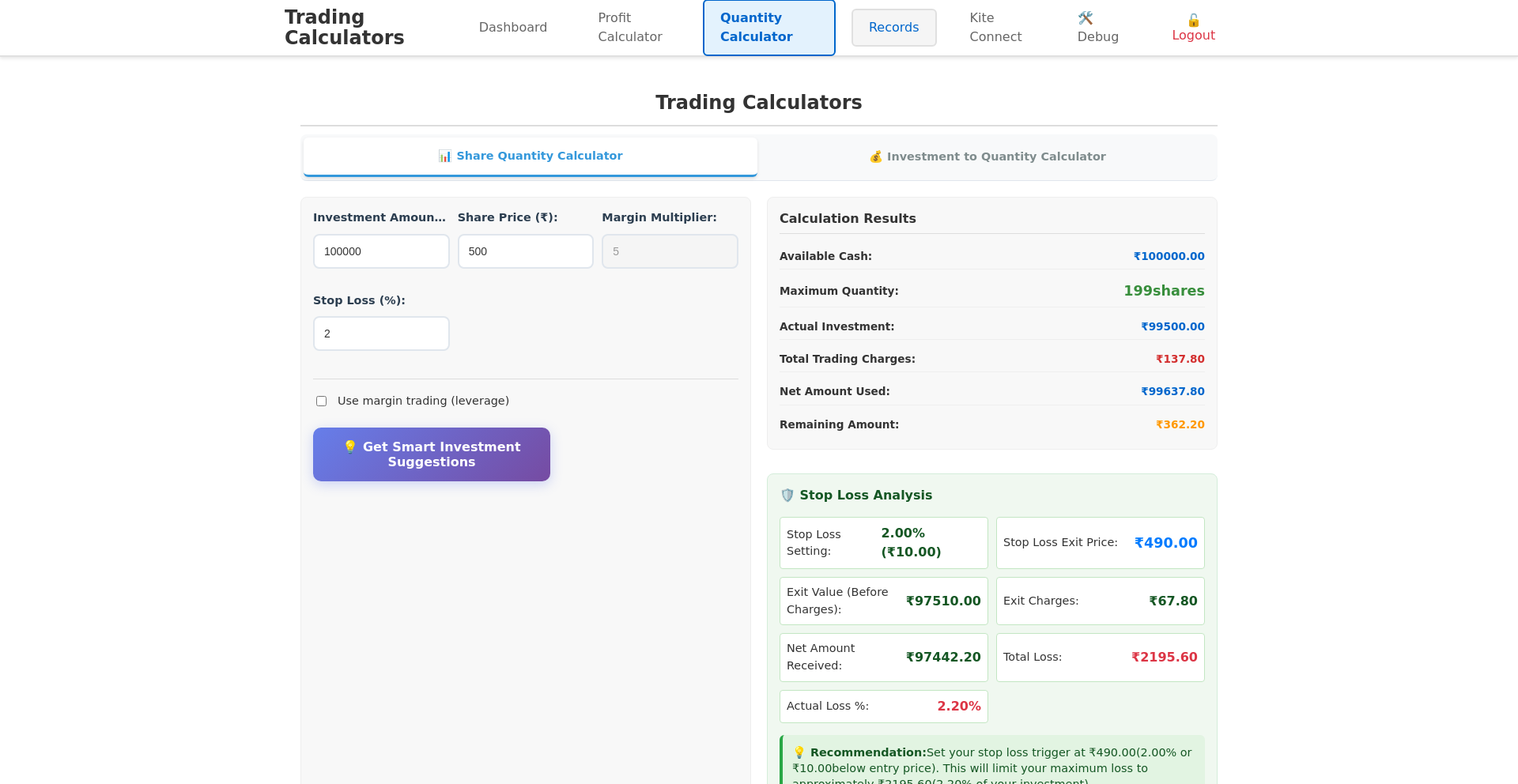
click at [863, 35] on link "Records" at bounding box center [894, 28] width 85 height 38
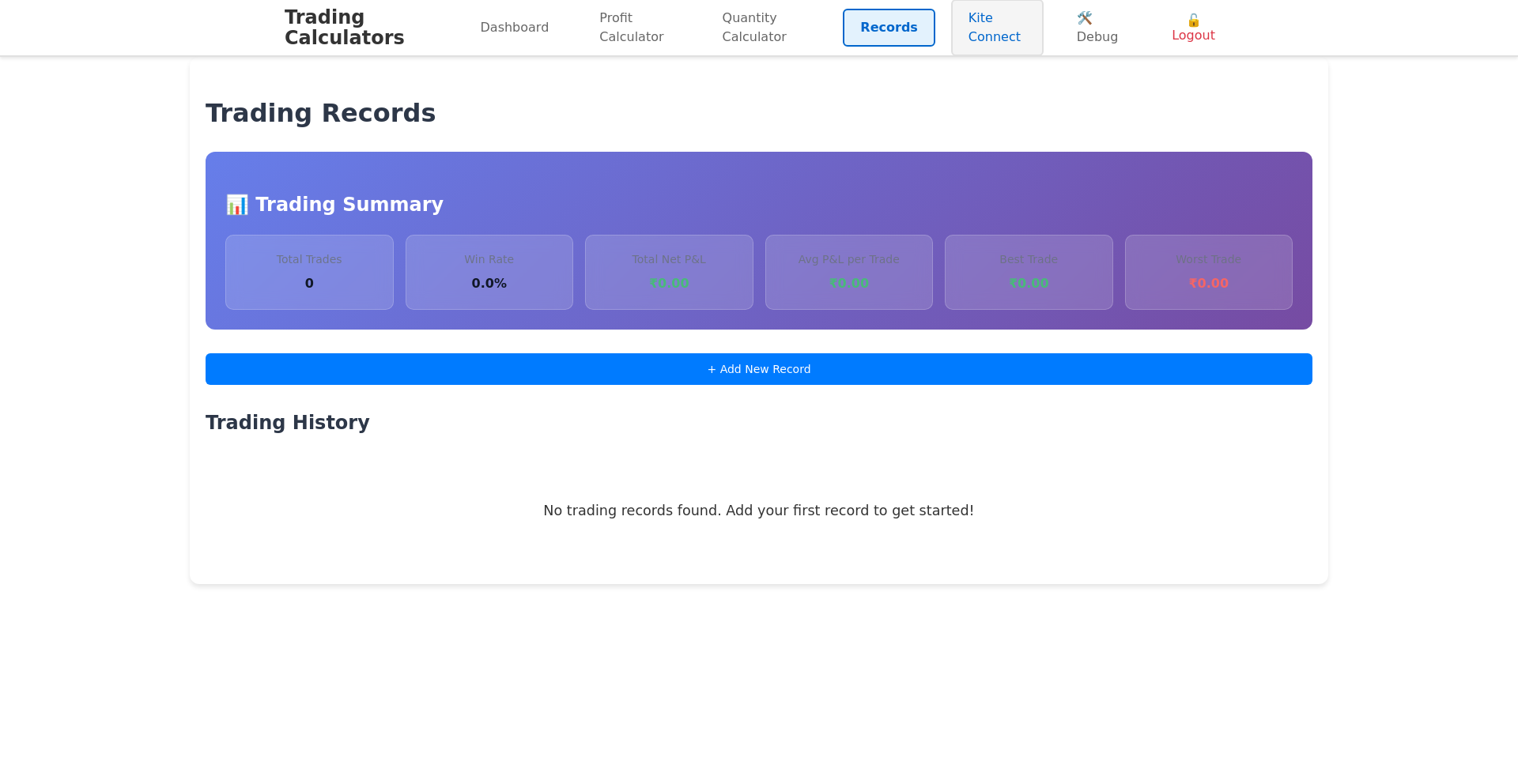
click at [993, 23] on link "Kite Connect" at bounding box center [997, 27] width 92 height 57
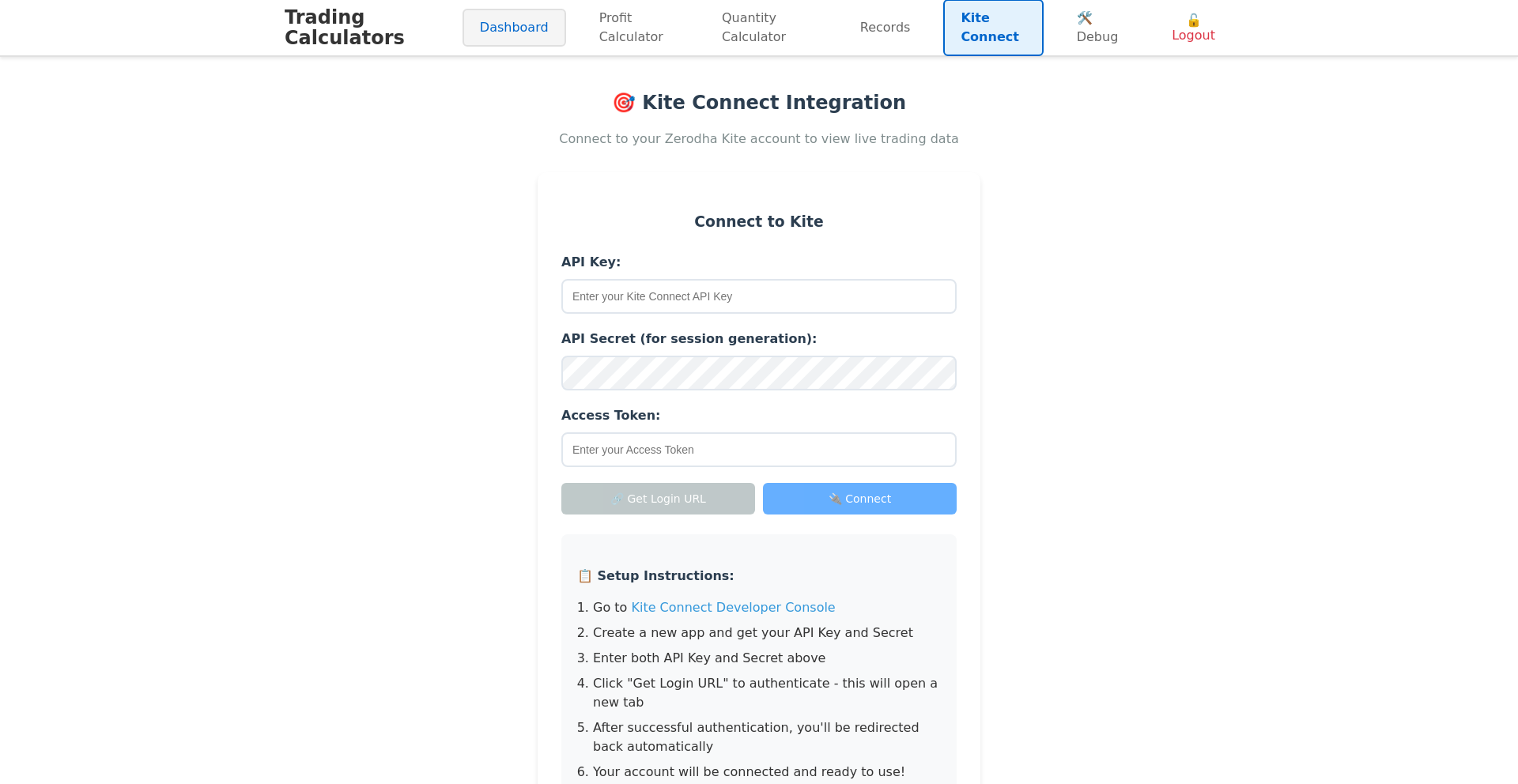
click at [493, 35] on link "Dashboard" at bounding box center [514, 28] width 103 height 38
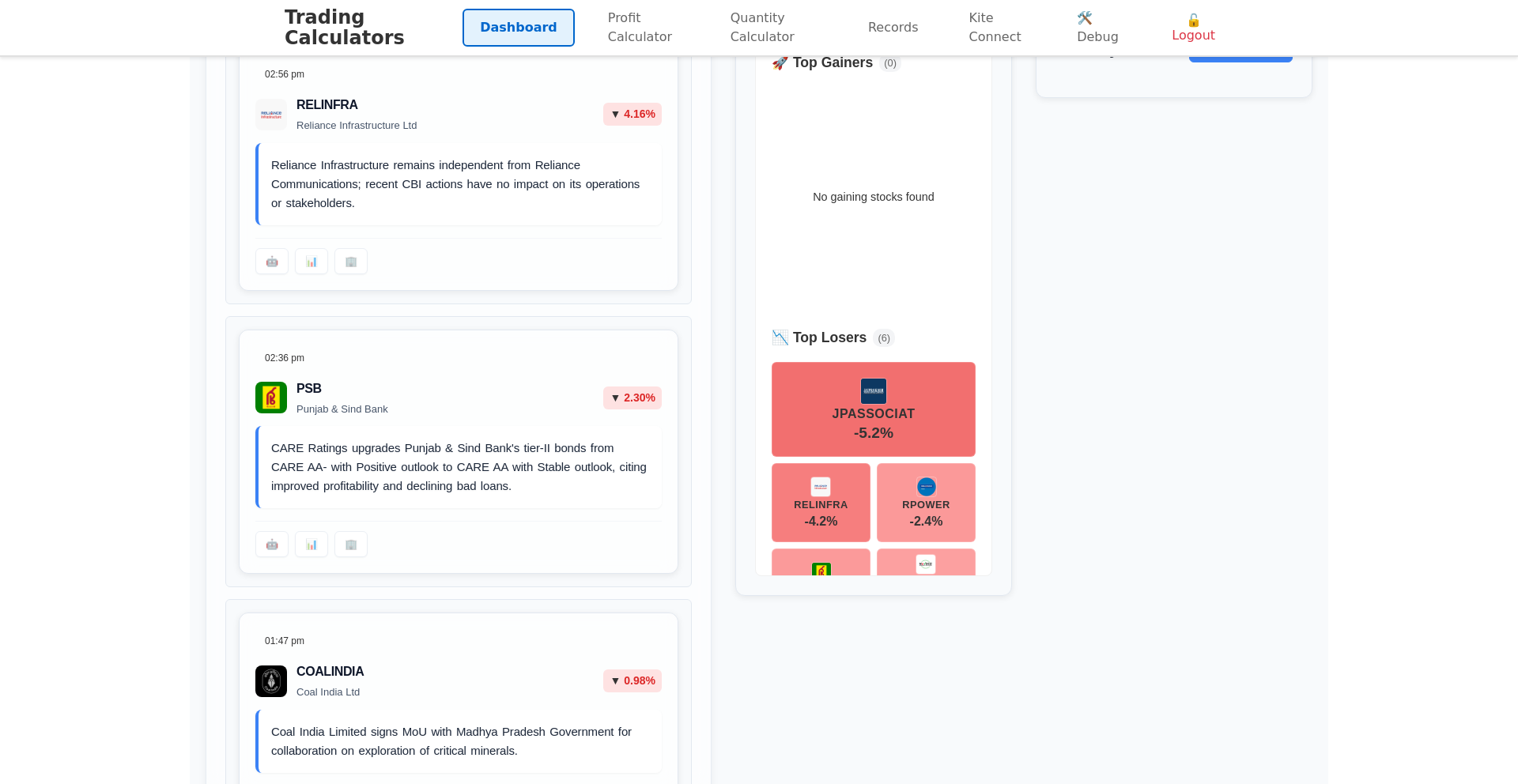
scroll to position [1498, 0]
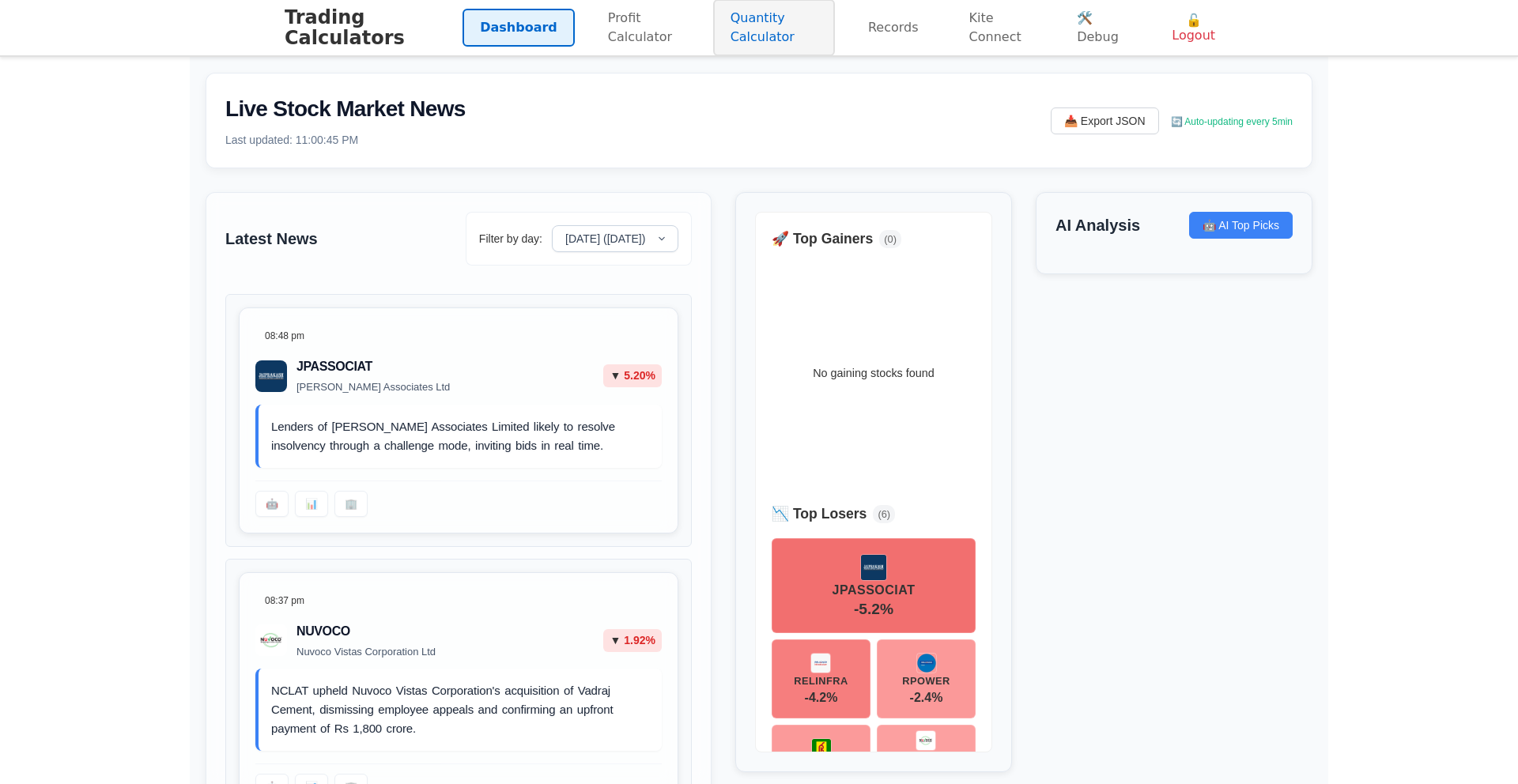
click at [762, 11] on link "Quantity Calculator" at bounding box center [773, 27] width 121 height 57
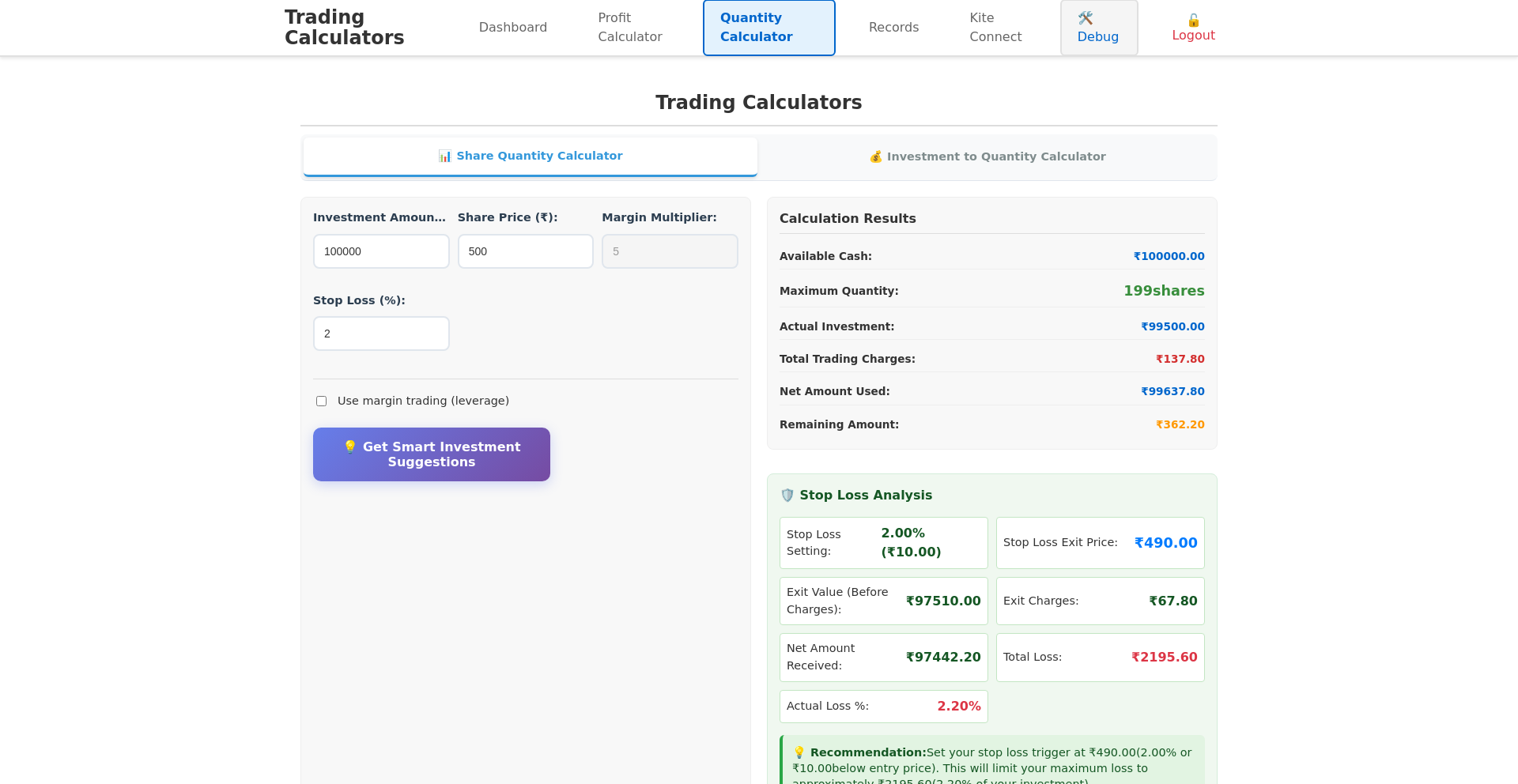
drag, startPoint x: 999, startPoint y: 25, endPoint x: 1056, endPoint y: 29, distance: 57.1
click at [999, 25] on link "Kite Connect" at bounding box center [998, 27] width 91 height 57
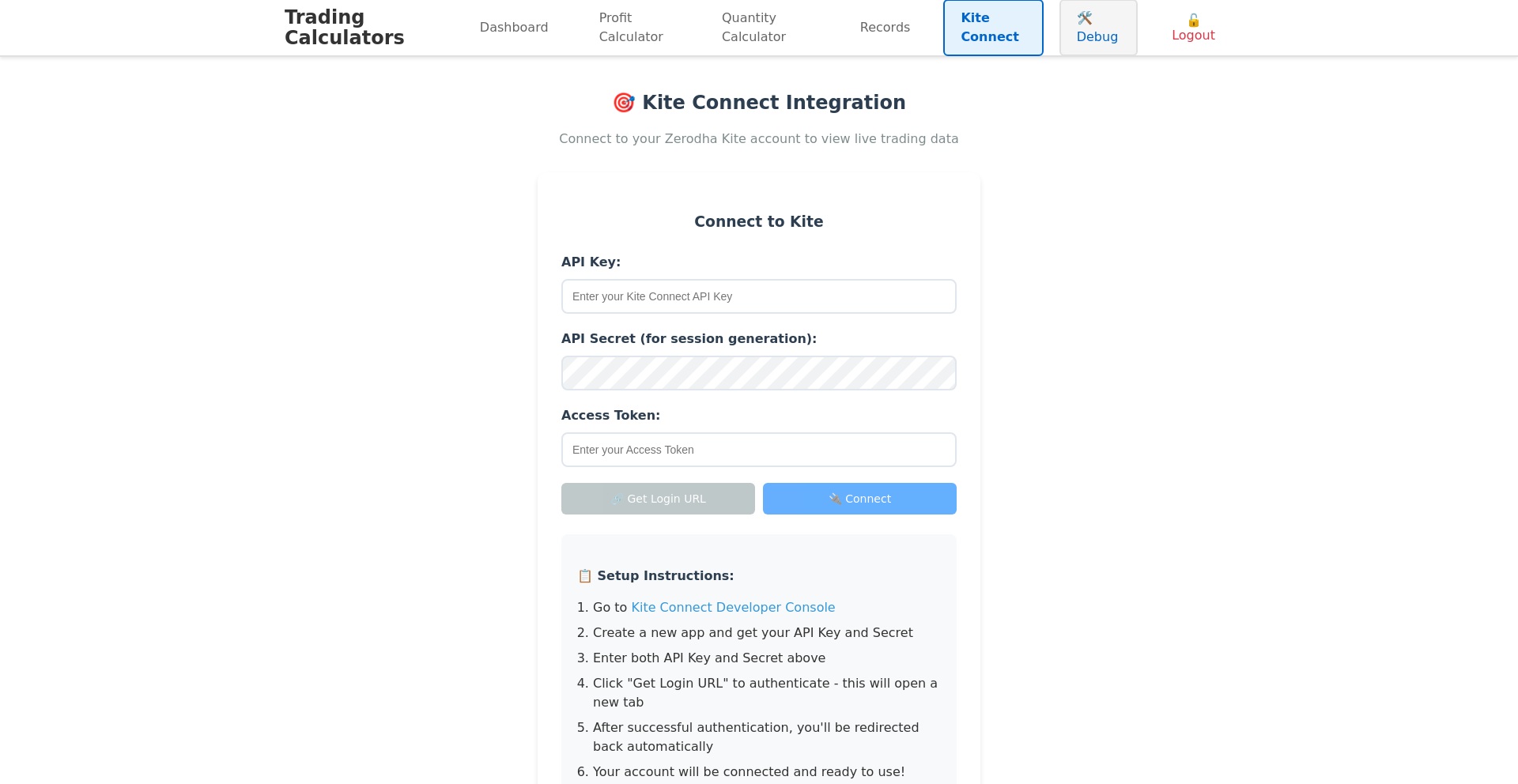
click at [1066, 29] on link "🛠️ Debug" at bounding box center [1097, 27] width 79 height 57
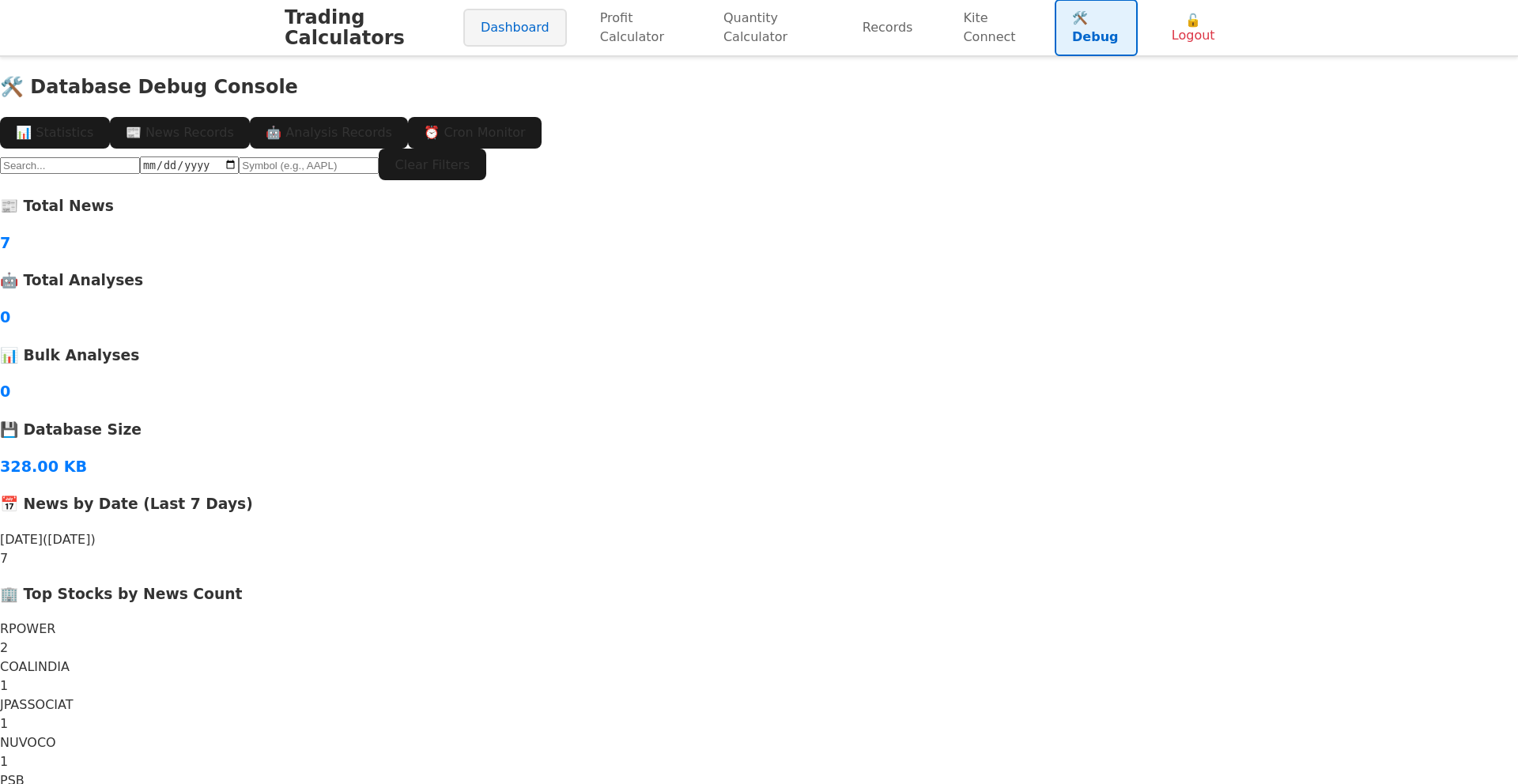
click at [485, 39] on link "Dashboard" at bounding box center [515, 28] width 103 height 38
